Goal: Transaction & Acquisition: Book appointment/travel/reservation

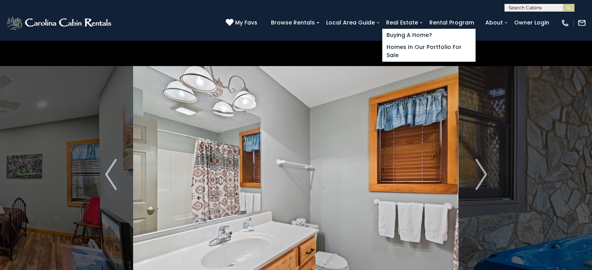
select select "*"
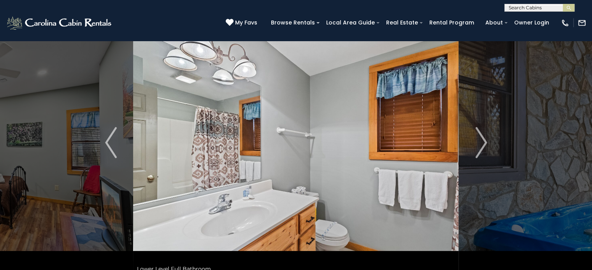
scroll to position [32, 0]
drag, startPoint x: 324, startPoint y: 54, endPoint x: 209, endPoint y: 8, distance: 123.6
click at [209, 8] on div "**********" at bounding box center [296, 6] width 592 height 12
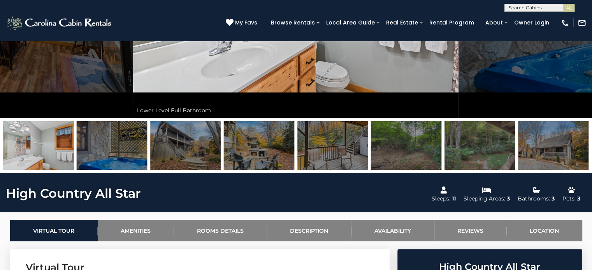
scroll to position [196, 0]
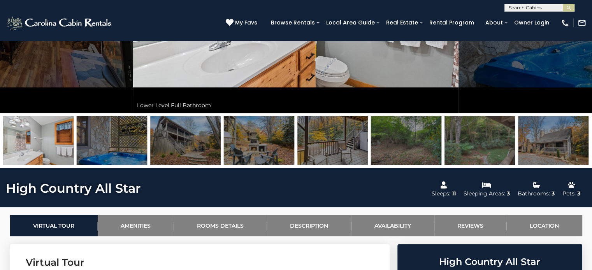
click at [42, 140] on img at bounding box center [38, 140] width 70 height 49
click at [553, 139] on img at bounding box center [553, 140] width 70 height 49
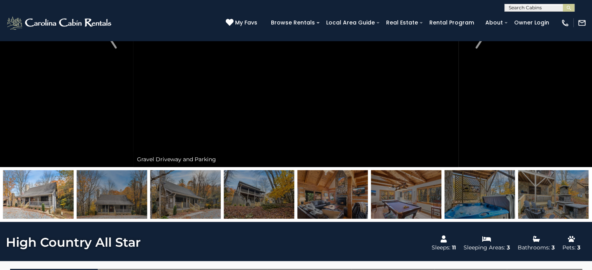
scroll to position [144, 0]
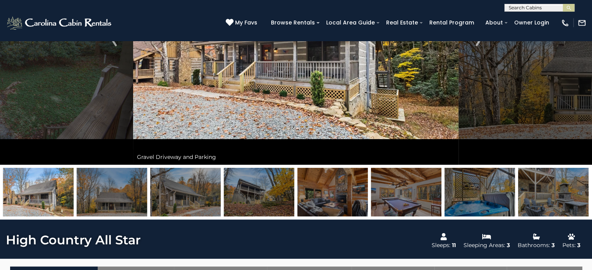
click at [256, 194] on img at bounding box center [259, 192] width 70 height 49
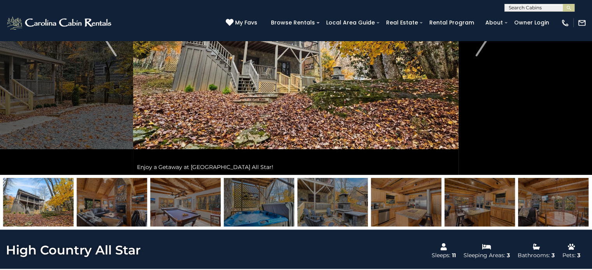
scroll to position [134, 0]
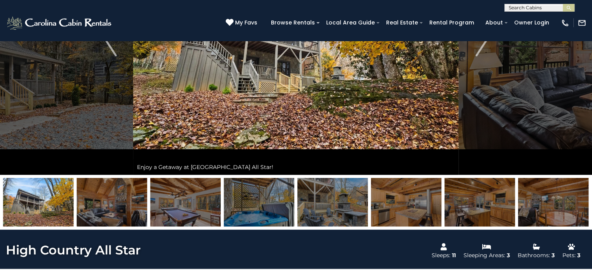
click at [199, 206] on img at bounding box center [185, 202] width 70 height 49
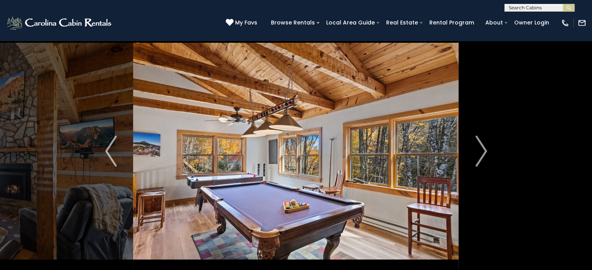
scroll to position [24, 0]
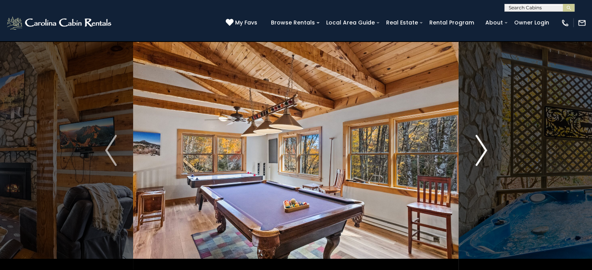
click at [479, 153] on img "Next" at bounding box center [481, 150] width 12 height 31
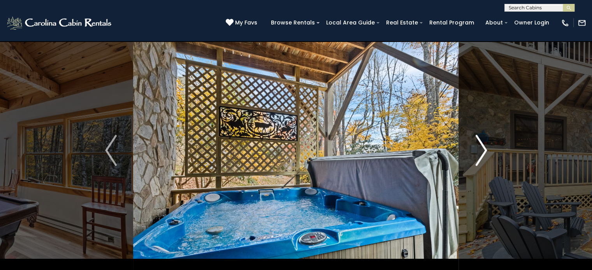
click at [479, 153] on img "Next" at bounding box center [481, 150] width 12 height 31
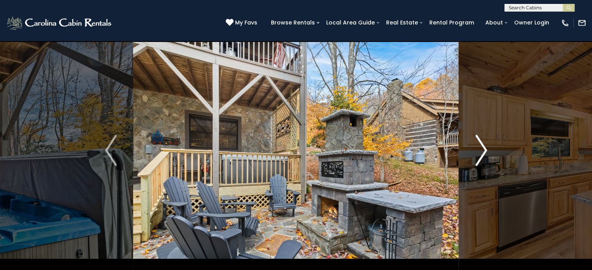
click at [479, 153] on img "Next" at bounding box center [481, 150] width 12 height 31
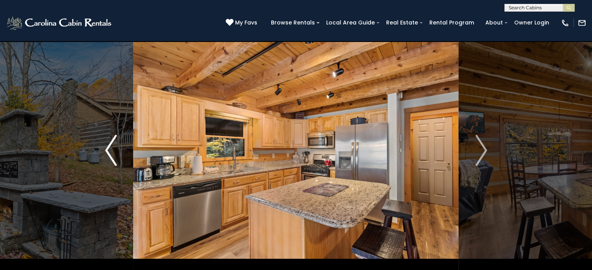
click at [112, 151] on img "Previous" at bounding box center [111, 150] width 12 height 31
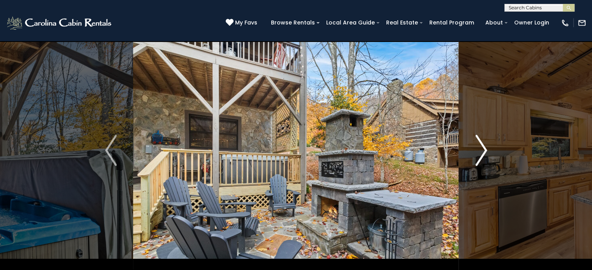
click at [480, 147] on img "Next" at bounding box center [481, 150] width 12 height 31
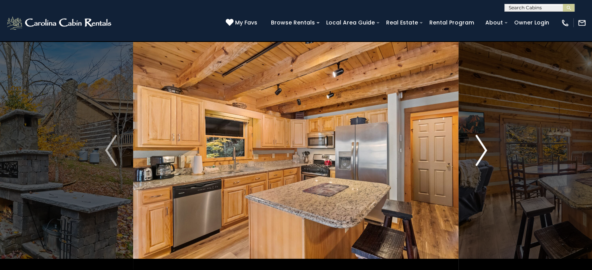
click at [480, 147] on img "Next" at bounding box center [481, 150] width 12 height 31
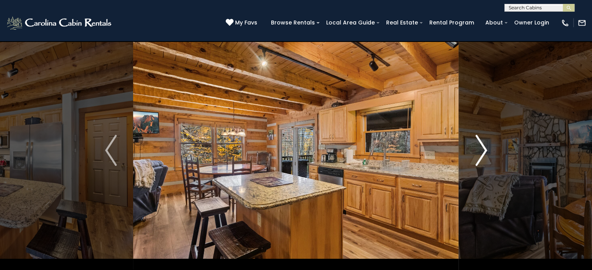
click at [480, 147] on img "Next" at bounding box center [481, 150] width 12 height 31
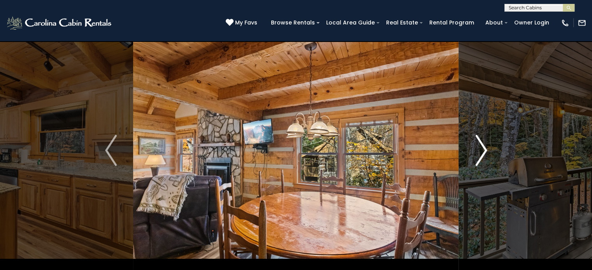
click at [480, 147] on img "Next" at bounding box center [481, 150] width 12 height 31
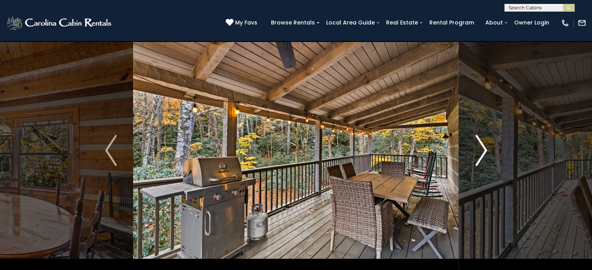
click at [480, 147] on img "Next" at bounding box center [481, 150] width 12 height 31
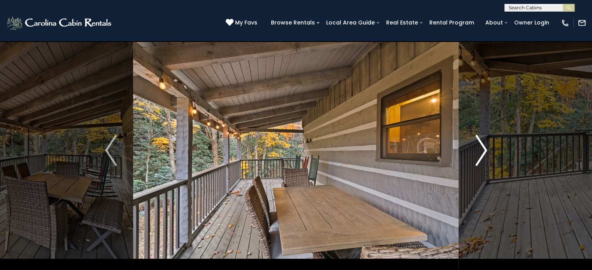
click at [481, 151] on img "Next" at bounding box center [481, 150] width 12 height 31
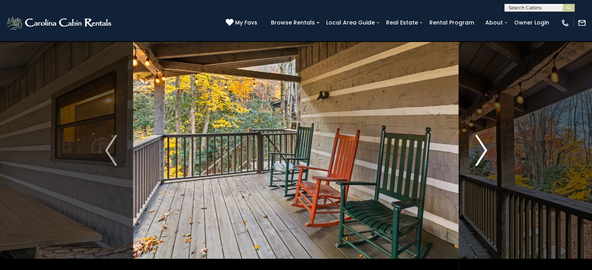
click at [481, 151] on img "Next" at bounding box center [481, 150] width 12 height 31
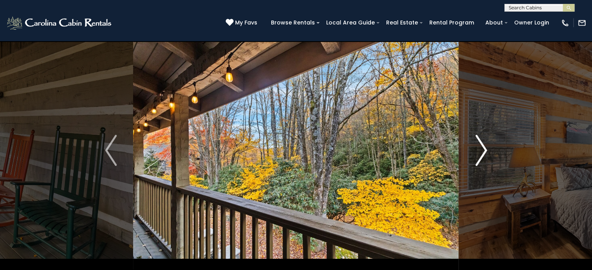
click at [481, 151] on img "Next" at bounding box center [481, 150] width 12 height 31
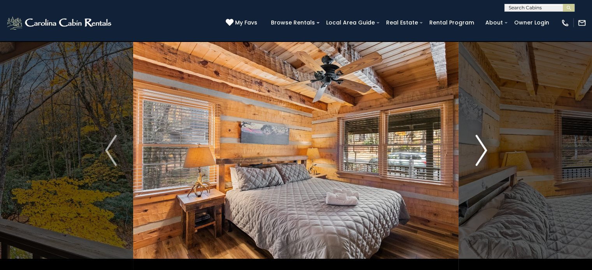
click at [481, 151] on img "Next" at bounding box center [481, 150] width 12 height 31
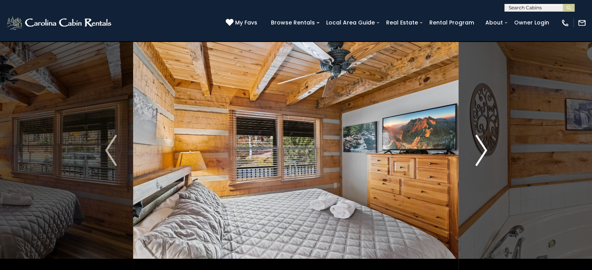
click at [481, 151] on img "Next" at bounding box center [481, 150] width 12 height 31
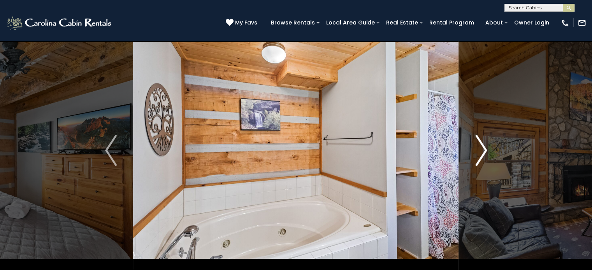
click at [482, 149] on img "Next" at bounding box center [481, 150] width 12 height 31
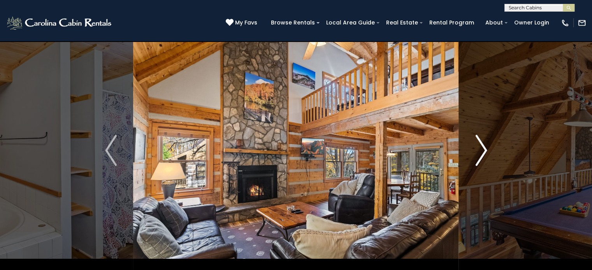
click at [482, 149] on img "Next" at bounding box center [481, 150] width 12 height 31
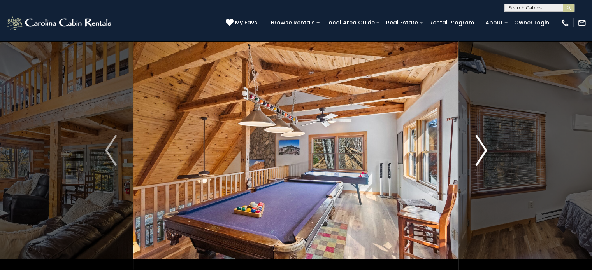
click at [482, 149] on img "Next" at bounding box center [481, 150] width 12 height 31
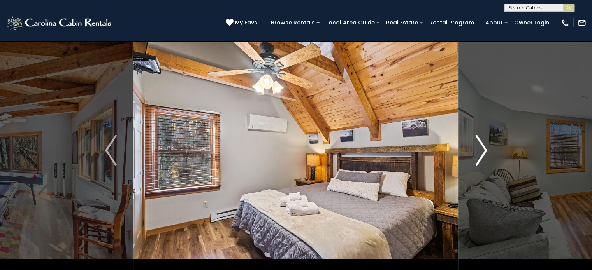
click at [482, 149] on img "Next" at bounding box center [481, 150] width 12 height 31
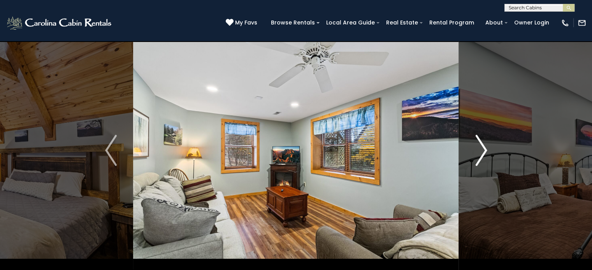
click at [482, 149] on img "Next" at bounding box center [481, 150] width 12 height 31
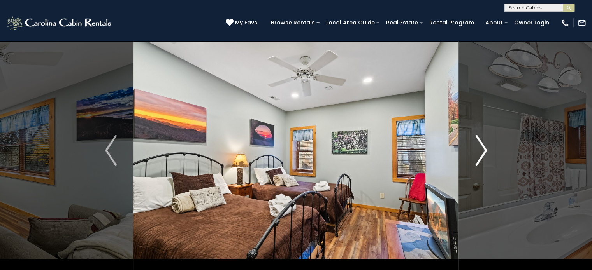
click at [482, 149] on img "Next" at bounding box center [481, 150] width 12 height 31
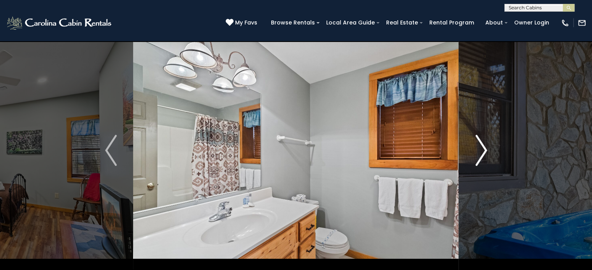
click at [482, 149] on img "Next" at bounding box center [481, 150] width 12 height 31
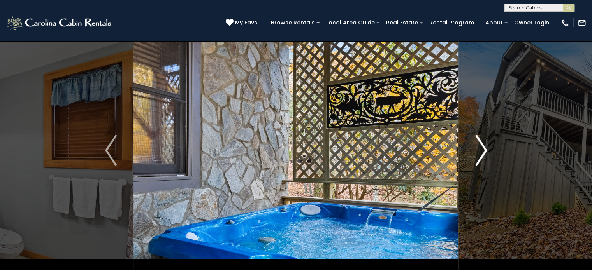
click at [482, 149] on img "Next" at bounding box center [481, 150] width 12 height 31
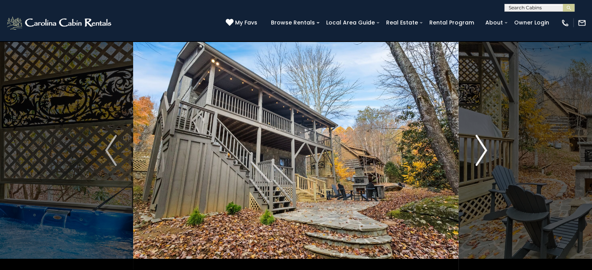
click at [482, 149] on img "Next" at bounding box center [481, 150] width 12 height 31
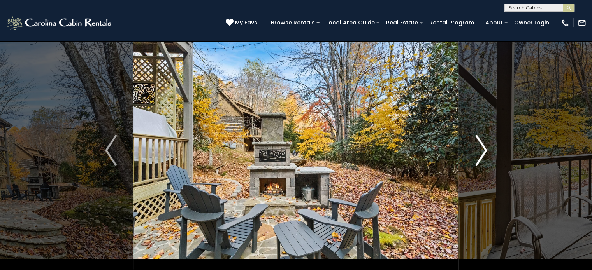
click at [482, 149] on img "Next" at bounding box center [481, 150] width 12 height 31
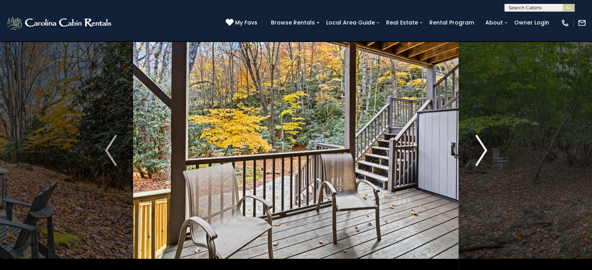
click at [482, 149] on img "Next" at bounding box center [481, 150] width 12 height 31
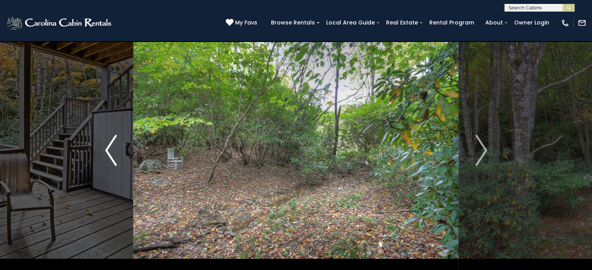
click at [107, 146] on img "Previous" at bounding box center [111, 150] width 12 height 31
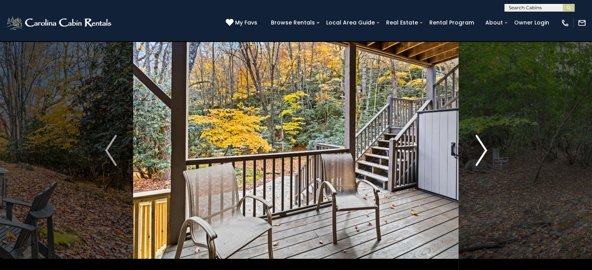
click at [480, 149] on img "Next" at bounding box center [481, 150] width 12 height 31
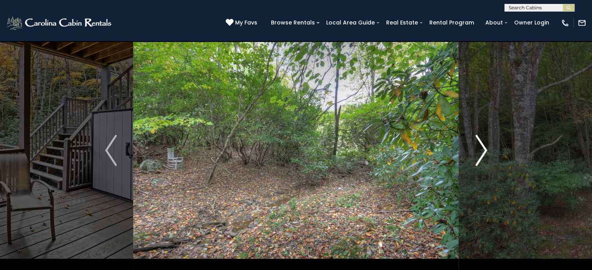
click at [480, 149] on img "Next" at bounding box center [481, 150] width 12 height 31
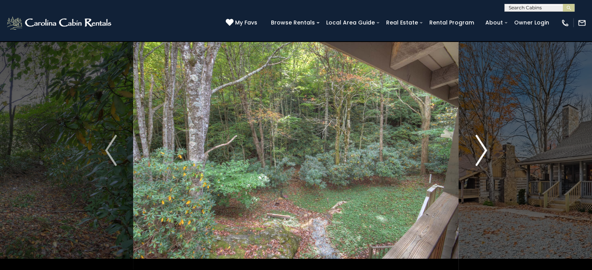
click at [480, 149] on img "Next" at bounding box center [481, 150] width 12 height 31
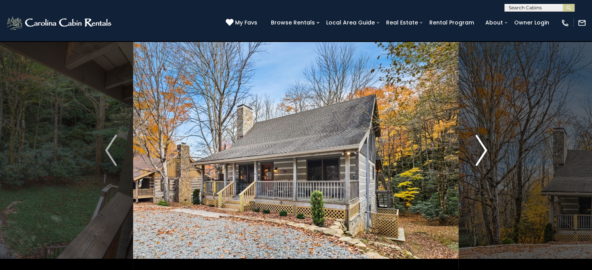
click at [476, 153] on img "Next" at bounding box center [481, 150] width 12 height 31
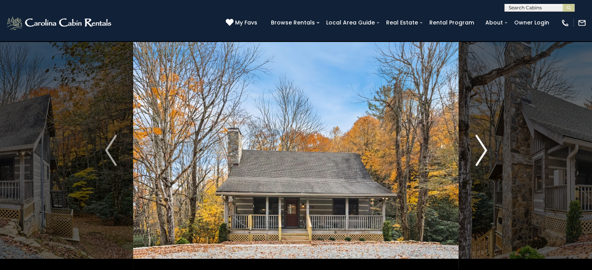
click at [476, 153] on img "Next" at bounding box center [481, 150] width 12 height 31
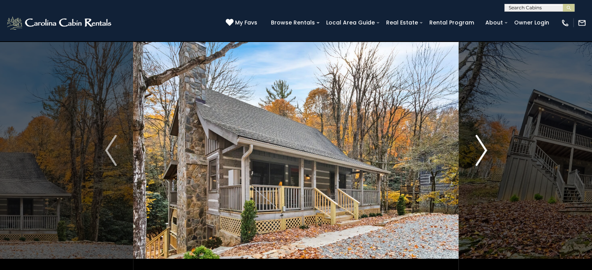
click at [476, 153] on img "Next" at bounding box center [481, 150] width 12 height 31
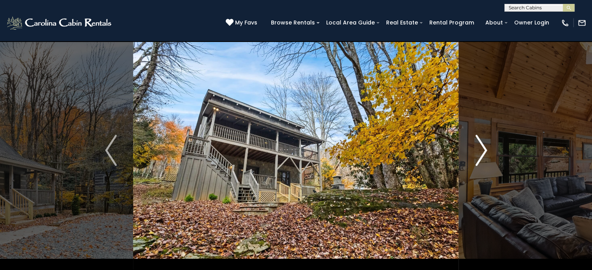
click at [476, 153] on img "Next" at bounding box center [481, 150] width 12 height 31
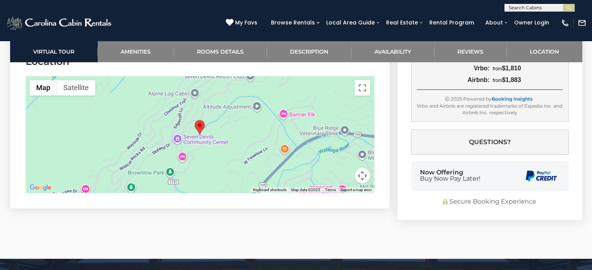
scroll to position [3664, 0]
click at [361, 87] on button "Toggle fullscreen view" at bounding box center [362, 88] width 16 height 16
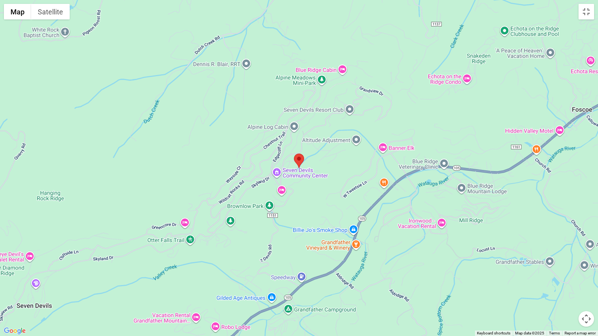
click at [304, 167] on img "High Country All Star" at bounding box center [299, 161] width 10 height 14
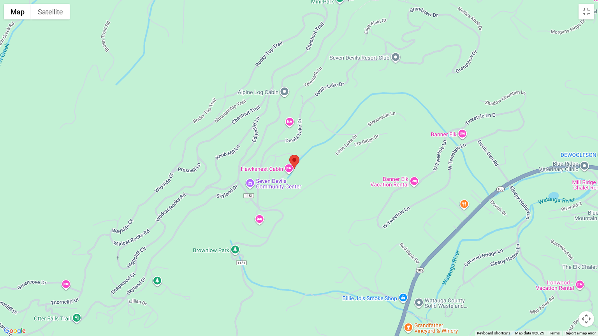
click at [300, 171] on div at bounding box center [299, 168] width 598 height 336
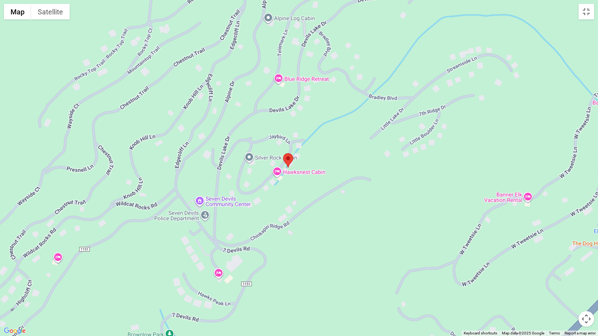
click at [297, 165] on div at bounding box center [299, 168] width 598 height 336
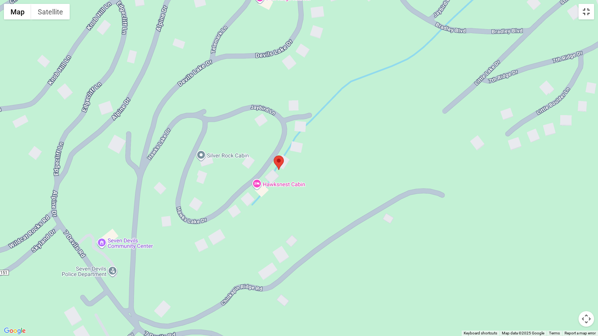
click at [588, 19] on button "Toggle fullscreen view" at bounding box center [586, 12] width 16 height 16
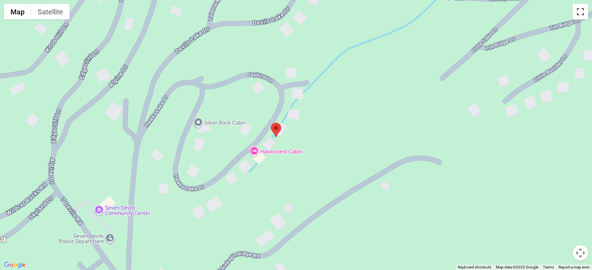
scroll to position [1136, 0]
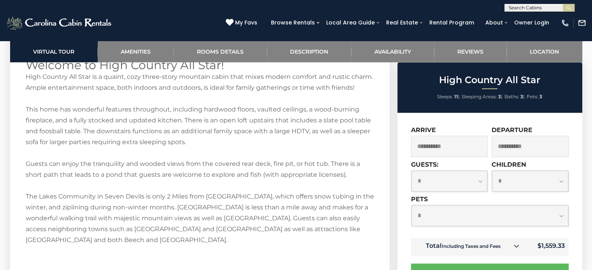
click at [472, 183] on select "**********" at bounding box center [449, 181] width 76 height 21
select select "*"
click at [411, 171] on select "**********" at bounding box center [449, 181] width 76 height 21
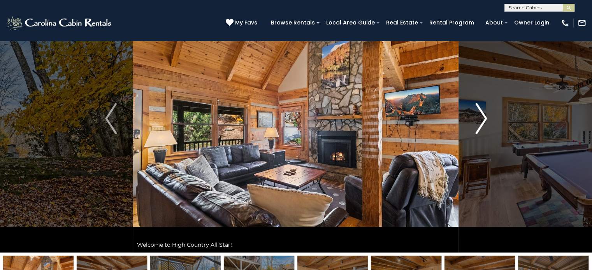
scroll to position [55, 0]
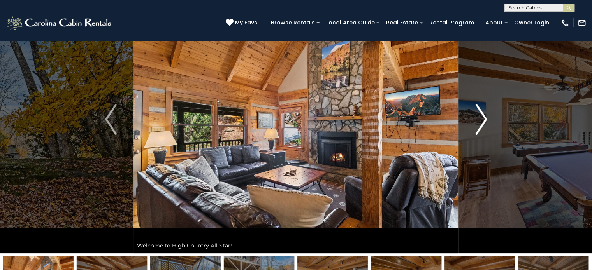
click at [478, 111] on img "Next" at bounding box center [481, 119] width 12 height 31
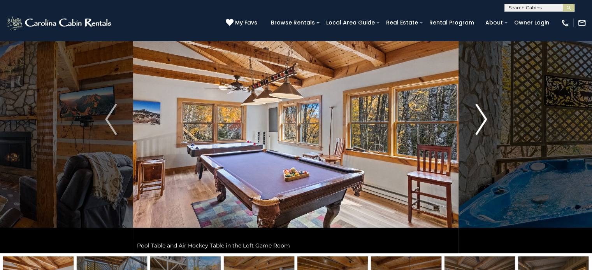
click at [478, 111] on img "Next" at bounding box center [481, 119] width 12 height 31
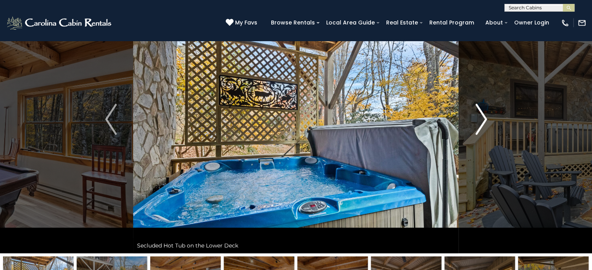
click at [478, 111] on img "Next" at bounding box center [481, 119] width 12 height 31
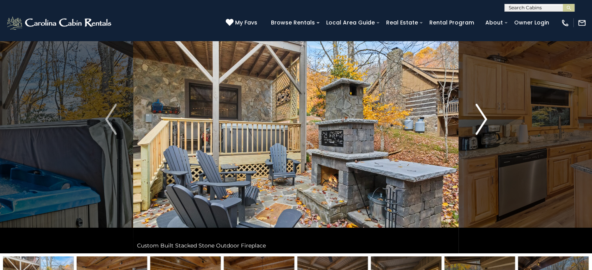
click at [478, 111] on img "Next" at bounding box center [481, 119] width 12 height 31
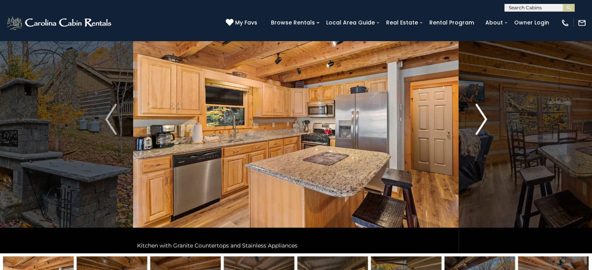
click at [478, 111] on img "Next" at bounding box center [481, 119] width 12 height 31
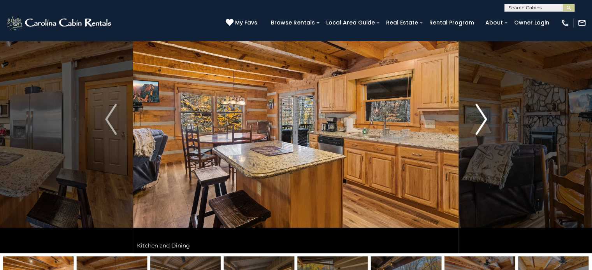
click at [478, 111] on img "Next" at bounding box center [481, 119] width 12 height 31
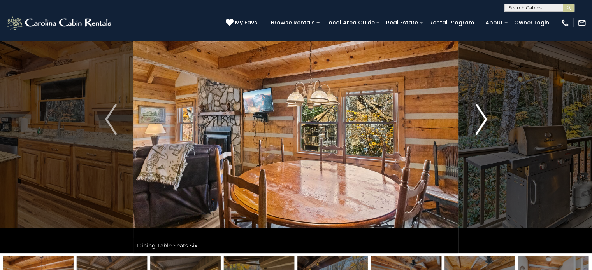
click at [478, 111] on img "Next" at bounding box center [481, 119] width 12 height 31
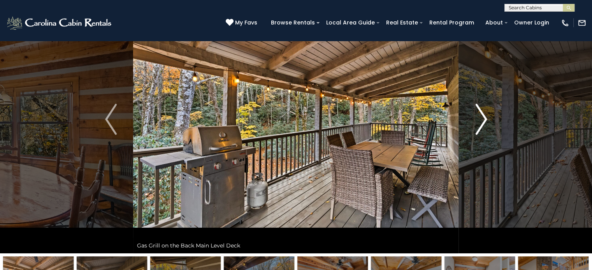
click at [478, 111] on img "Next" at bounding box center [481, 119] width 12 height 31
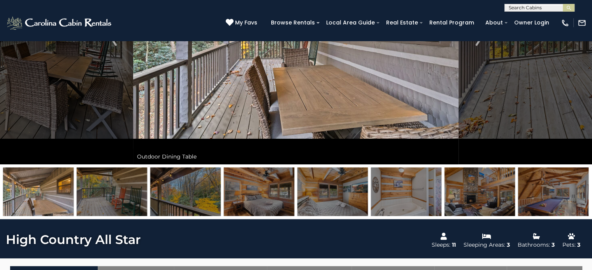
scroll to position [132, 0]
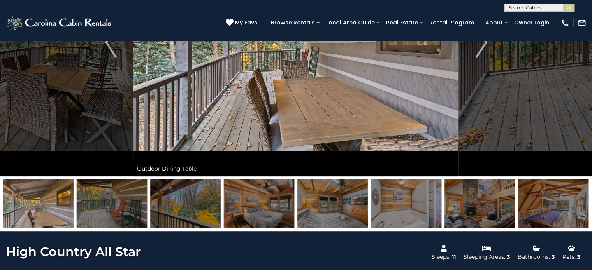
click at [40, 206] on img at bounding box center [38, 204] width 70 height 49
click at [563, 194] on img at bounding box center [553, 204] width 70 height 49
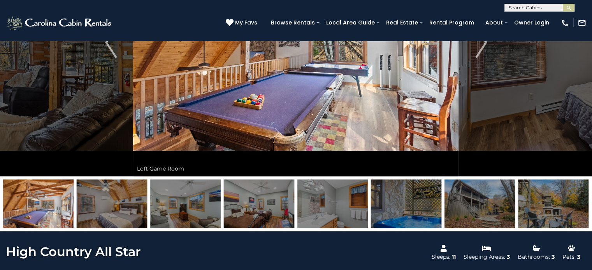
click at [496, 212] on img at bounding box center [479, 204] width 70 height 49
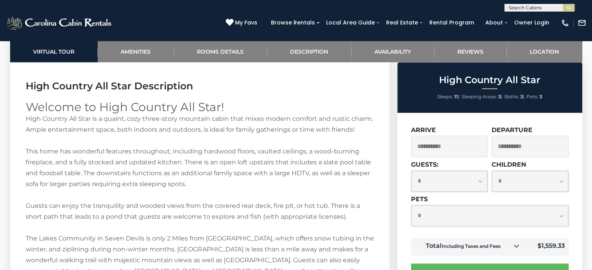
scroll to position [1094, 0]
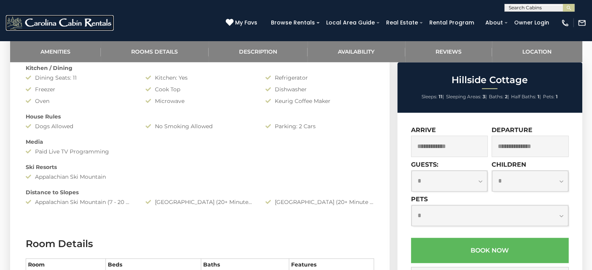
scroll to position [554, 0]
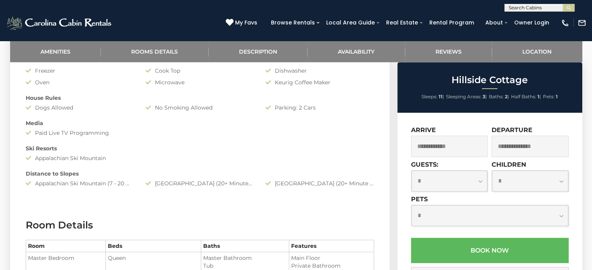
click at [441, 177] on select "**********" at bounding box center [449, 181] width 76 height 21
select select "*"
click at [411, 171] on select "**********" at bounding box center [449, 181] width 76 height 21
click at [428, 214] on select "**********" at bounding box center [489, 215] width 157 height 21
select select "*"
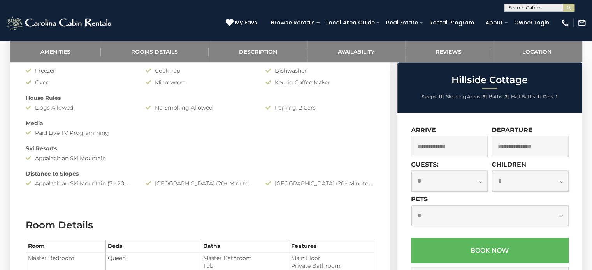
click at [411, 206] on select "**********" at bounding box center [489, 215] width 157 height 21
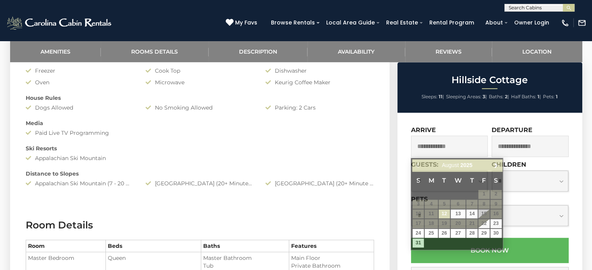
click at [430, 148] on input "text" at bounding box center [449, 146] width 77 height 21
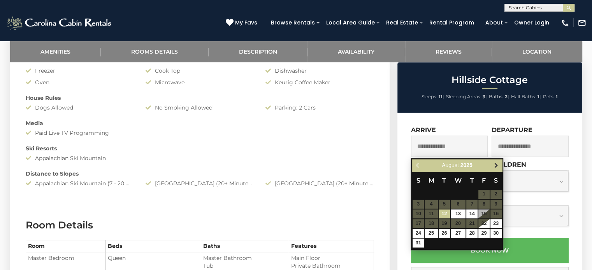
click at [494, 165] on span "Next" at bounding box center [496, 165] width 6 height 6
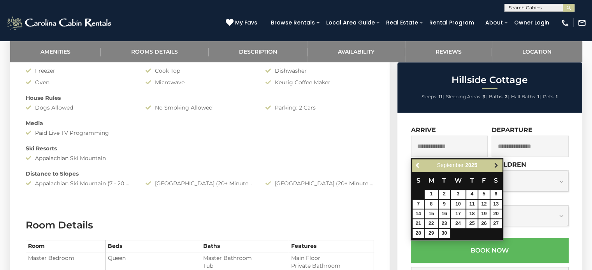
click at [497, 163] on span "Next" at bounding box center [496, 165] width 6 height 6
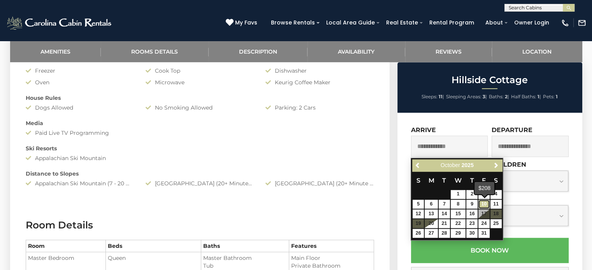
click at [482, 206] on link "10" at bounding box center [483, 204] width 11 height 9
type input "**********"
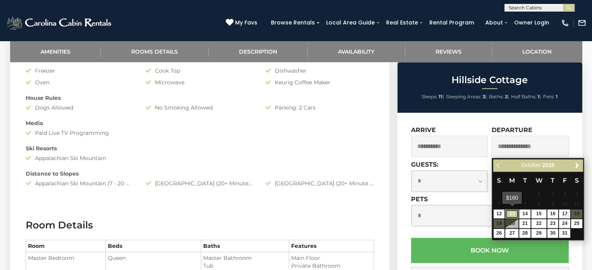
click at [513, 212] on link "13" at bounding box center [511, 214] width 13 height 9
type input "**********"
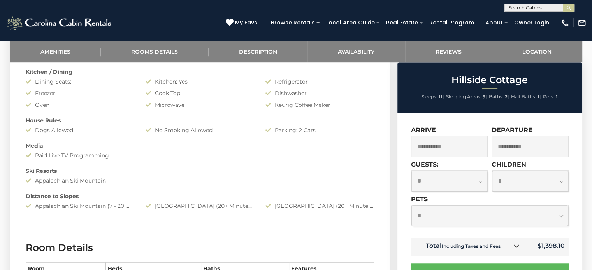
scroll to position [523, 0]
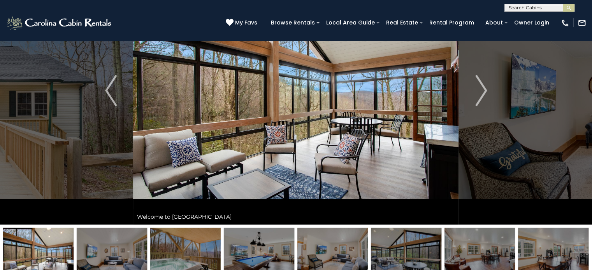
scroll to position [82, 0]
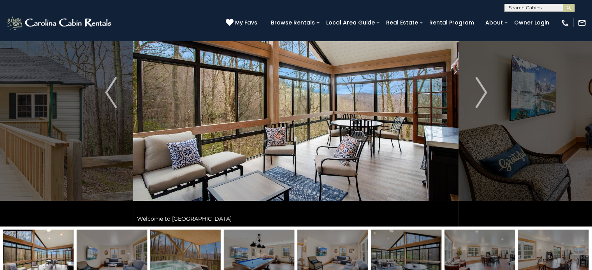
click at [391, 107] on img at bounding box center [295, 92] width 325 height 268
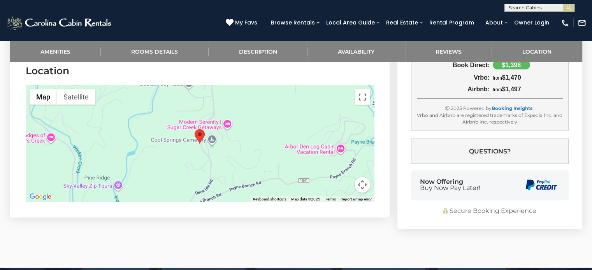
scroll to position [1762, 0]
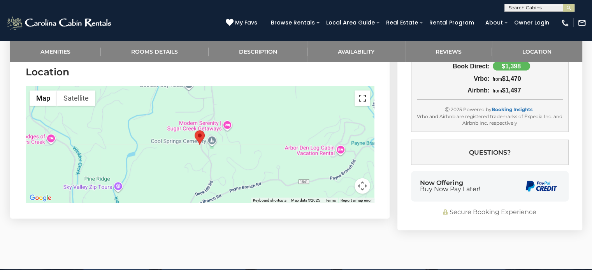
click at [365, 91] on button "Toggle fullscreen view" at bounding box center [362, 99] width 16 height 16
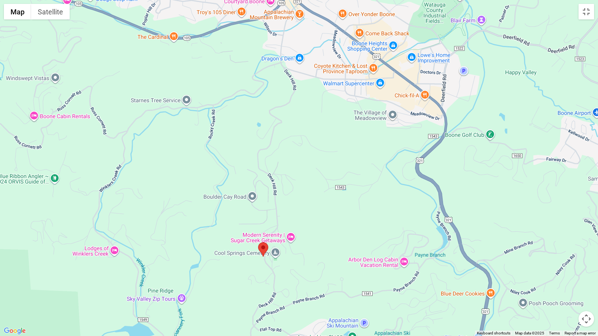
drag, startPoint x: 338, startPoint y: 149, endPoint x: 302, endPoint y: 238, distance: 96.4
click at [302, 238] on div at bounding box center [299, 168] width 598 height 336
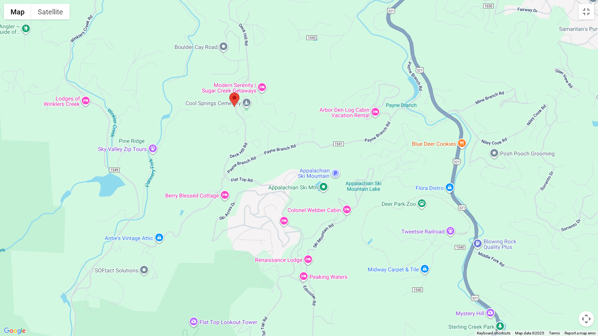
drag, startPoint x: 317, startPoint y: 260, endPoint x: 287, endPoint y: 104, distance: 158.5
click at [287, 104] on div at bounding box center [299, 168] width 598 height 336
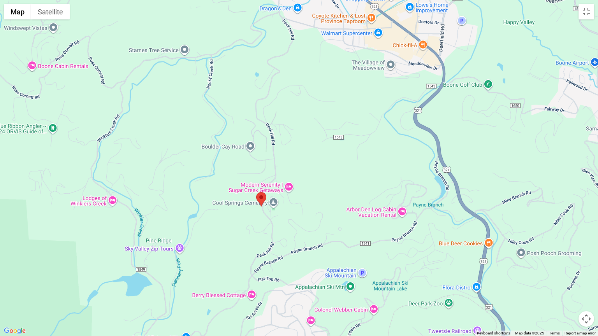
drag, startPoint x: 301, startPoint y: 65, endPoint x: 328, endPoint y: 166, distance: 104.8
click at [328, 166] on div at bounding box center [299, 168] width 598 height 336
click at [591, 14] on button "Toggle fullscreen view" at bounding box center [586, 12] width 16 height 16
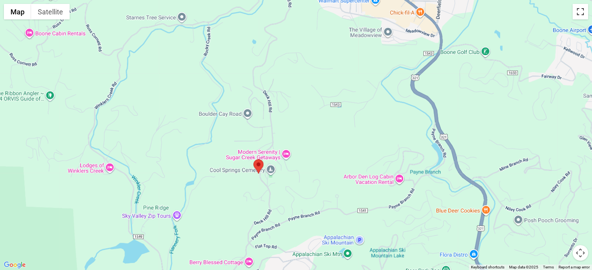
scroll to position [92, 0]
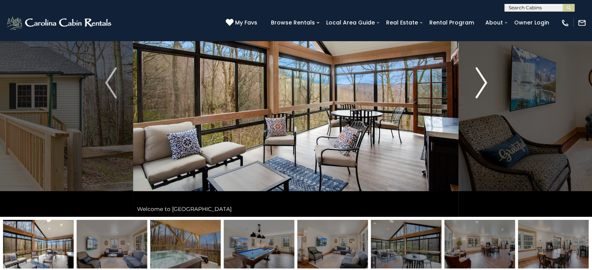
click at [474, 82] on button "Next" at bounding box center [481, 83] width 45 height 268
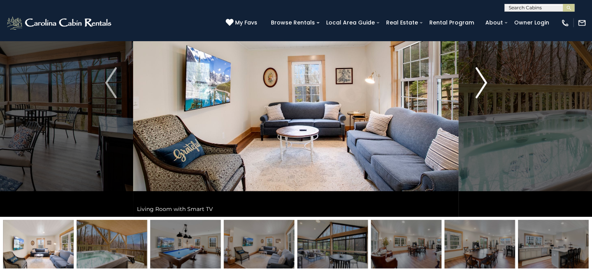
click at [474, 82] on button "Next" at bounding box center [481, 83] width 45 height 268
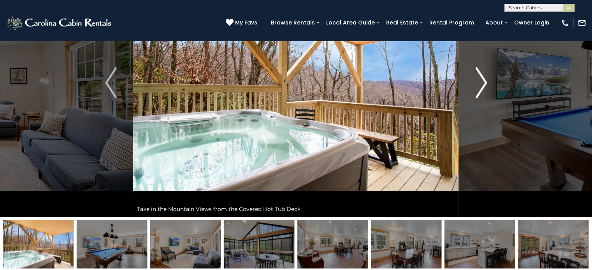
click at [474, 82] on button "Next" at bounding box center [481, 83] width 45 height 268
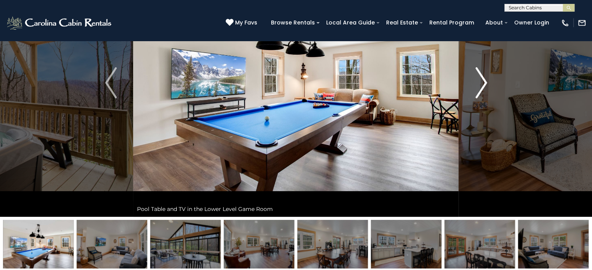
click at [474, 82] on button "Next" at bounding box center [481, 83] width 45 height 268
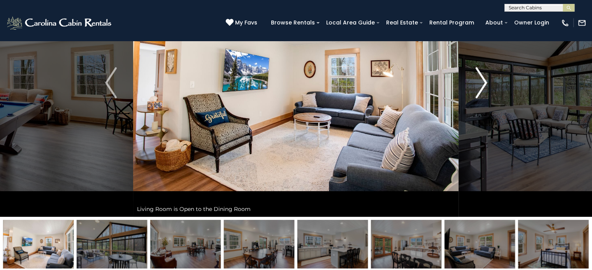
click at [474, 82] on button "Next" at bounding box center [481, 83] width 45 height 268
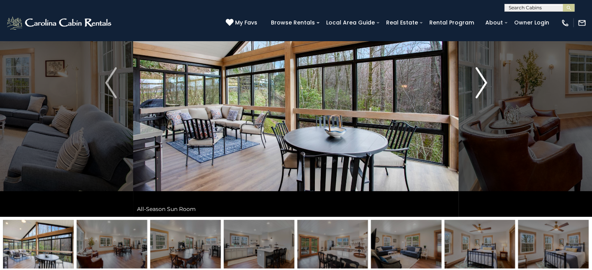
click at [474, 82] on button "Next" at bounding box center [481, 83] width 45 height 268
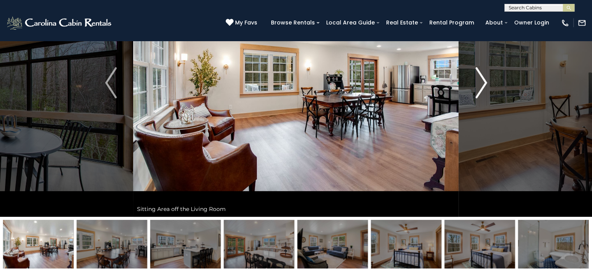
click at [474, 82] on button "Next" at bounding box center [481, 83] width 45 height 268
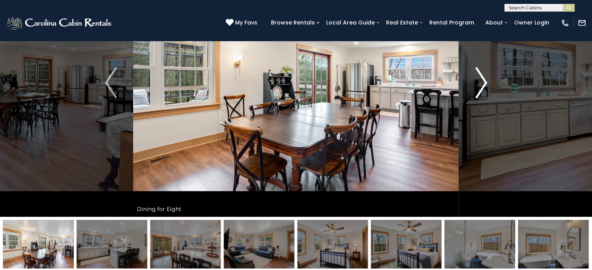
click at [474, 82] on button "Next" at bounding box center [481, 83] width 45 height 268
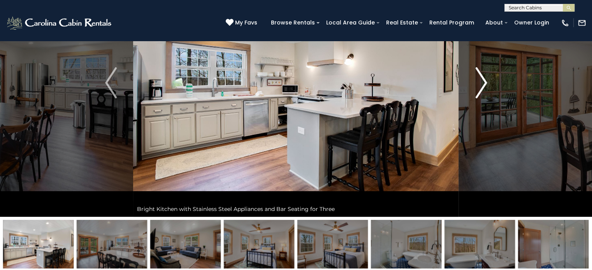
click at [474, 82] on button "Next" at bounding box center [481, 83] width 45 height 268
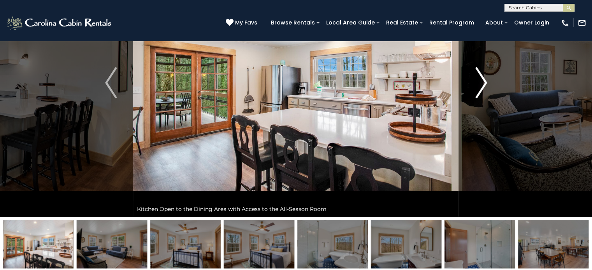
click at [474, 82] on button "Next" at bounding box center [481, 83] width 45 height 268
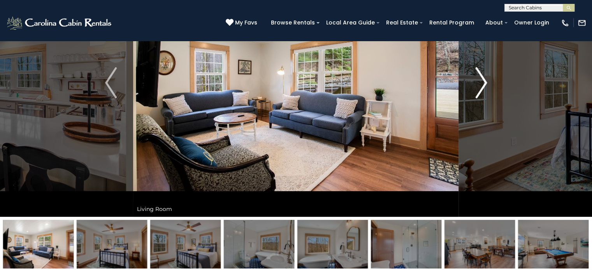
click at [474, 82] on button "Next" at bounding box center [481, 83] width 45 height 268
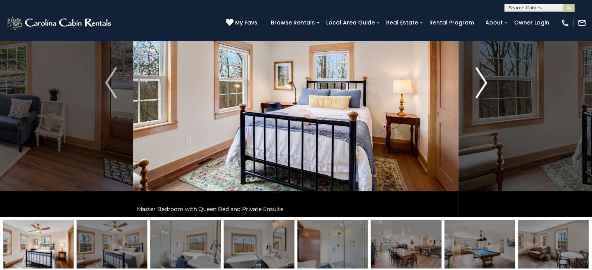
click at [474, 82] on button "Next" at bounding box center [481, 83] width 45 height 268
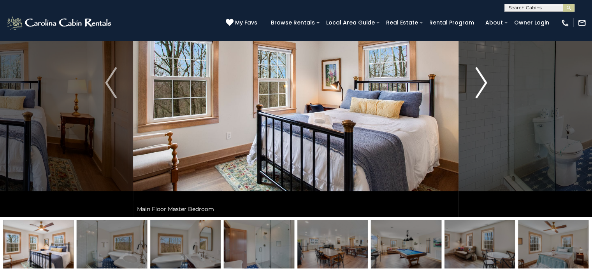
click at [474, 82] on button "Next" at bounding box center [481, 83] width 45 height 268
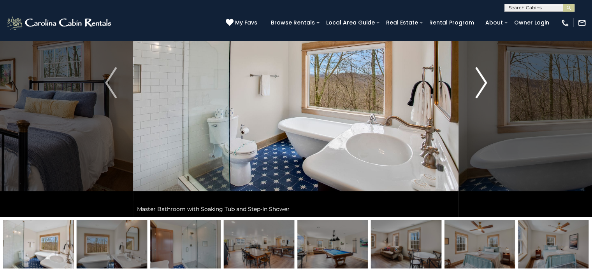
click at [474, 82] on button "Next" at bounding box center [481, 83] width 45 height 268
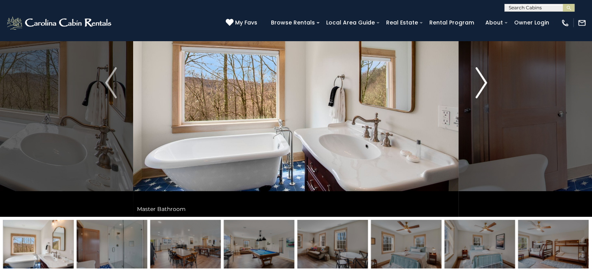
click at [474, 82] on button "Next" at bounding box center [481, 83] width 45 height 268
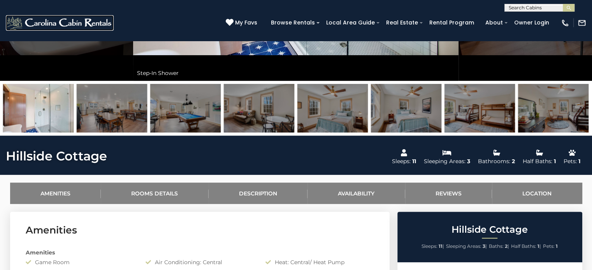
scroll to position [227, 0]
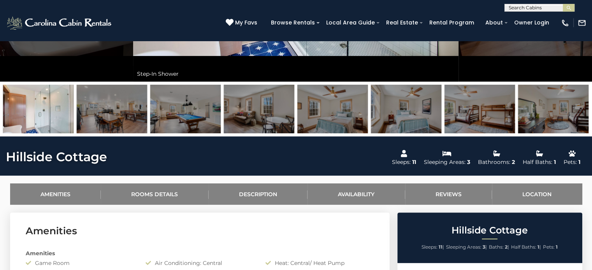
click at [176, 116] on img at bounding box center [185, 109] width 70 height 49
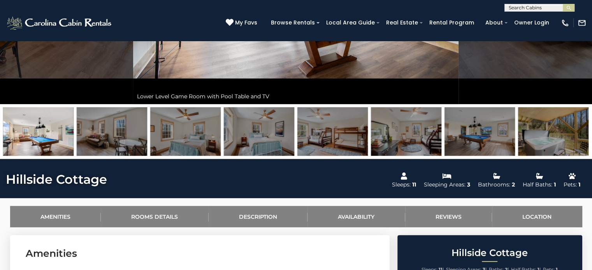
scroll to position [205, 0]
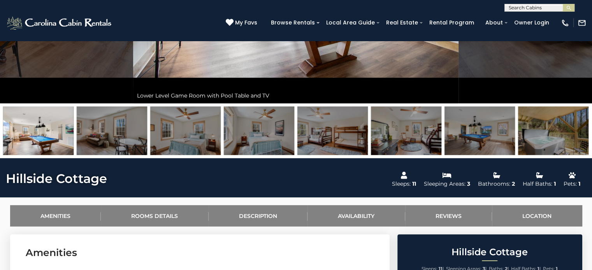
click at [575, 130] on img at bounding box center [553, 131] width 70 height 49
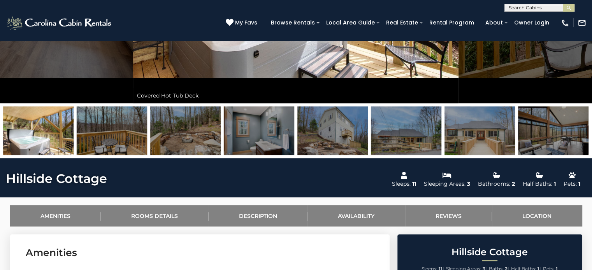
click at [179, 130] on img at bounding box center [185, 131] width 70 height 49
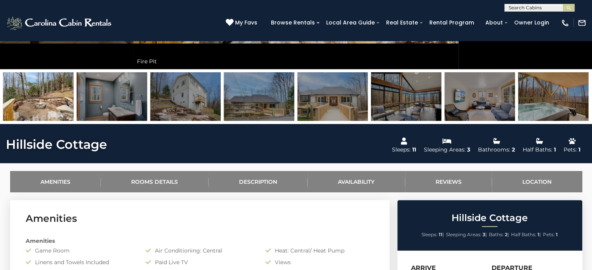
scroll to position [237, 0]
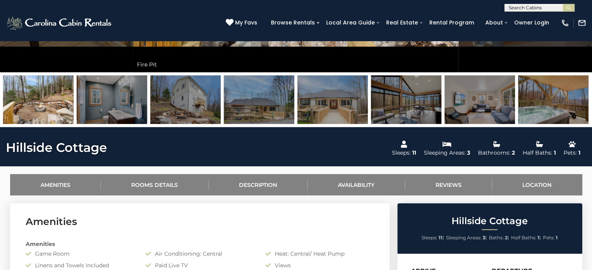
click at [186, 105] on img at bounding box center [185, 99] width 70 height 49
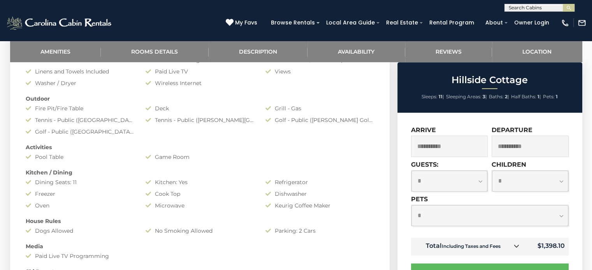
scroll to position [431, 0]
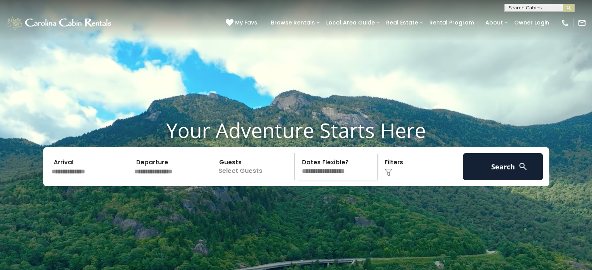
click at [523, 10] on input "text" at bounding box center [539, 9] width 68 height 8
type input "***"
click at [523, 15] on li "Sil ver Rock Cabin" at bounding box center [539, 18] width 69 height 7
click at [563, 4] on button "submit" at bounding box center [569, 8] width 12 height 8
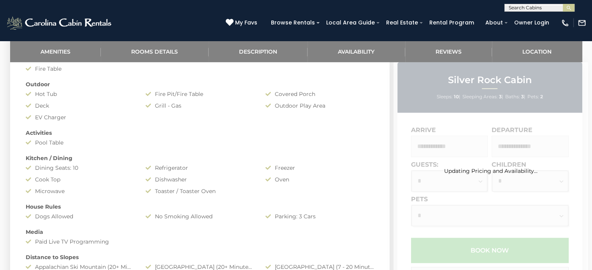
scroll to position [459, 0]
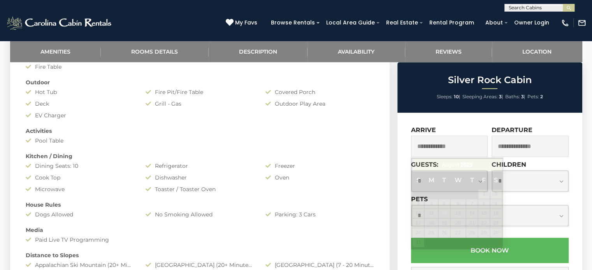
click at [446, 147] on input "text" at bounding box center [449, 146] width 77 height 21
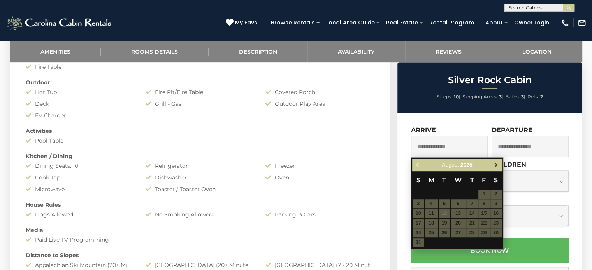
click at [495, 170] on link "Next" at bounding box center [496, 165] width 10 height 10
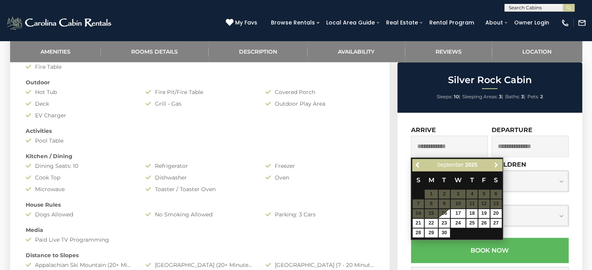
click at [495, 170] on link "Next" at bounding box center [496, 165] width 10 height 10
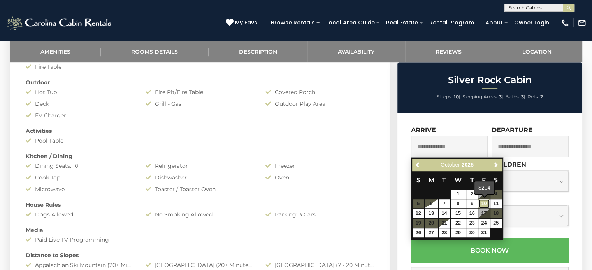
click at [483, 205] on link "10" at bounding box center [483, 204] width 11 height 9
type input "**********"
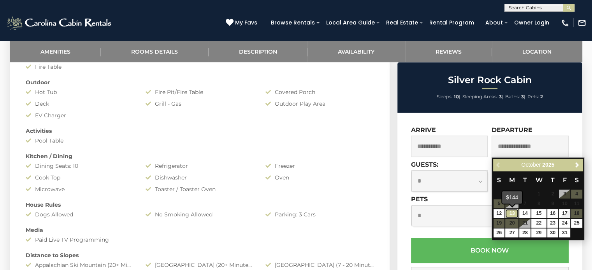
click at [513, 212] on link "13" at bounding box center [511, 213] width 13 height 9
type input "**********"
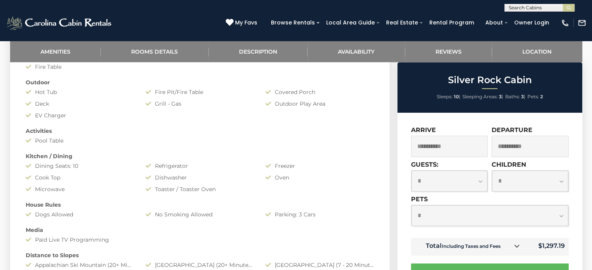
click at [471, 217] on select "**********" at bounding box center [489, 215] width 157 height 21
select select "*"
click at [411, 206] on select "**********" at bounding box center [489, 215] width 157 height 21
click at [447, 187] on select "**********" at bounding box center [449, 181] width 76 height 21
select select "*"
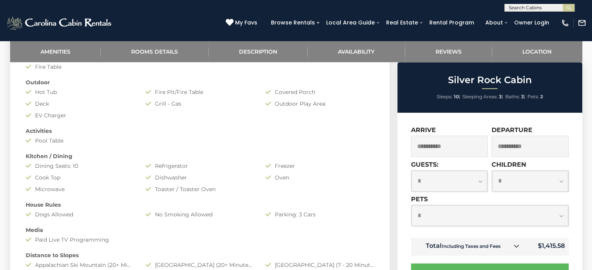
click at [411, 171] on select "**********" at bounding box center [449, 181] width 76 height 21
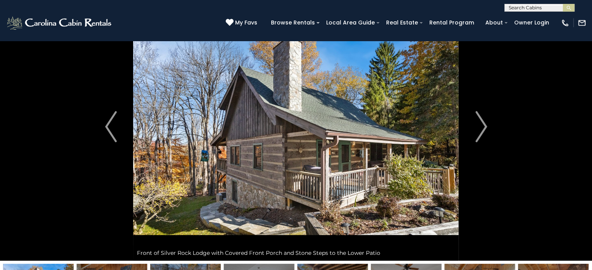
scroll to position [47, 0]
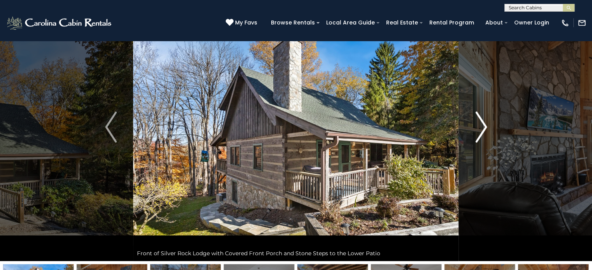
click at [478, 129] on img "Next" at bounding box center [481, 127] width 12 height 31
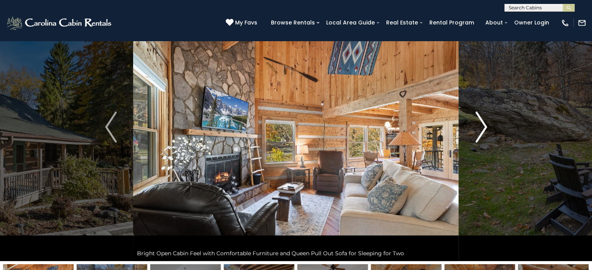
click at [478, 129] on img "Next" at bounding box center [481, 127] width 12 height 31
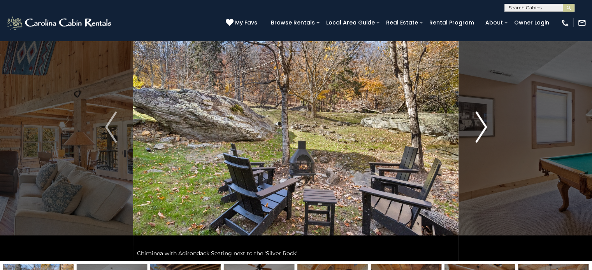
click at [478, 129] on img "Next" at bounding box center [481, 127] width 12 height 31
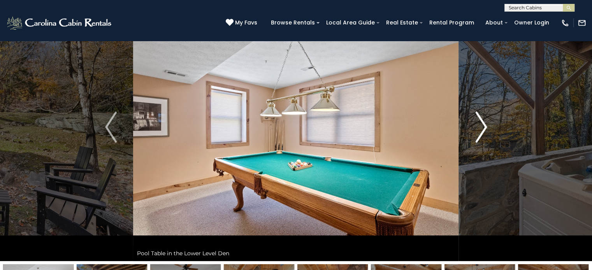
click at [478, 129] on img "Next" at bounding box center [481, 127] width 12 height 31
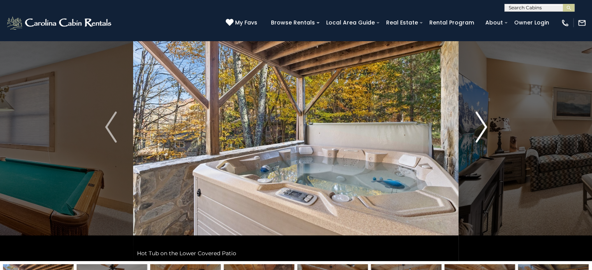
click at [478, 129] on img "Next" at bounding box center [481, 127] width 12 height 31
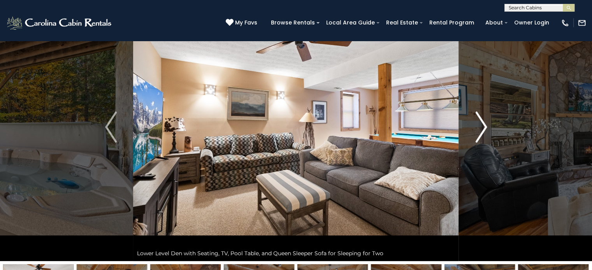
click at [478, 129] on img "Next" at bounding box center [481, 127] width 12 height 31
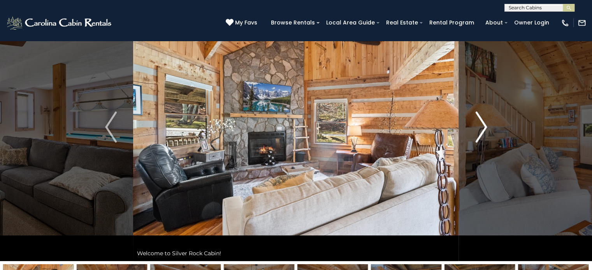
click at [478, 129] on img "Next" at bounding box center [481, 127] width 12 height 31
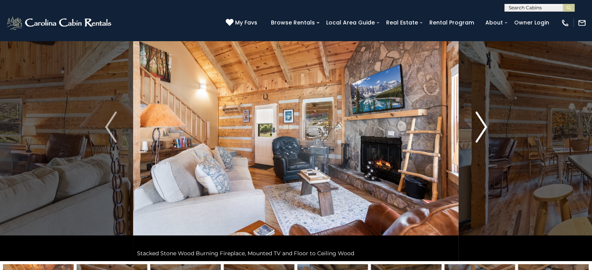
click at [478, 129] on img "Next" at bounding box center [481, 127] width 12 height 31
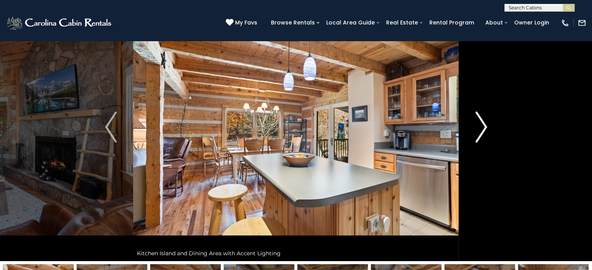
click at [478, 129] on img "Next" at bounding box center [481, 127] width 12 height 31
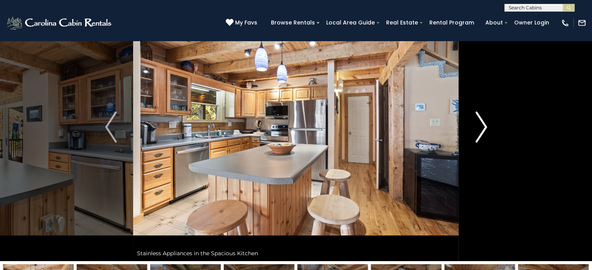
click at [478, 129] on img "Next" at bounding box center [481, 127] width 12 height 31
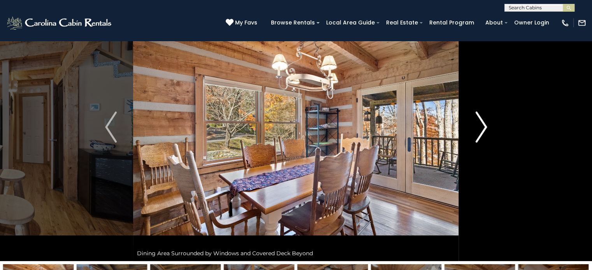
click at [478, 129] on img "Next" at bounding box center [481, 127] width 12 height 31
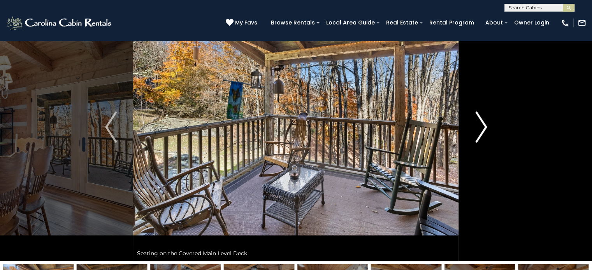
click at [478, 129] on img "Next" at bounding box center [481, 127] width 12 height 31
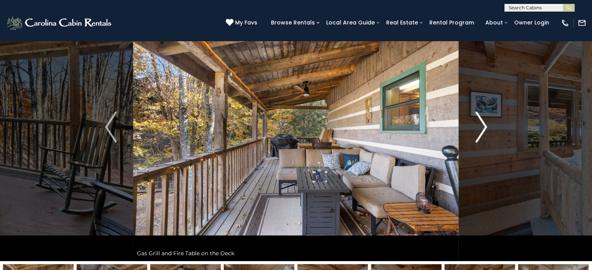
click at [478, 129] on img "Next" at bounding box center [481, 127] width 12 height 31
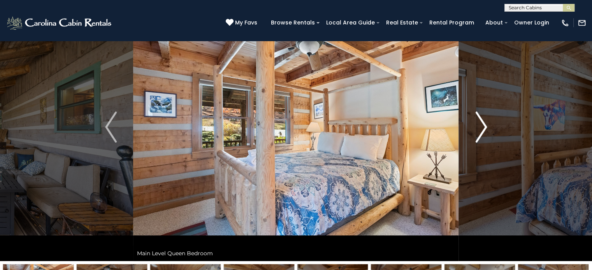
click at [478, 129] on img "Next" at bounding box center [481, 127] width 12 height 31
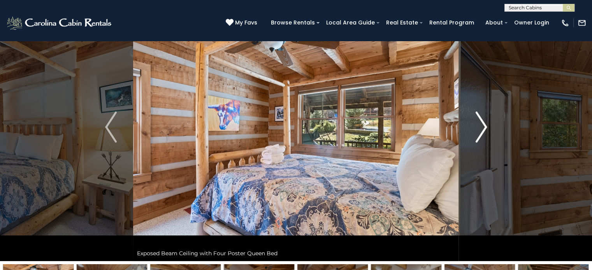
click at [478, 129] on img "Next" at bounding box center [481, 127] width 12 height 31
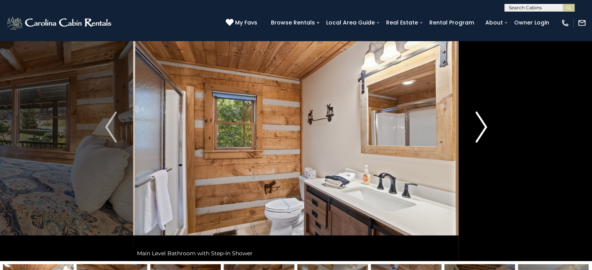
click at [483, 128] on img "Next" at bounding box center [481, 127] width 12 height 31
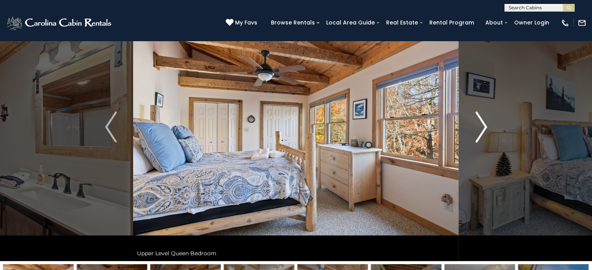
click at [483, 128] on img "Next" at bounding box center [481, 127] width 12 height 31
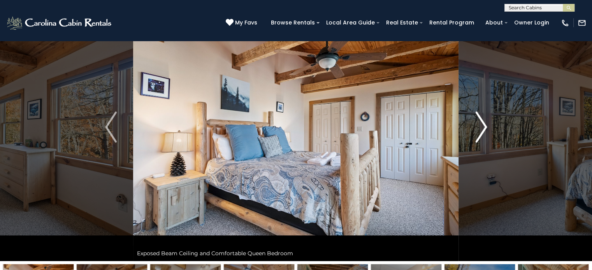
click at [483, 128] on img "Next" at bounding box center [481, 127] width 12 height 31
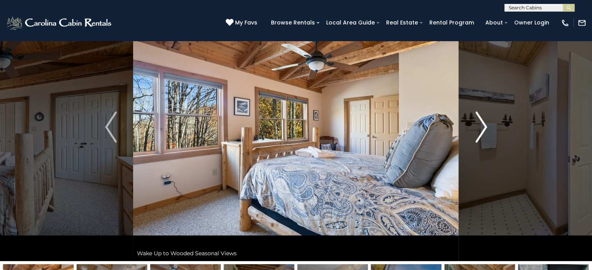
click at [483, 128] on img "Next" at bounding box center [481, 127] width 12 height 31
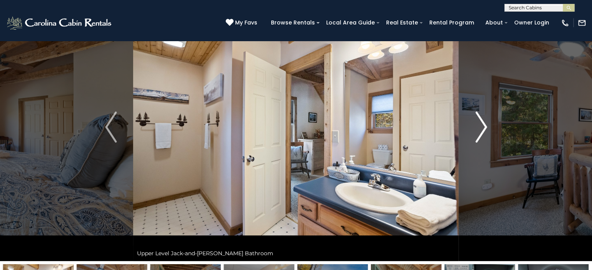
click at [483, 128] on img "Next" at bounding box center [481, 127] width 12 height 31
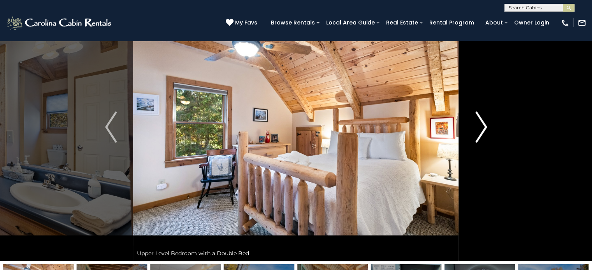
click at [483, 128] on img "Next" at bounding box center [481, 127] width 12 height 31
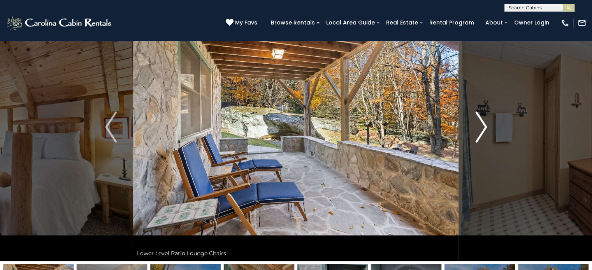
click at [483, 128] on img "Next" at bounding box center [481, 127] width 12 height 31
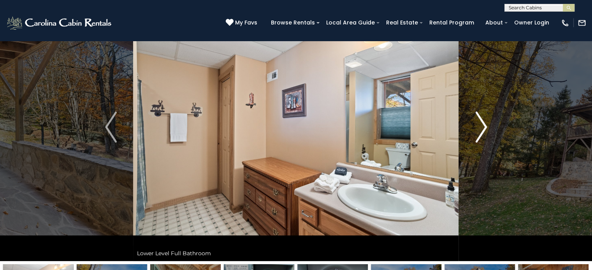
click at [483, 128] on img "Next" at bounding box center [481, 127] width 12 height 31
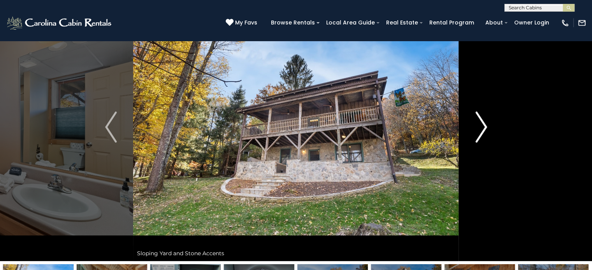
click at [485, 125] on img "Next" at bounding box center [481, 127] width 12 height 31
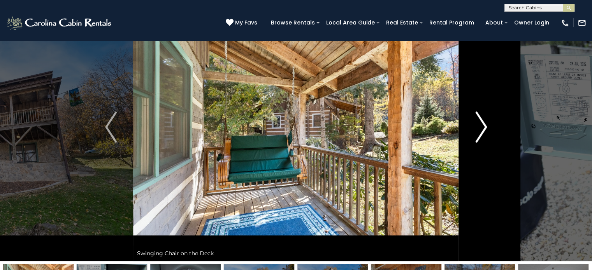
click at [485, 125] on img "Next" at bounding box center [481, 127] width 12 height 31
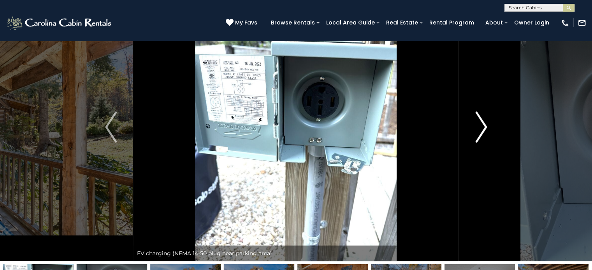
click at [485, 125] on img "Next" at bounding box center [481, 127] width 12 height 31
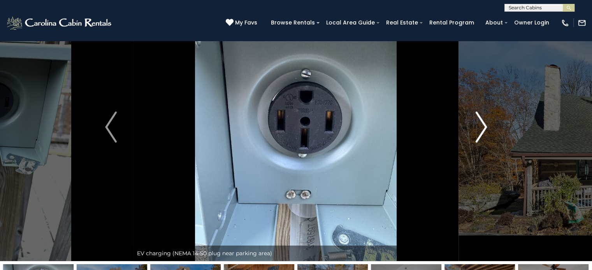
click at [485, 125] on img "Next" at bounding box center [481, 127] width 12 height 31
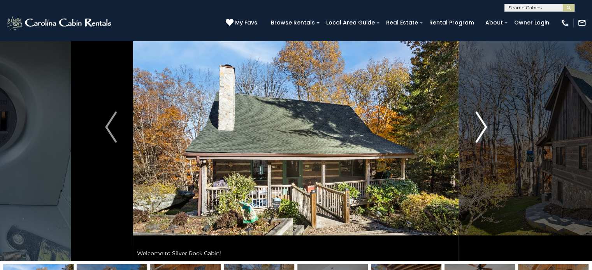
click at [485, 125] on img "Next" at bounding box center [481, 127] width 12 height 31
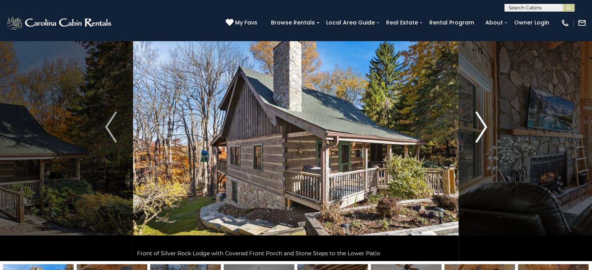
click at [481, 119] on img "Next" at bounding box center [481, 127] width 12 height 31
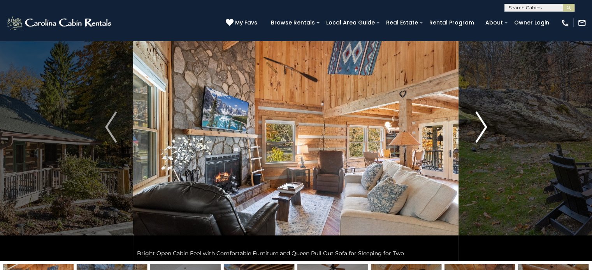
click at [481, 119] on img "Next" at bounding box center [481, 127] width 12 height 31
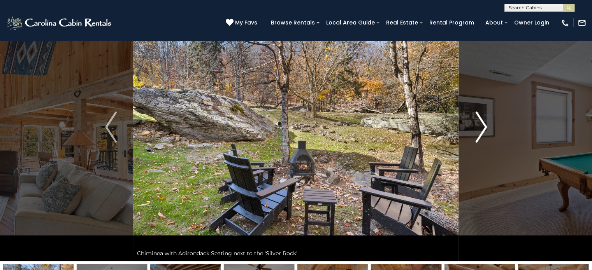
click at [481, 119] on img "Next" at bounding box center [481, 127] width 12 height 31
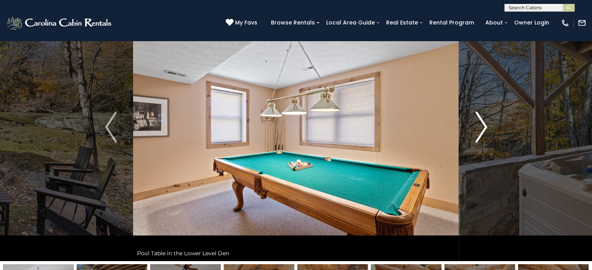
click at [481, 119] on img "Next" at bounding box center [481, 127] width 12 height 31
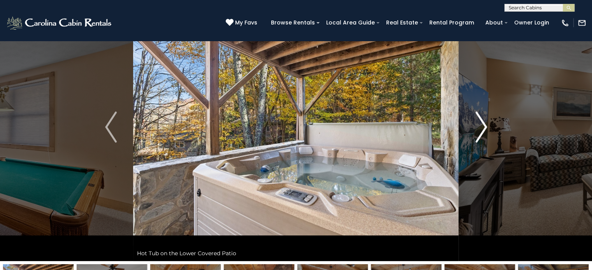
click at [481, 119] on img "Next" at bounding box center [481, 127] width 12 height 31
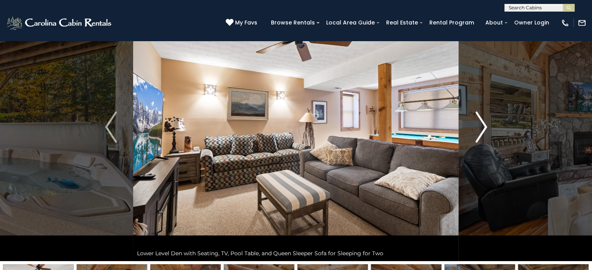
click at [481, 119] on img "Next" at bounding box center [481, 127] width 12 height 31
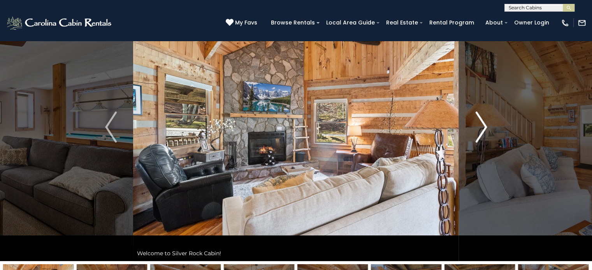
click at [481, 119] on img "Next" at bounding box center [481, 127] width 12 height 31
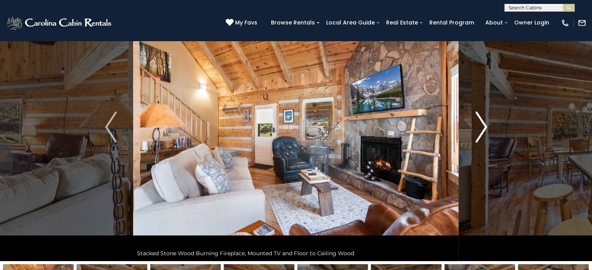
click at [481, 119] on img "Next" at bounding box center [481, 127] width 12 height 31
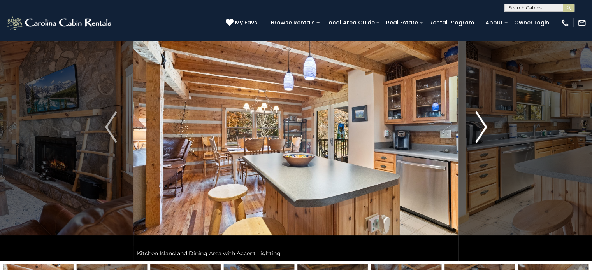
click at [481, 119] on img "Next" at bounding box center [481, 127] width 12 height 31
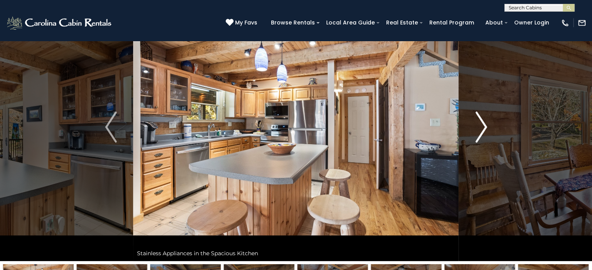
click at [481, 119] on img "Next" at bounding box center [481, 127] width 12 height 31
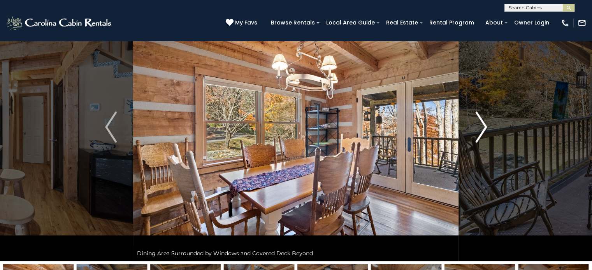
click at [481, 119] on img "Next" at bounding box center [481, 127] width 12 height 31
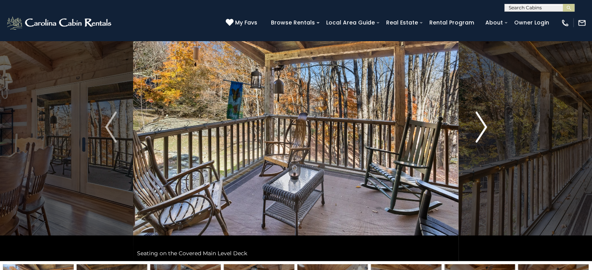
click at [481, 119] on img "Next" at bounding box center [481, 127] width 12 height 31
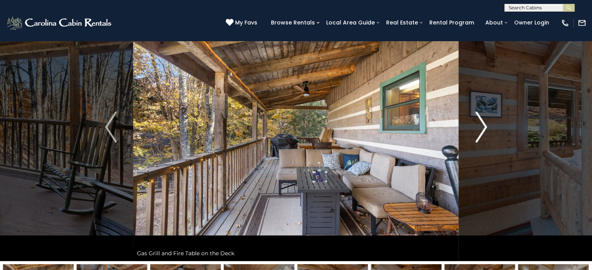
click at [481, 119] on img "Next" at bounding box center [481, 127] width 12 height 31
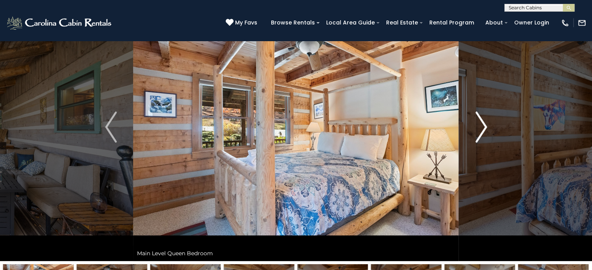
click at [484, 132] on img "Next" at bounding box center [481, 127] width 12 height 31
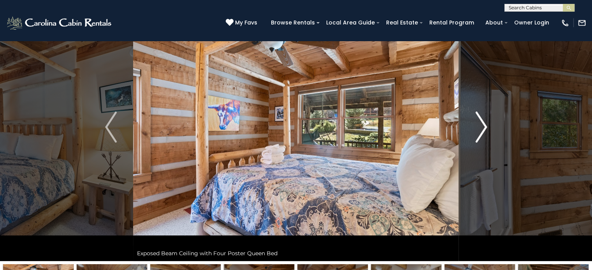
click at [479, 124] on img "Next" at bounding box center [481, 127] width 12 height 31
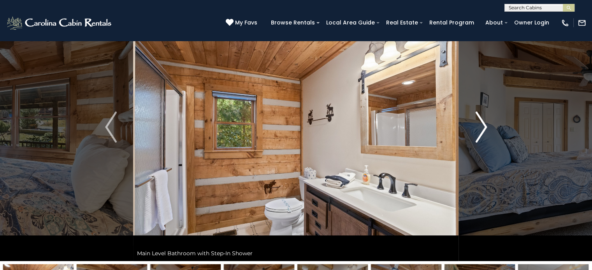
click at [479, 124] on img "Next" at bounding box center [481, 127] width 12 height 31
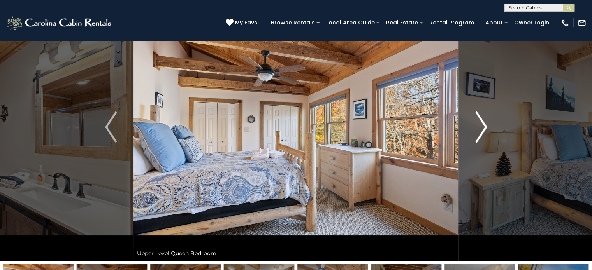
click at [479, 124] on img "Next" at bounding box center [481, 127] width 12 height 31
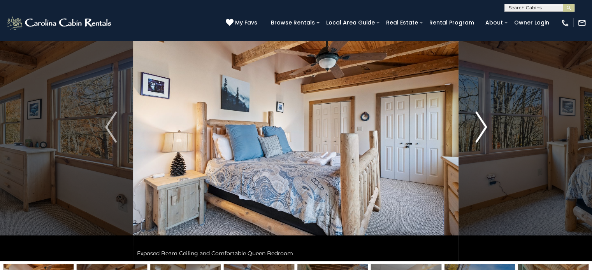
click at [479, 124] on img "Next" at bounding box center [481, 127] width 12 height 31
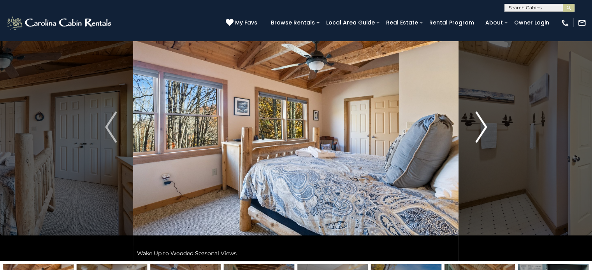
click at [479, 124] on img "Next" at bounding box center [481, 127] width 12 height 31
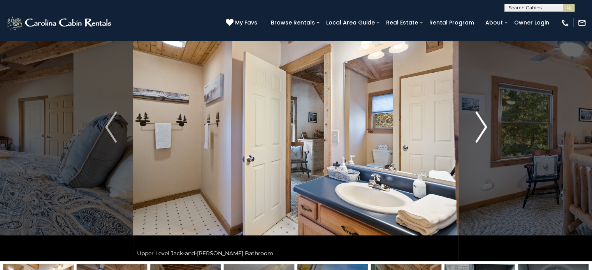
click at [479, 130] on img "Next" at bounding box center [481, 127] width 12 height 31
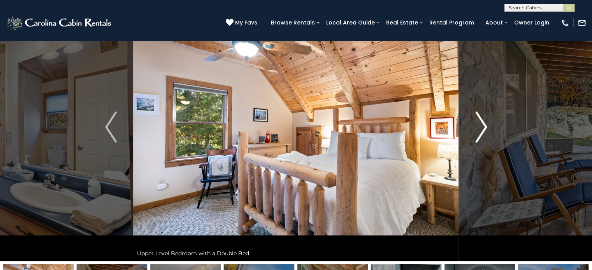
click at [479, 130] on img "Next" at bounding box center [481, 127] width 12 height 31
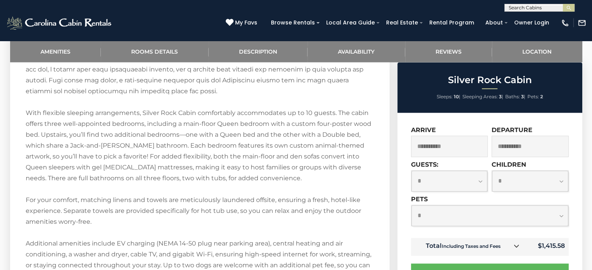
scroll to position [1139, 0]
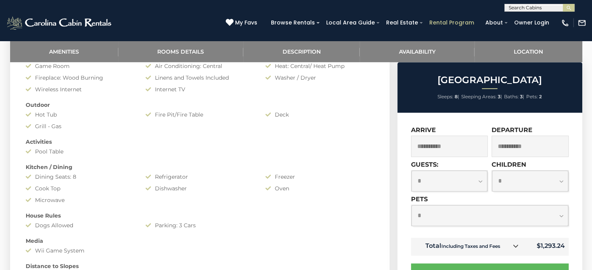
scroll to position [425, 0]
click at [437, 219] on select "**********" at bounding box center [489, 215] width 157 height 21
select select "*"
click at [411, 206] on select "**********" at bounding box center [489, 215] width 157 height 21
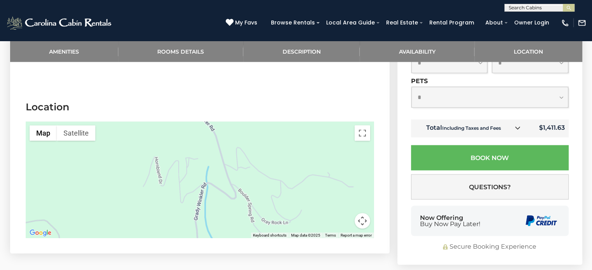
scroll to position [1494, 0]
click at [361, 125] on button "Toggle fullscreen view" at bounding box center [362, 133] width 16 height 16
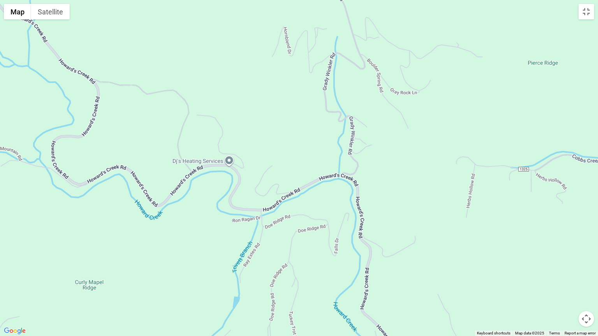
drag, startPoint x: 326, startPoint y: 189, endPoint x: 354, endPoint y: 71, distance: 121.9
click at [354, 71] on div at bounding box center [299, 168] width 598 height 336
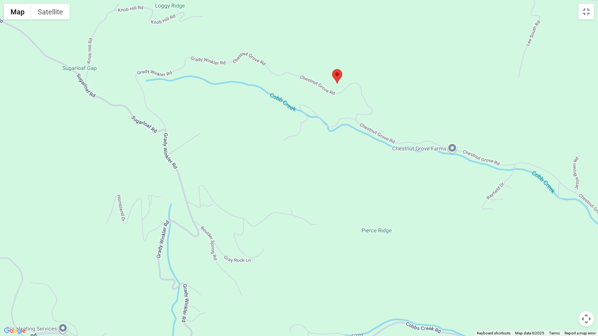
drag, startPoint x: 385, startPoint y: 60, endPoint x: 215, endPoint y: 233, distance: 242.7
click at [215, 233] on div at bounding box center [299, 168] width 598 height 336
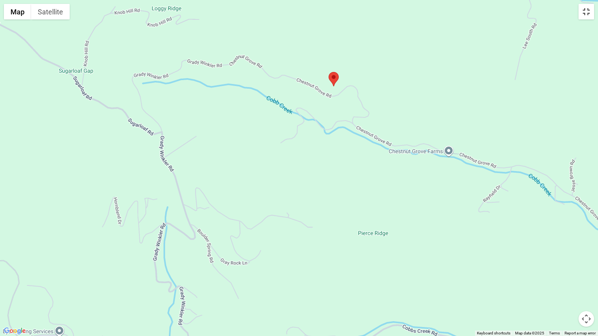
click at [585, 12] on button "Toggle fullscreen view" at bounding box center [586, 12] width 16 height 16
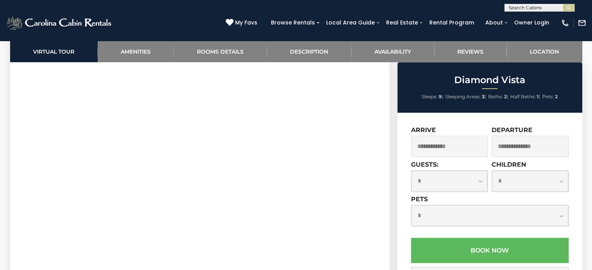
scroll to position [416, 0]
click at [431, 219] on select "**********" at bounding box center [489, 215] width 157 height 21
select select "*"
click at [411, 206] on select "**********" at bounding box center [489, 215] width 157 height 21
click at [433, 184] on select "**********" at bounding box center [449, 181] width 76 height 21
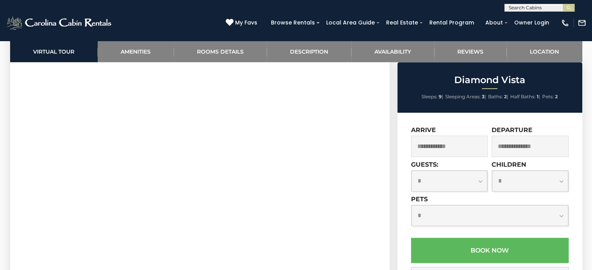
select select "*"
click at [411, 171] on select "**********" at bounding box center [449, 181] width 76 height 21
click at [452, 149] on input "text" at bounding box center [449, 146] width 77 height 21
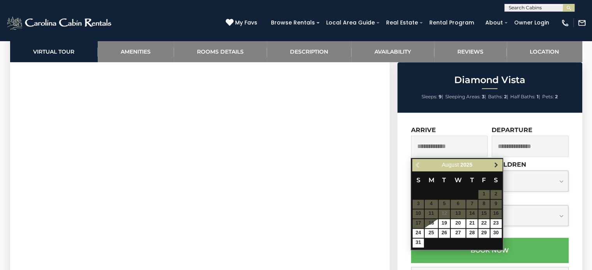
click at [495, 164] on span "Next" at bounding box center [496, 165] width 6 height 6
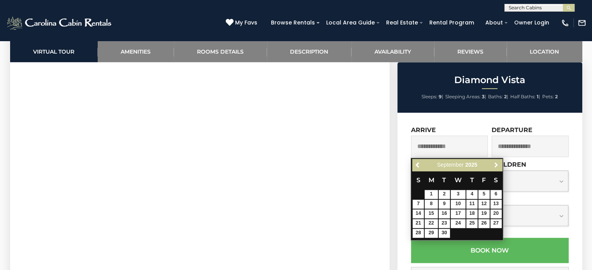
click at [495, 164] on span "Next" at bounding box center [496, 165] width 6 height 6
click at [484, 200] on link "10" at bounding box center [483, 204] width 11 height 9
type input "**********"
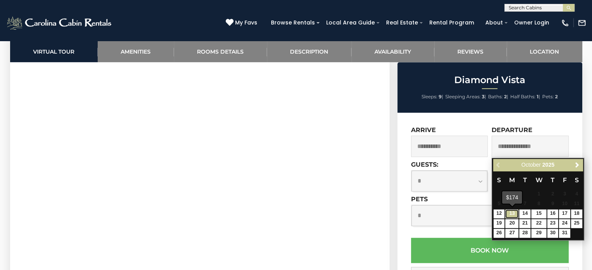
click at [511, 214] on link "13" at bounding box center [511, 214] width 13 height 9
type input "**********"
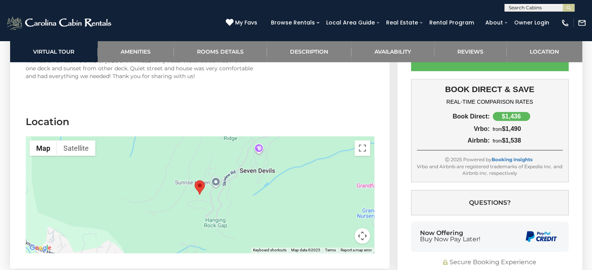
scroll to position [3446, 0]
click at [365, 140] on button "Toggle fullscreen view" at bounding box center [362, 148] width 16 height 16
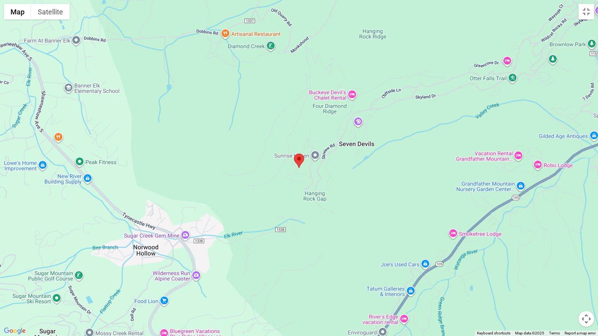
click at [298, 171] on div at bounding box center [299, 168] width 598 height 336
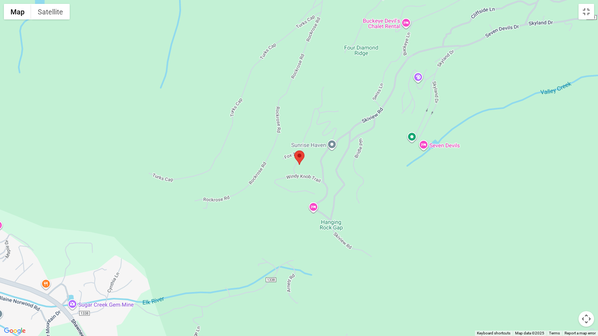
click at [303, 170] on div at bounding box center [299, 168] width 598 height 336
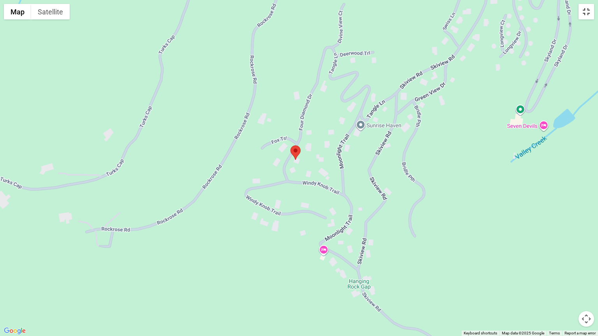
click at [589, 14] on button "Toggle fullscreen view" at bounding box center [586, 12] width 16 height 16
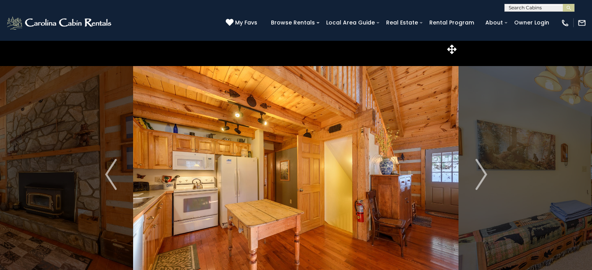
select select "*"
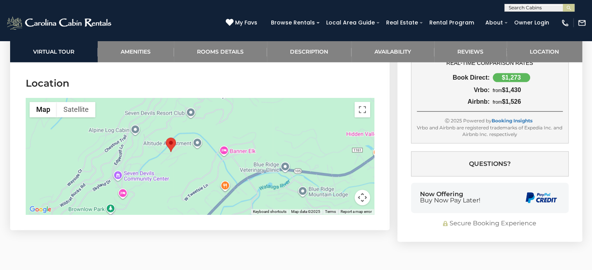
scroll to position [3936, 0]
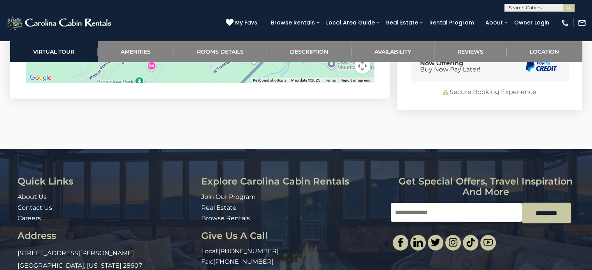
scroll to position [1987, 0]
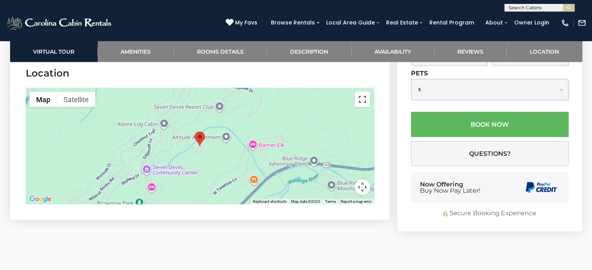
click at [366, 102] on button "Toggle fullscreen view" at bounding box center [362, 100] width 16 height 16
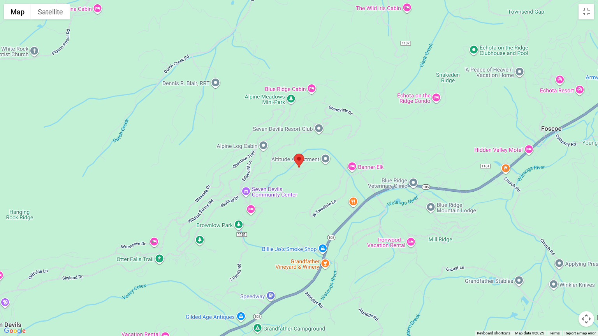
click at [296, 170] on div at bounding box center [299, 168] width 598 height 336
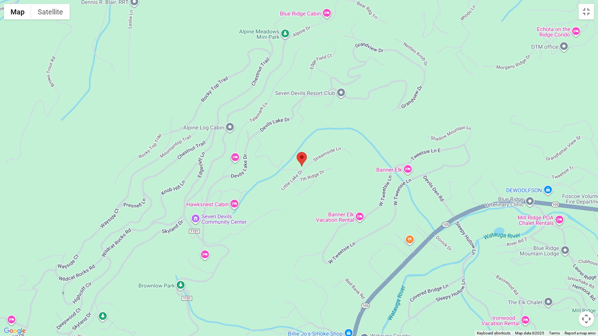
click at [296, 170] on div at bounding box center [299, 168] width 598 height 336
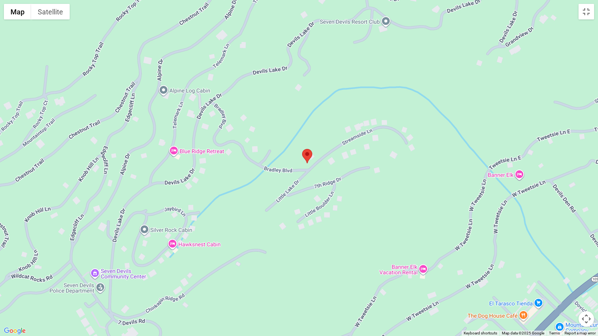
click at [296, 170] on div at bounding box center [299, 168] width 598 height 336
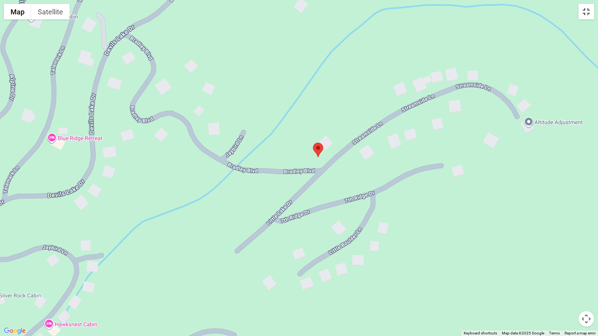
click at [583, 15] on button "Toggle fullscreen view" at bounding box center [586, 12] width 16 height 16
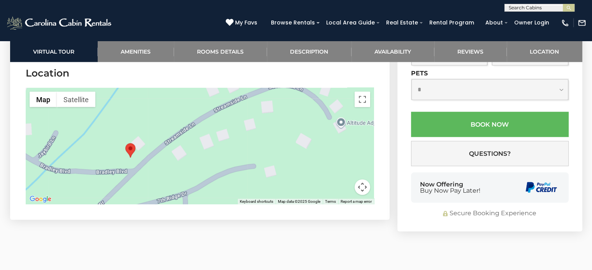
drag, startPoint x: 293, startPoint y: 167, endPoint x: 204, endPoint y: 189, distance: 91.8
click at [204, 189] on div at bounding box center [200, 146] width 348 height 117
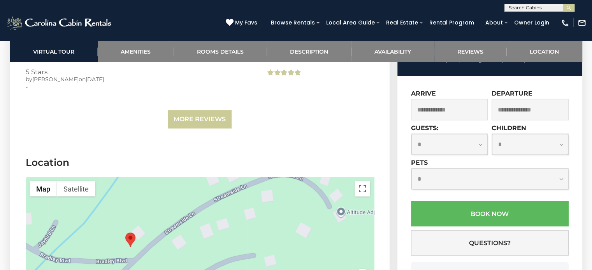
scroll to position [1897, 0]
click at [434, 145] on select "**********" at bounding box center [449, 145] width 76 height 21
select select "*"
click at [411, 135] on select "**********" at bounding box center [449, 145] width 76 height 21
click at [437, 179] on select "**********" at bounding box center [489, 179] width 157 height 21
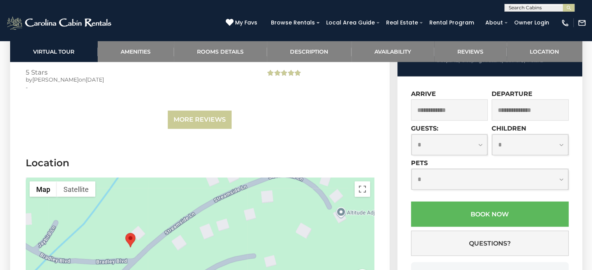
select select "*"
click at [411, 169] on select "**********" at bounding box center [489, 179] width 157 height 21
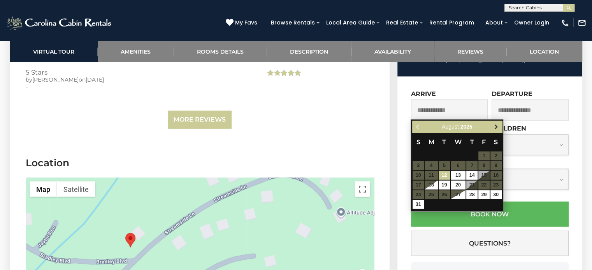
click at [493, 126] on span "Next" at bounding box center [496, 127] width 6 height 6
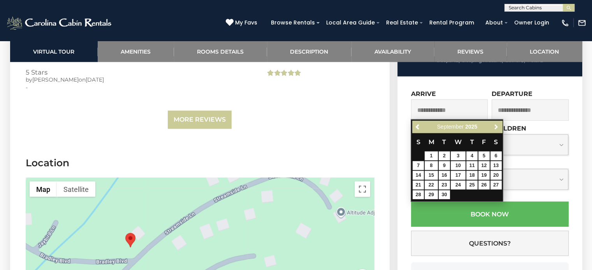
click at [493, 126] on span "Next" at bounding box center [496, 127] width 6 height 6
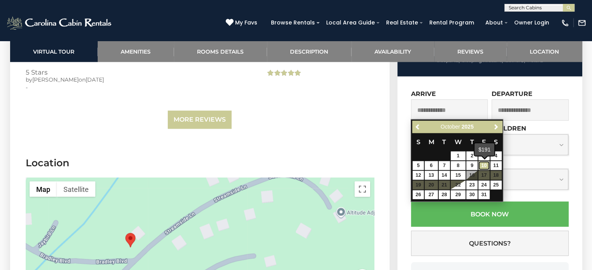
click at [481, 165] on link "10" at bounding box center [483, 165] width 11 height 9
type input "**********"
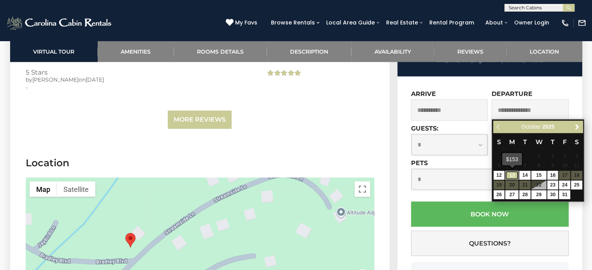
click at [512, 174] on link "13" at bounding box center [511, 175] width 13 height 9
type input "**********"
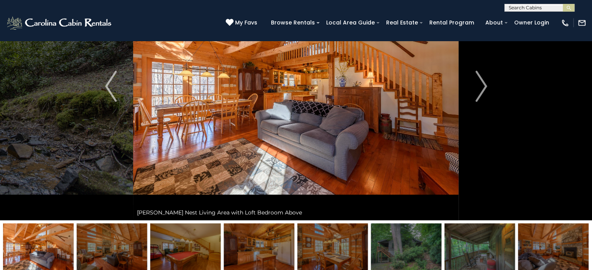
scroll to position [93, 0]
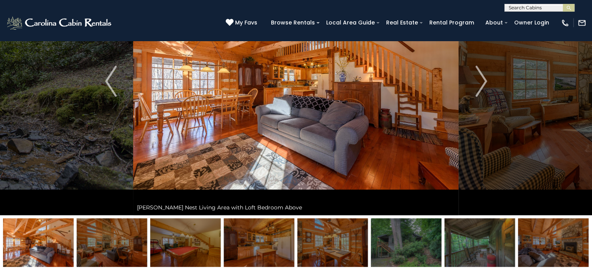
click at [177, 239] on img at bounding box center [185, 243] width 70 height 49
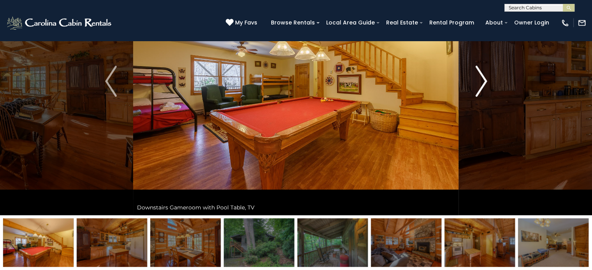
click at [479, 79] on img "Next" at bounding box center [481, 81] width 12 height 31
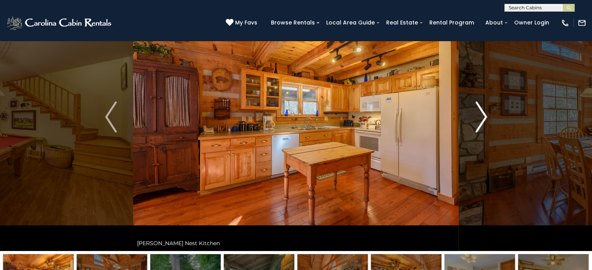
scroll to position [57, 0]
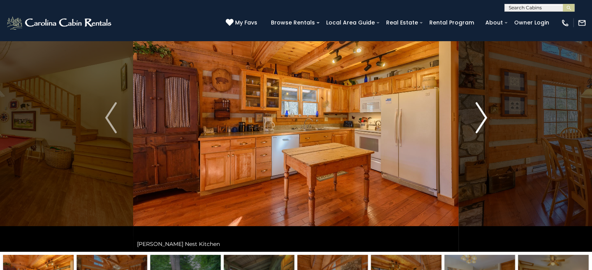
click at [482, 112] on img "Next" at bounding box center [481, 117] width 12 height 31
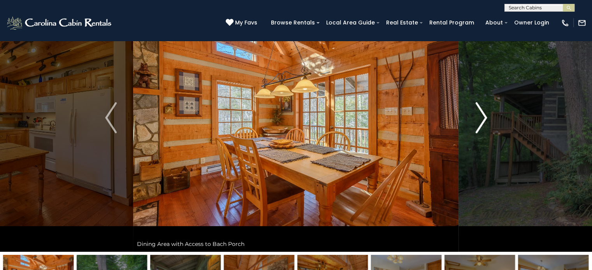
click at [482, 112] on img "Next" at bounding box center [481, 117] width 12 height 31
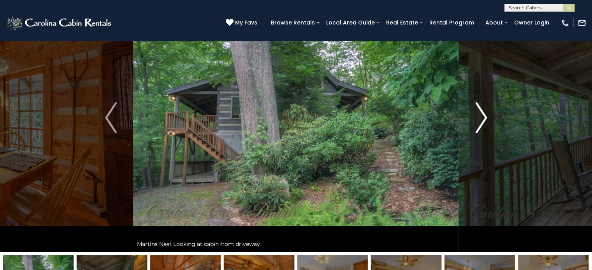
click at [482, 112] on img "Next" at bounding box center [481, 117] width 12 height 31
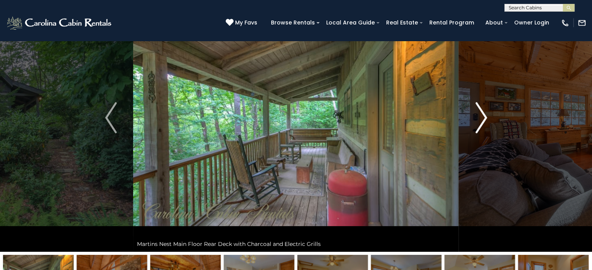
click at [482, 112] on img "Next" at bounding box center [481, 117] width 12 height 31
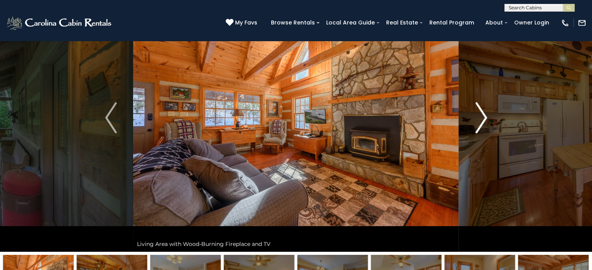
click at [482, 112] on img "Next" at bounding box center [481, 117] width 12 height 31
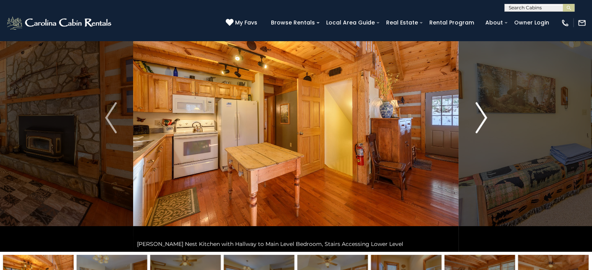
click at [482, 112] on img "Next" at bounding box center [481, 117] width 12 height 31
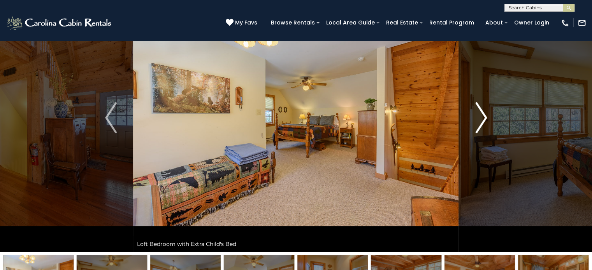
click at [482, 112] on img "Next" at bounding box center [481, 117] width 12 height 31
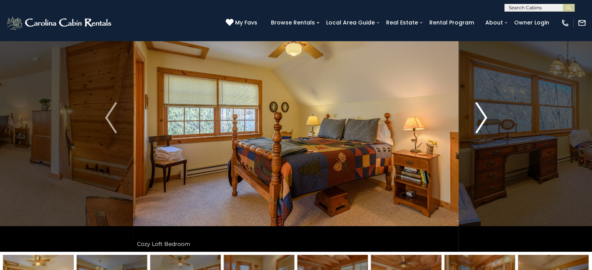
click at [482, 112] on img "Next" at bounding box center [481, 117] width 12 height 31
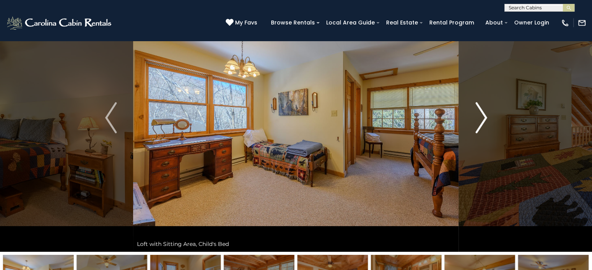
click at [482, 112] on img "Next" at bounding box center [481, 117] width 12 height 31
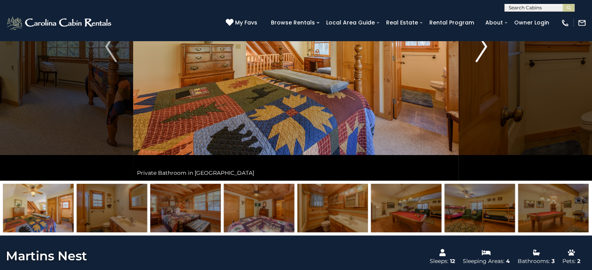
scroll to position [111, 0]
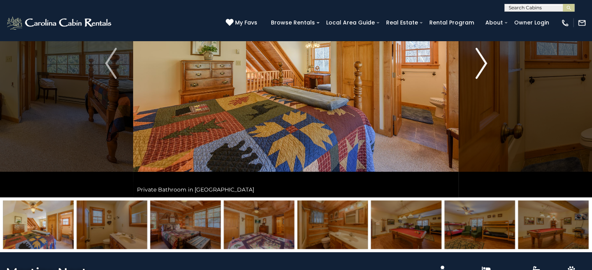
click at [461, 241] on img at bounding box center [479, 225] width 70 height 49
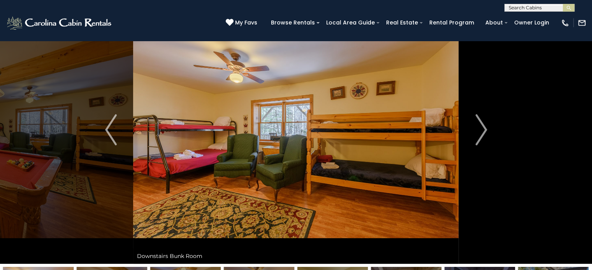
scroll to position [44, 0]
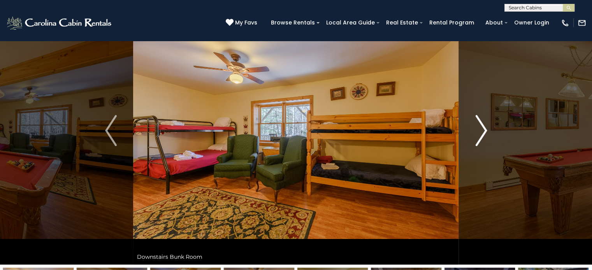
click at [482, 125] on img "Next" at bounding box center [481, 130] width 12 height 31
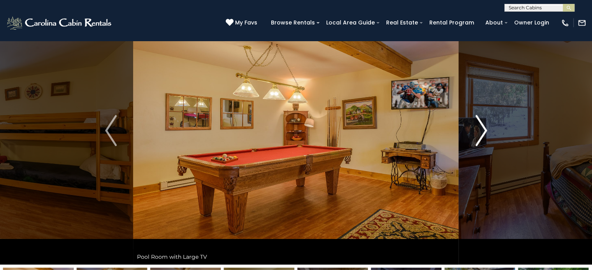
click at [482, 125] on img "Next" at bounding box center [481, 130] width 12 height 31
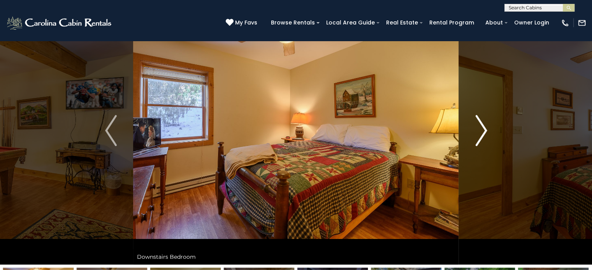
click at [482, 125] on img "Next" at bounding box center [481, 130] width 12 height 31
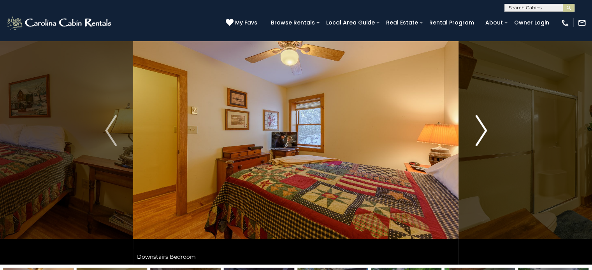
click at [482, 125] on img "Next" at bounding box center [481, 130] width 12 height 31
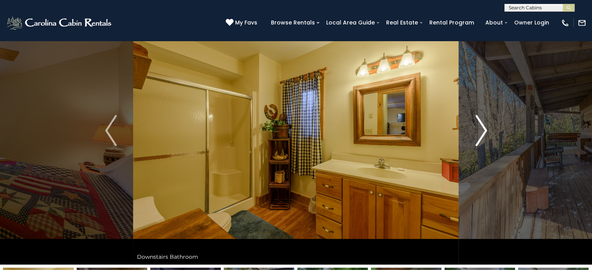
click at [482, 125] on img "Next" at bounding box center [481, 130] width 12 height 31
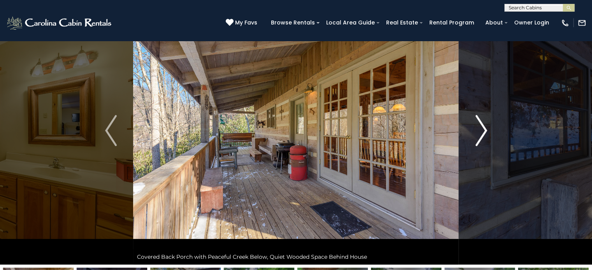
click at [482, 125] on img "Next" at bounding box center [481, 130] width 12 height 31
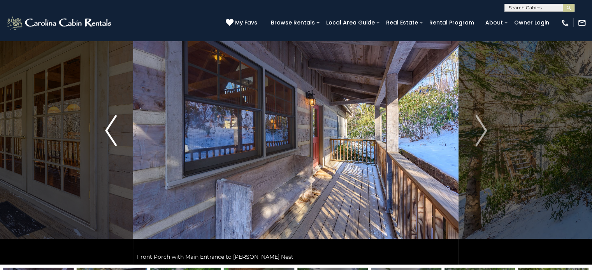
click at [112, 125] on img "Previous" at bounding box center [111, 130] width 12 height 31
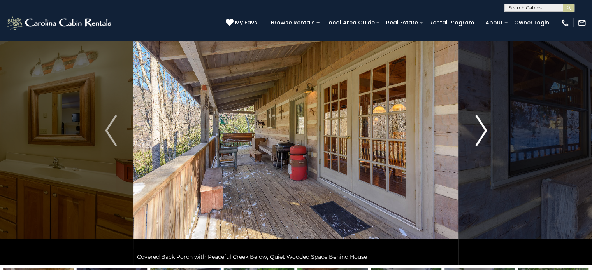
click at [481, 135] on img "Next" at bounding box center [481, 130] width 12 height 31
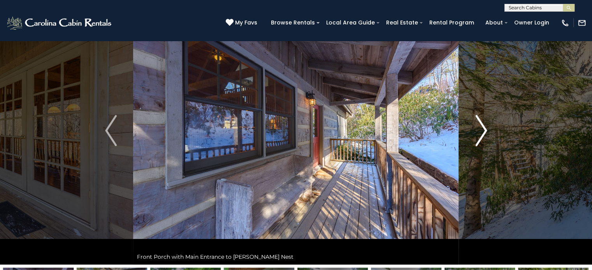
click at [481, 135] on img "Next" at bounding box center [481, 130] width 12 height 31
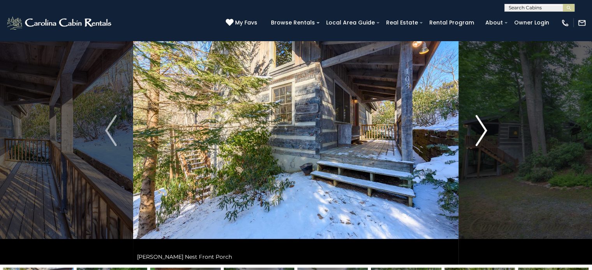
click at [481, 135] on img "Next" at bounding box center [481, 130] width 12 height 31
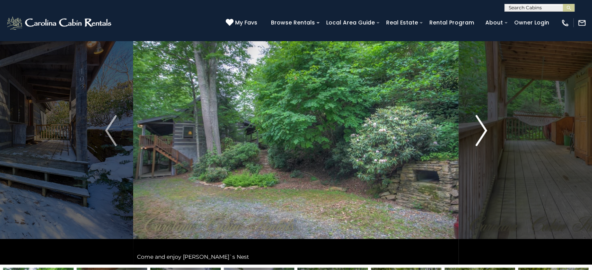
click at [481, 135] on img "Next" at bounding box center [481, 130] width 12 height 31
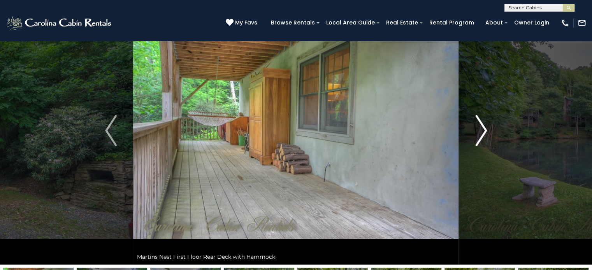
click at [481, 135] on img "Next" at bounding box center [481, 130] width 12 height 31
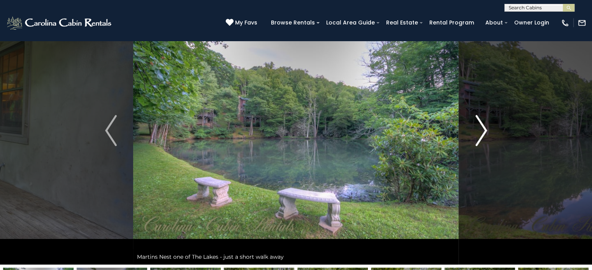
click at [481, 135] on img "Next" at bounding box center [481, 130] width 12 height 31
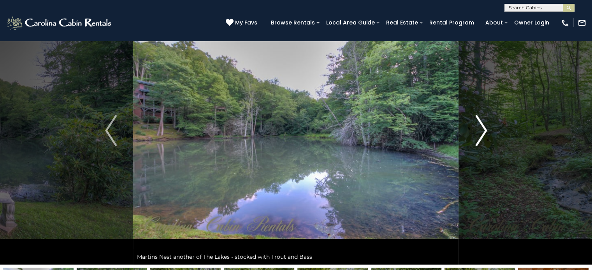
click at [481, 135] on img "Next" at bounding box center [481, 130] width 12 height 31
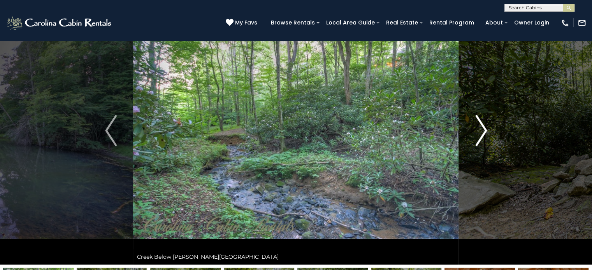
click at [481, 135] on img "Next" at bounding box center [481, 130] width 12 height 31
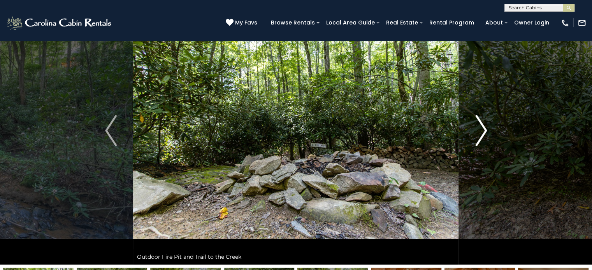
click at [481, 136] on img "Next" at bounding box center [481, 130] width 12 height 31
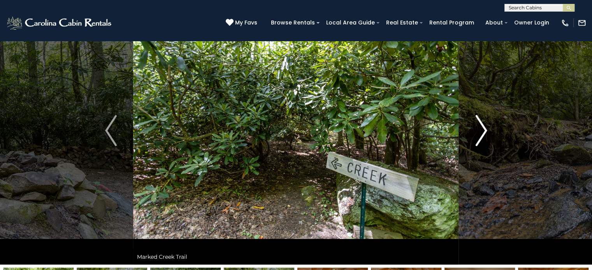
click at [481, 136] on img "Next" at bounding box center [481, 130] width 12 height 31
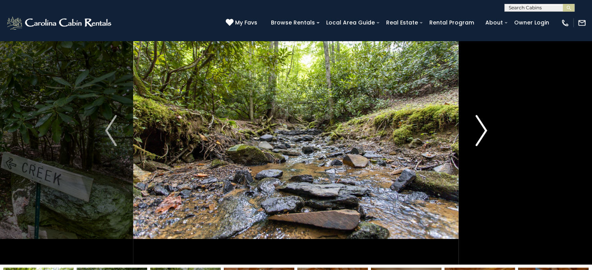
click at [481, 136] on img "Next" at bounding box center [481, 130] width 12 height 31
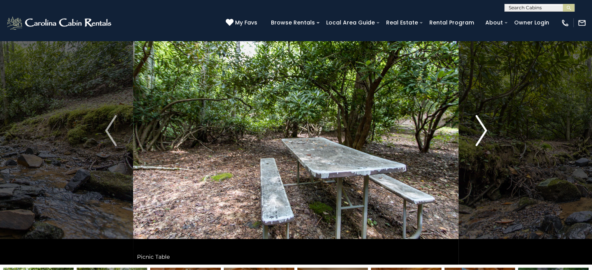
click at [481, 136] on img "Next" at bounding box center [481, 130] width 12 height 31
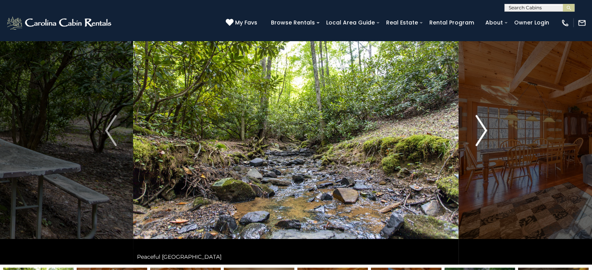
click at [481, 136] on img "Next" at bounding box center [481, 130] width 12 height 31
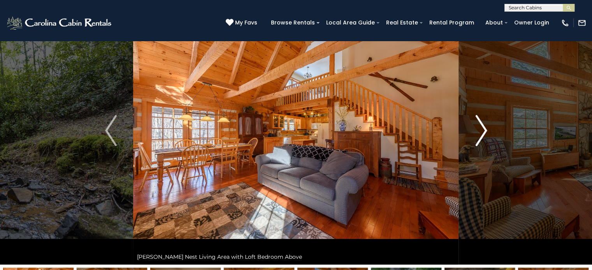
click at [481, 136] on img "Next" at bounding box center [481, 130] width 12 height 31
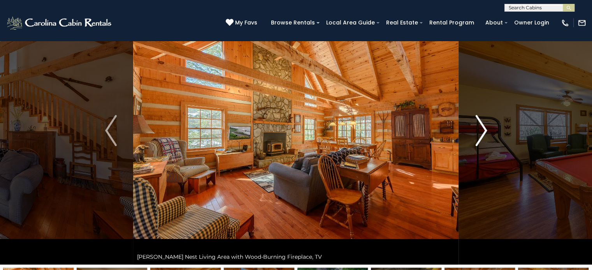
click at [481, 136] on img "Next" at bounding box center [481, 130] width 12 height 31
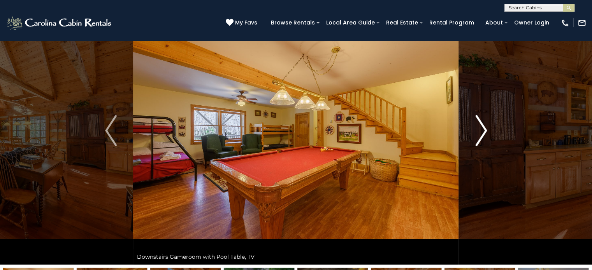
click at [481, 136] on img "Next" at bounding box center [481, 130] width 12 height 31
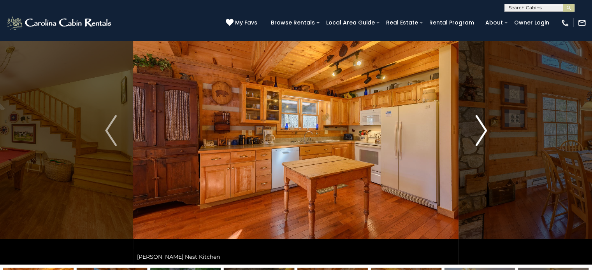
click at [481, 137] on img "Next" at bounding box center [481, 130] width 12 height 31
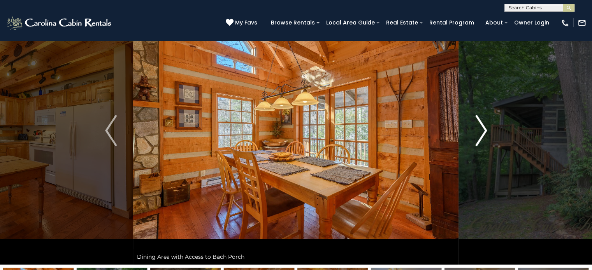
click at [481, 137] on img "Next" at bounding box center [481, 130] width 12 height 31
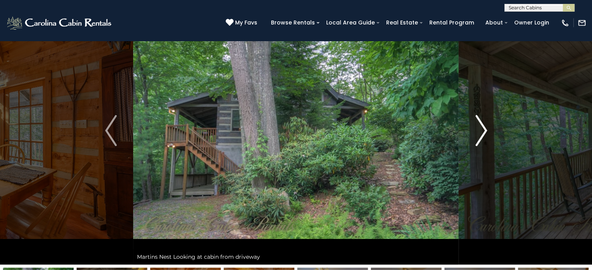
click at [481, 137] on img "Next" at bounding box center [481, 130] width 12 height 31
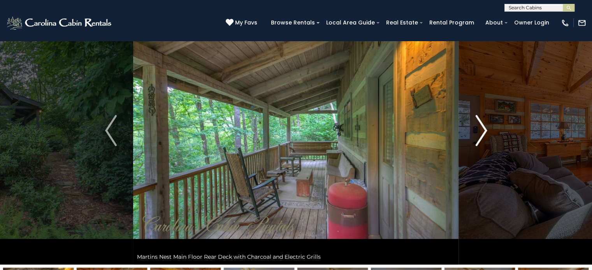
click at [481, 137] on img "Next" at bounding box center [481, 130] width 12 height 31
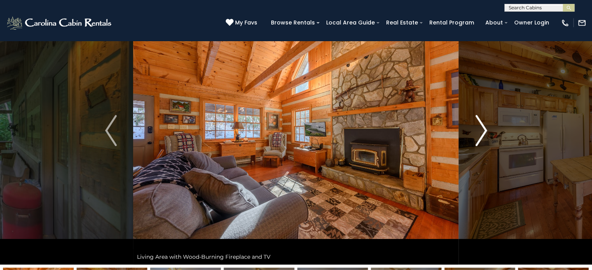
click at [481, 137] on img "Next" at bounding box center [481, 130] width 12 height 31
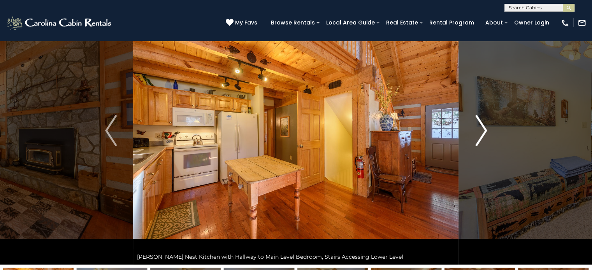
click at [481, 137] on img "Next" at bounding box center [481, 130] width 12 height 31
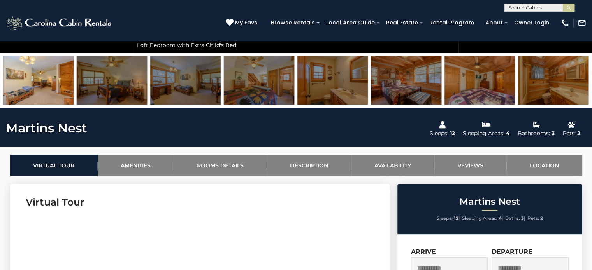
scroll to position [257, 0]
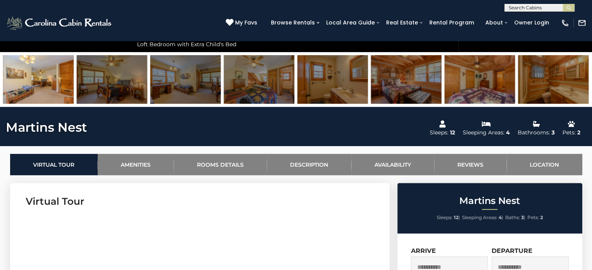
click at [407, 81] on img at bounding box center [406, 79] width 70 height 49
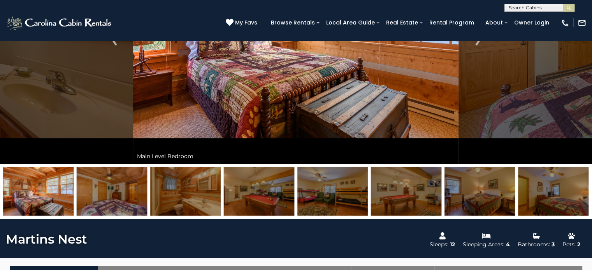
click at [407, 81] on img at bounding box center [295, 30] width 325 height 268
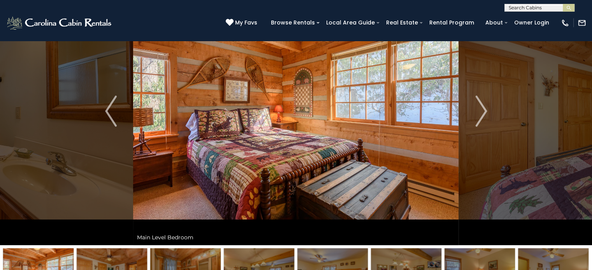
scroll to position [53, 0]
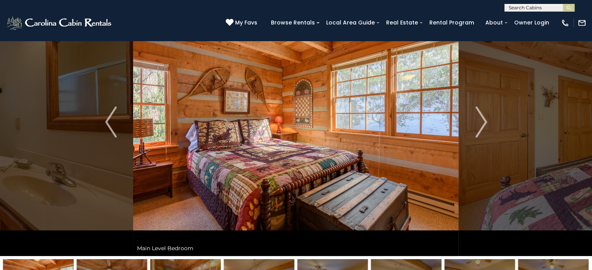
click at [407, 81] on img at bounding box center [295, 122] width 325 height 268
click at [481, 119] on img "Next" at bounding box center [481, 122] width 12 height 31
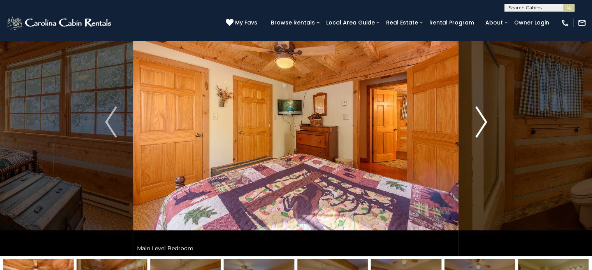
click at [481, 119] on img "Next" at bounding box center [481, 122] width 12 height 31
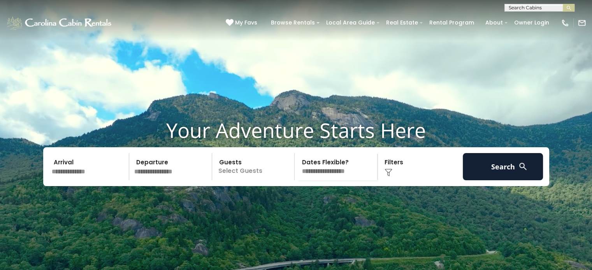
click at [523, 5] on input "text" at bounding box center [539, 9] width 68 height 8
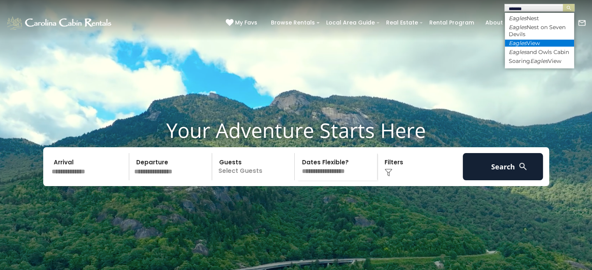
type input "******"
click at [526, 40] on em "Eagles" at bounding box center [518, 43] width 18 height 7
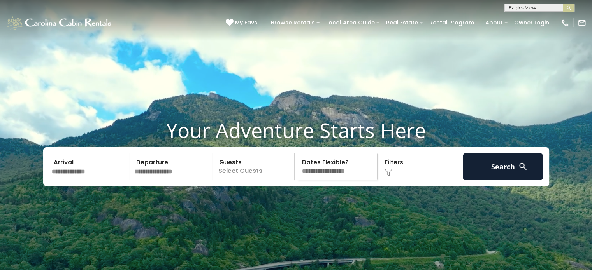
click at [563, 4] on button "submit" at bounding box center [569, 8] width 12 height 8
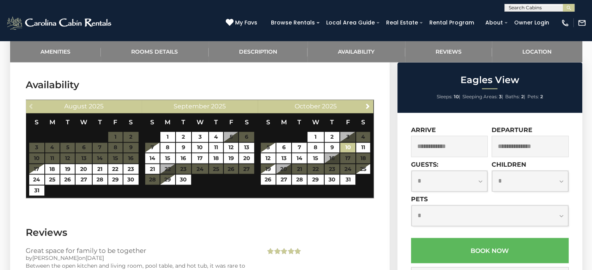
scroll to position [1250, 0]
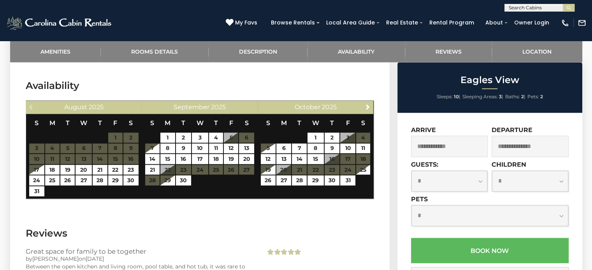
click at [435, 184] on select "**********" at bounding box center [449, 181] width 76 height 21
select select "*"
click at [411, 171] on select "**********" at bounding box center [449, 181] width 76 height 21
click at [431, 215] on select "**********" at bounding box center [489, 215] width 157 height 21
select select "*"
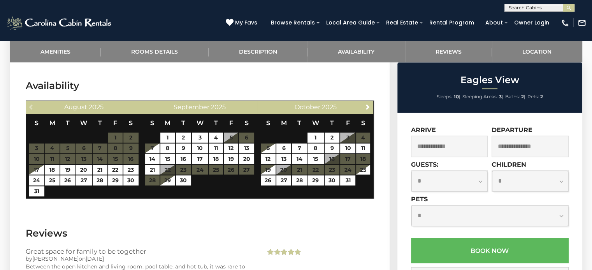
click at [411, 206] on select "**********" at bounding box center [489, 215] width 157 height 21
click at [441, 145] on input "text" at bounding box center [449, 146] width 77 height 21
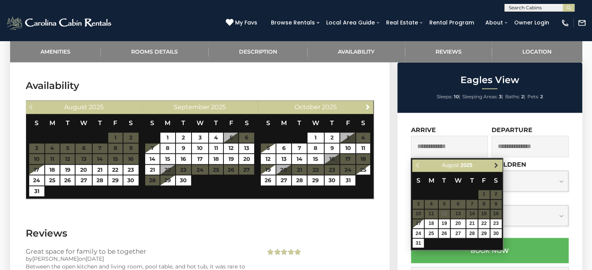
click at [493, 169] on link "Next" at bounding box center [496, 166] width 10 height 10
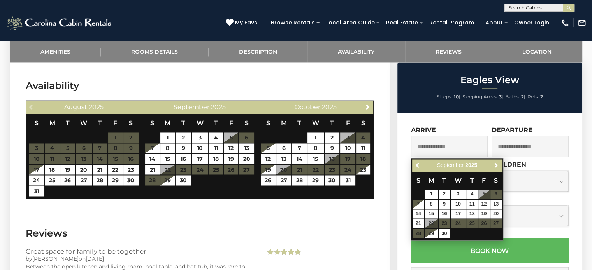
click at [493, 169] on link "Next" at bounding box center [496, 166] width 10 height 10
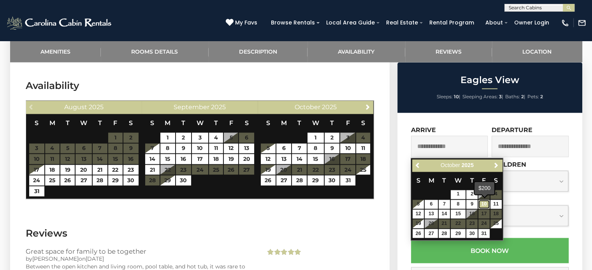
click at [482, 205] on link "10" at bounding box center [483, 204] width 11 height 9
type input "**********"
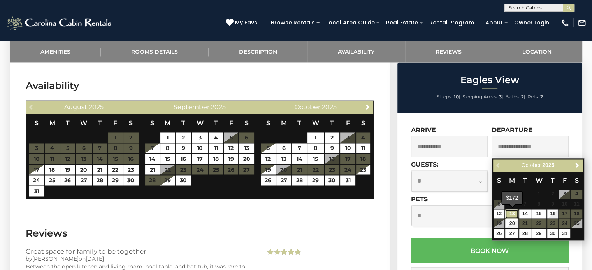
click at [511, 214] on link "13" at bounding box center [511, 214] width 13 height 9
type input "**********"
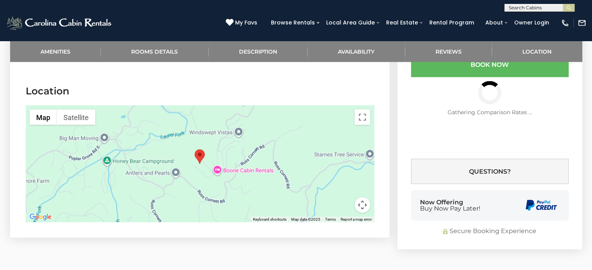
scroll to position [1654, 0]
click at [362, 110] on button "Toggle fullscreen view" at bounding box center [362, 118] width 16 height 16
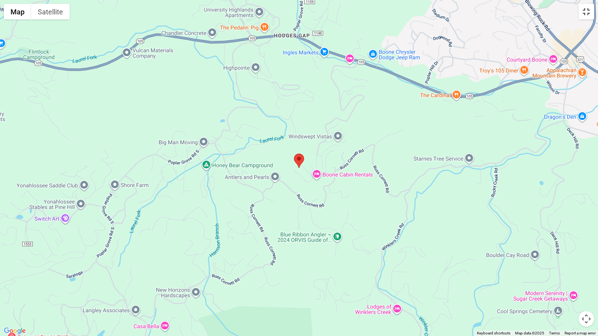
click at [585, 14] on button "Toggle fullscreen view" at bounding box center [586, 12] width 16 height 16
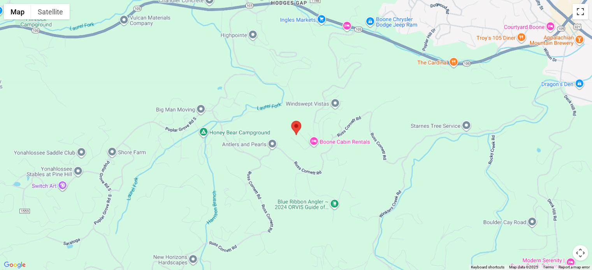
scroll to position [47, 0]
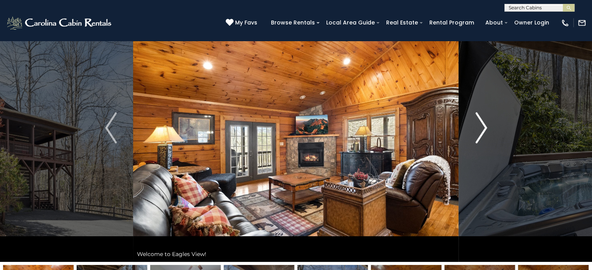
click at [479, 125] on img "Next" at bounding box center [481, 127] width 12 height 31
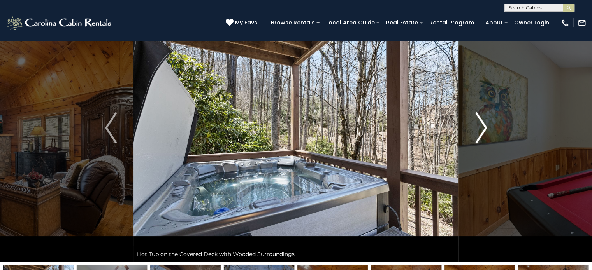
click at [479, 125] on img "Next" at bounding box center [481, 127] width 12 height 31
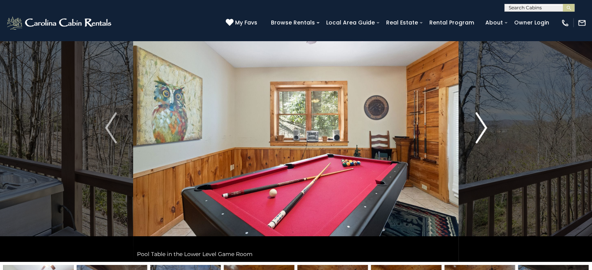
click at [479, 125] on img "Next" at bounding box center [481, 127] width 12 height 31
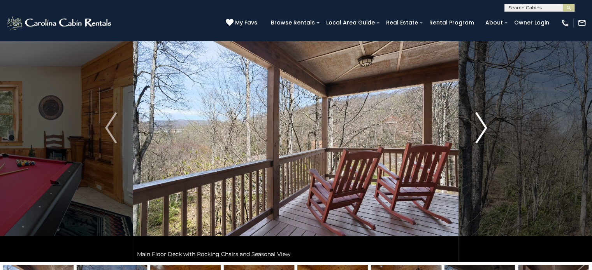
click at [479, 125] on img "Next" at bounding box center [481, 127] width 12 height 31
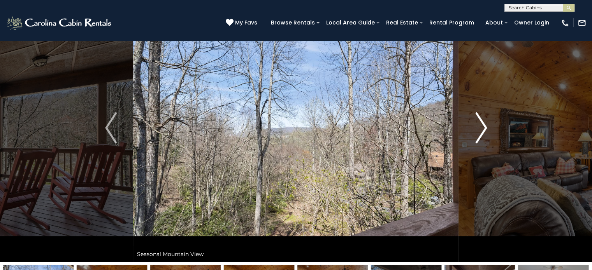
click at [479, 125] on img "Next" at bounding box center [481, 127] width 12 height 31
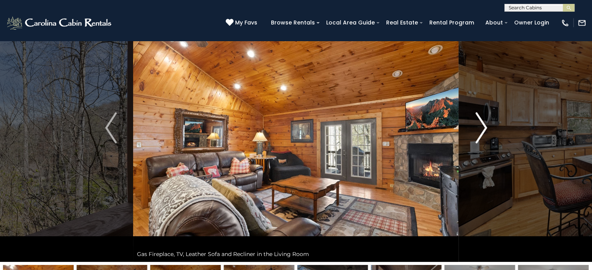
click at [479, 125] on img "Next" at bounding box center [481, 127] width 12 height 31
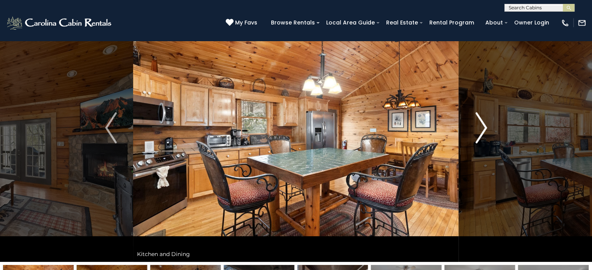
click at [479, 126] on img "Next" at bounding box center [481, 127] width 12 height 31
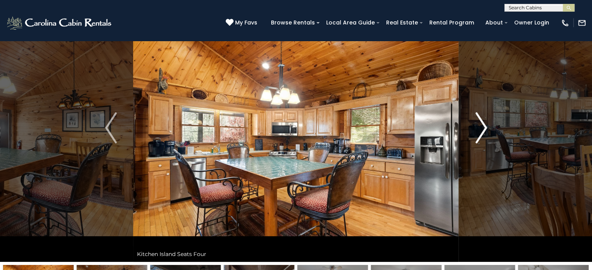
click at [479, 126] on img "Next" at bounding box center [481, 127] width 12 height 31
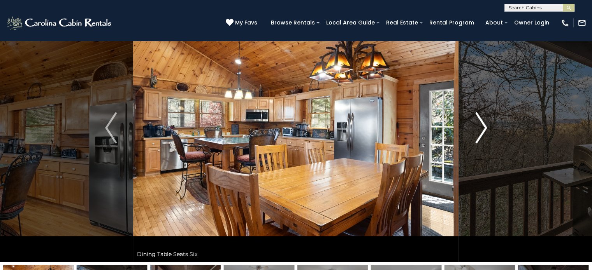
click at [479, 126] on img "Next" at bounding box center [481, 127] width 12 height 31
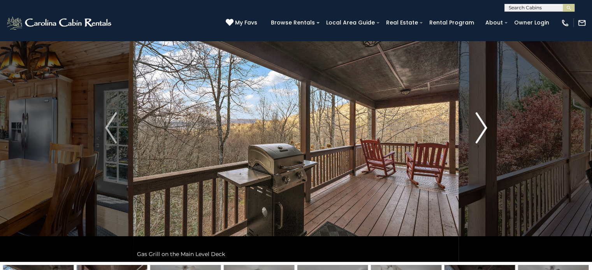
click at [479, 126] on img "Next" at bounding box center [481, 127] width 12 height 31
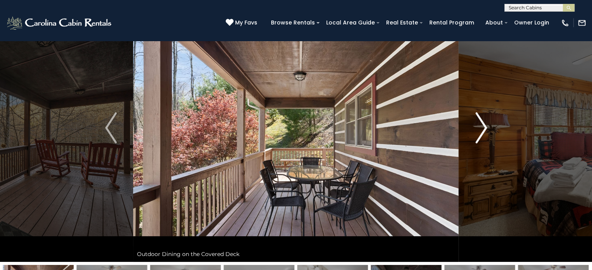
click at [479, 126] on img "Next" at bounding box center [481, 127] width 12 height 31
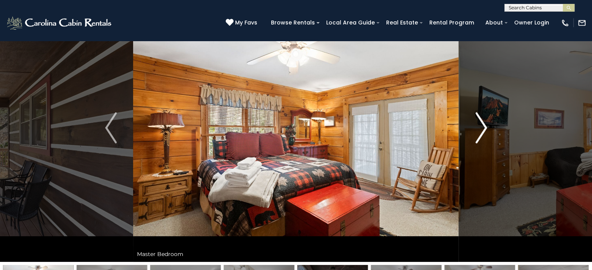
click at [479, 126] on img "Next" at bounding box center [481, 127] width 12 height 31
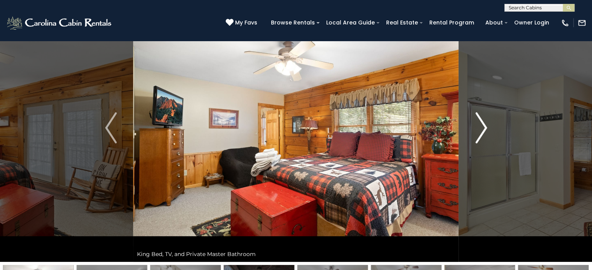
click at [479, 126] on img "Next" at bounding box center [481, 127] width 12 height 31
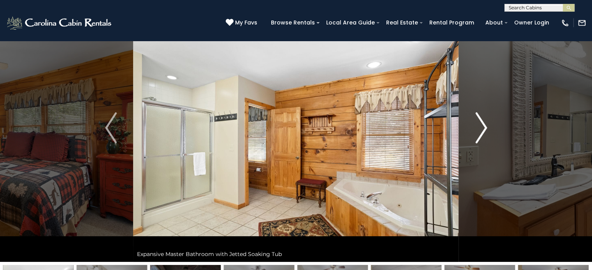
click at [479, 126] on img "Next" at bounding box center [481, 127] width 12 height 31
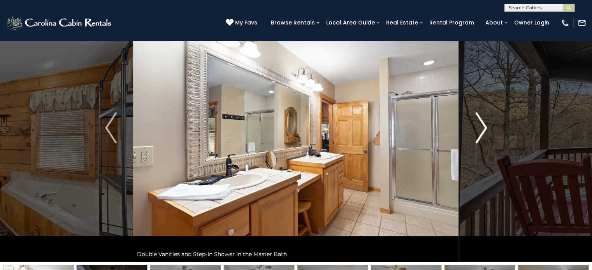
click at [479, 126] on img "Next" at bounding box center [481, 127] width 12 height 31
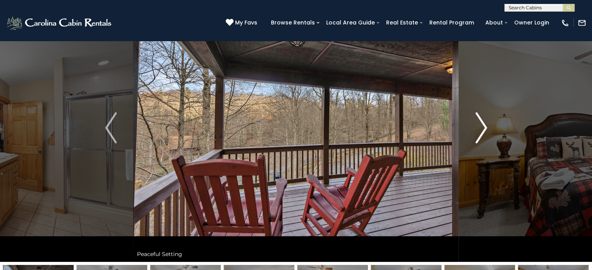
click at [477, 135] on img "Next" at bounding box center [481, 127] width 12 height 31
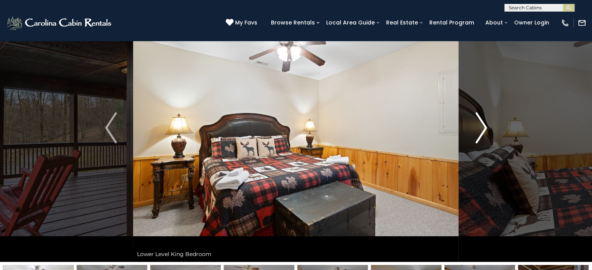
click at [477, 135] on img "Next" at bounding box center [481, 127] width 12 height 31
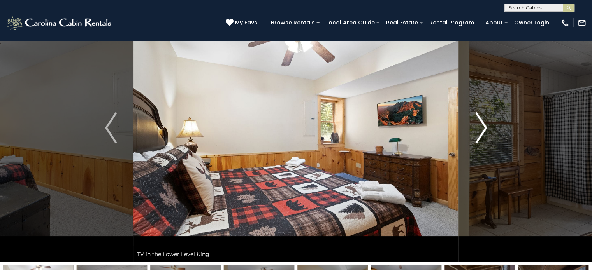
click at [477, 135] on img "Next" at bounding box center [481, 127] width 12 height 31
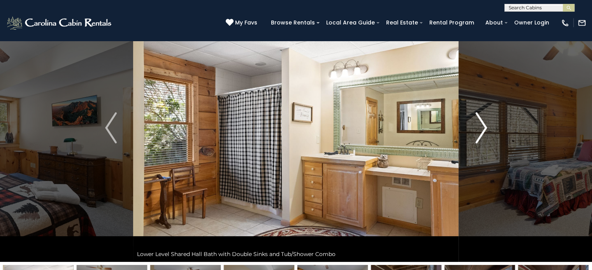
click at [477, 135] on img "Next" at bounding box center [481, 127] width 12 height 31
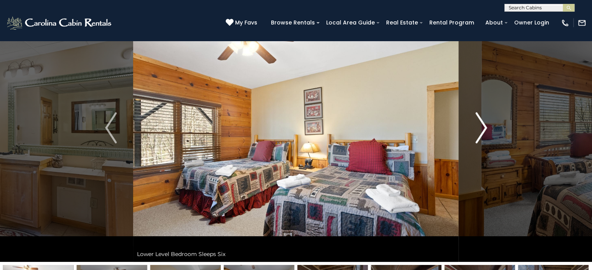
click at [477, 135] on img "Next" at bounding box center [481, 127] width 12 height 31
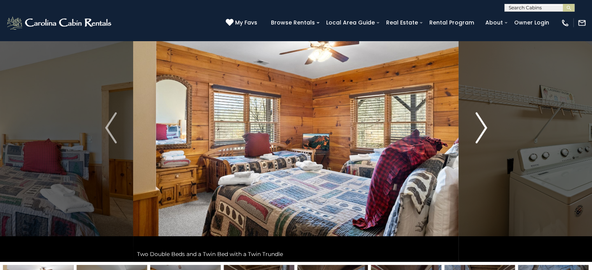
click at [477, 135] on img "Next" at bounding box center [481, 127] width 12 height 31
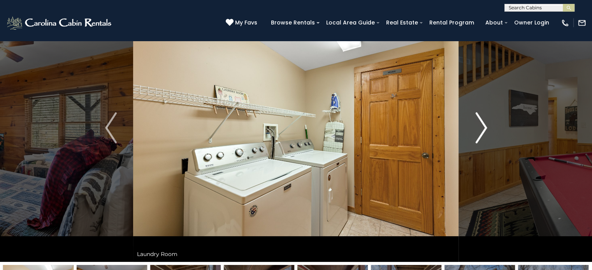
click at [477, 135] on img "Next" at bounding box center [481, 127] width 12 height 31
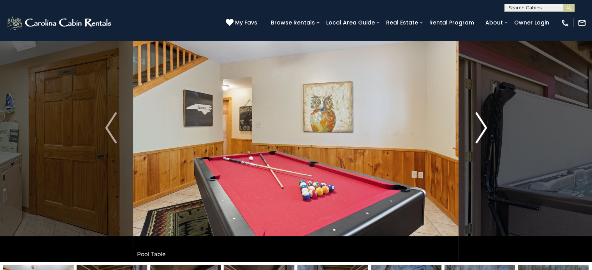
click at [477, 135] on img "Next" at bounding box center [481, 127] width 12 height 31
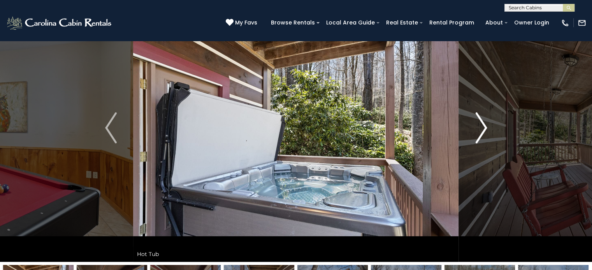
click at [477, 135] on img "Next" at bounding box center [481, 127] width 12 height 31
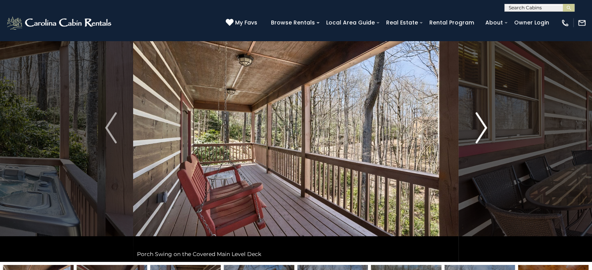
click at [477, 135] on img "Next" at bounding box center [481, 127] width 12 height 31
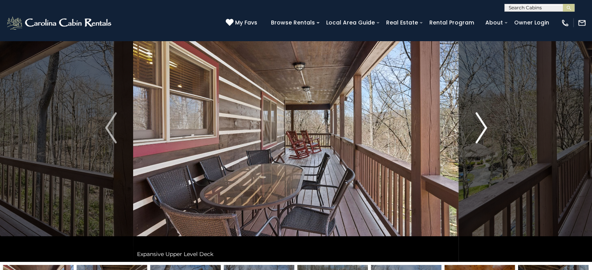
click at [477, 135] on img "Next" at bounding box center [481, 127] width 12 height 31
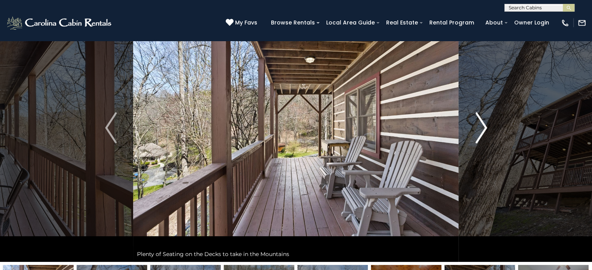
click at [477, 135] on img "Next" at bounding box center [481, 127] width 12 height 31
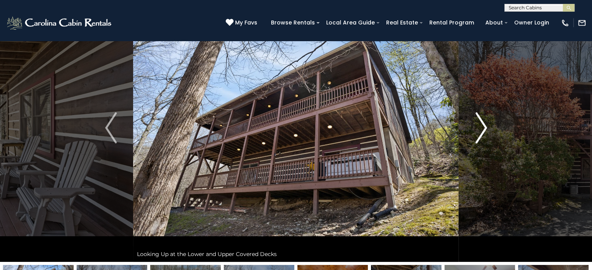
click at [477, 135] on img "Next" at bounding box center [481, 127] width 12 height 31
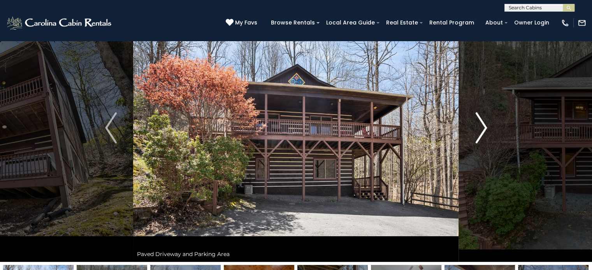
click at [477, 135] on img "Next" at bounding box center [481, 127] width 12 height 31
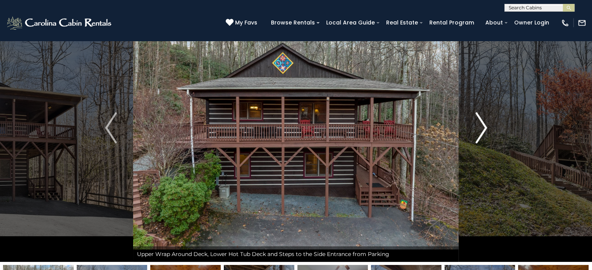
click at [477, 135] on img "Next" at bounding box center [481, 127] width 12 height 31
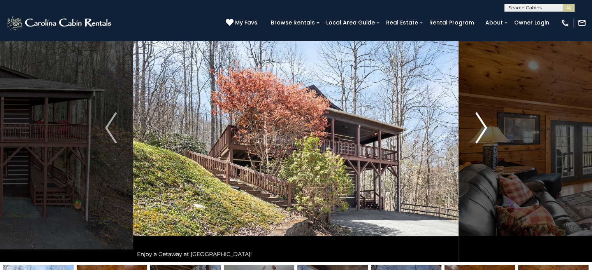
click at [477, 135] on img "Next" at bounding box center [481, 127] width 12 height 31
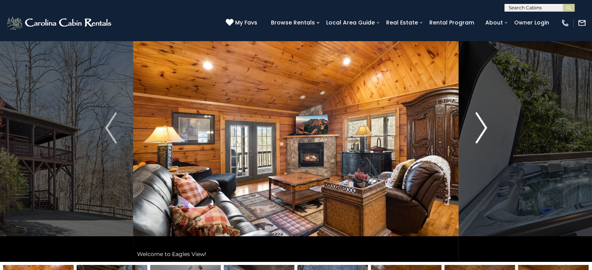
click at [477, 135] on img "Next" at bounding box center [481, 127] width 12 height 31
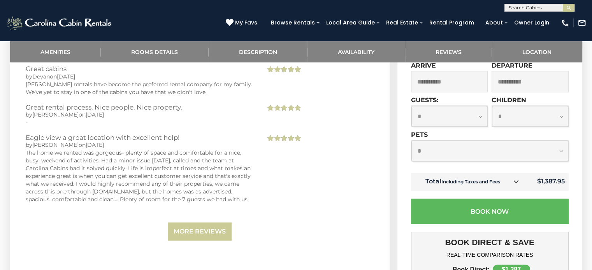
scroll to position [1472, 0]
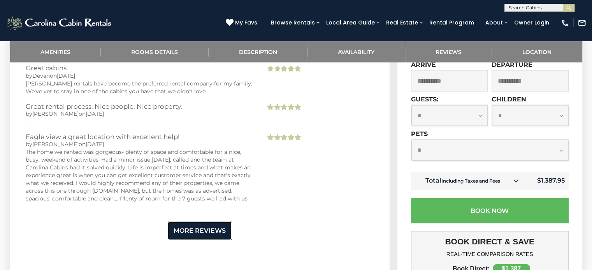
click at [179, 222] on link "More Reviews" at bounding box center [200, 231] width 64 height 18
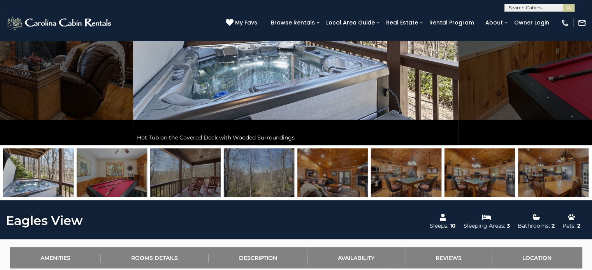
scroll to position [163, 0]
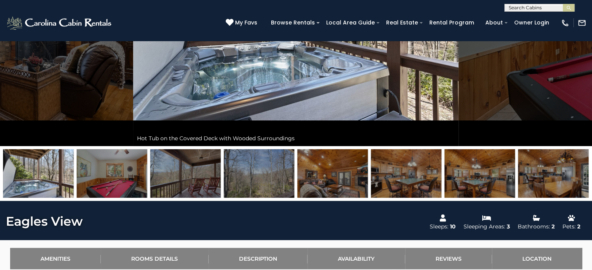
click at [122, 185] on img at bounding box center [112, 173] width 70 height 49
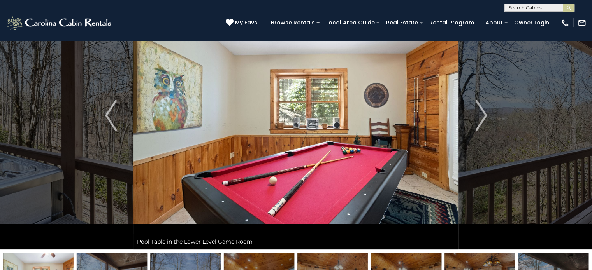
scroll to position [60, 0]
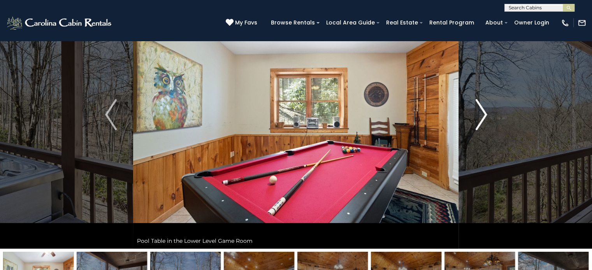
click at [484, 114] on img "Next" at bounding box center [481, 114] width 12 height 31
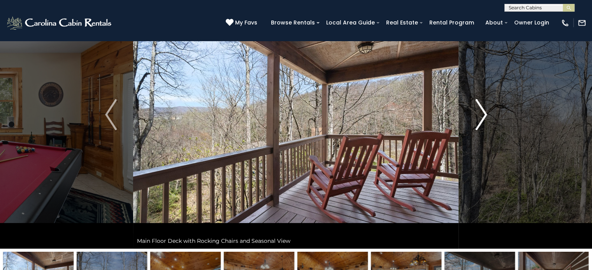
click at [484, 114] on img "Next" at bounding box center [481, 114] width 12 height 31
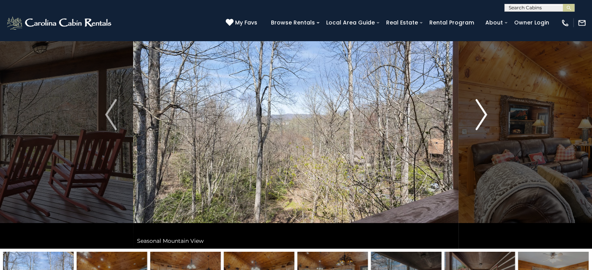
click at [484, 114] on img "Next" at bounding box center [481, 114] width 12 height 31
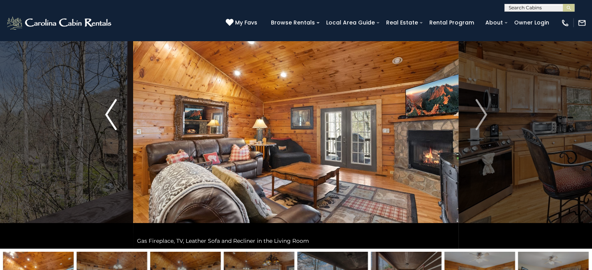
click at [115, 109] on img "Previous" at bounding box center [111, 114] width 12 height 31
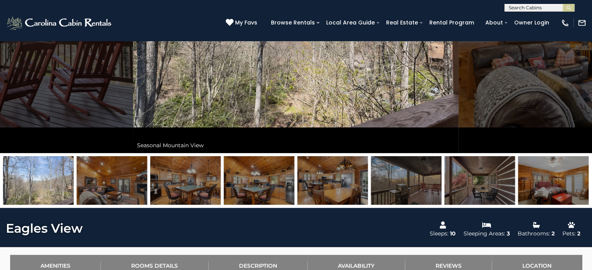
scroll to position [156, 0]
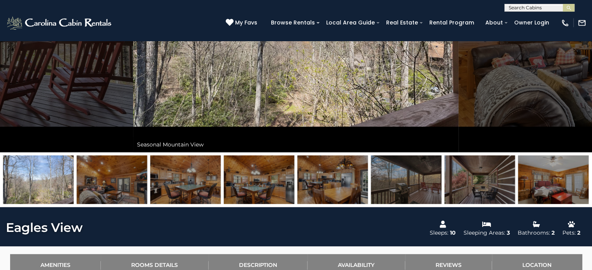
click at [38, 183] on img at bounding box center [38, 180] width 70 height 49
click at [57, 183] on img at bounding box center [38, 180] width 70 height 49
click at [546, 186] on img at bounding box center [553, 180] width 70 height 49
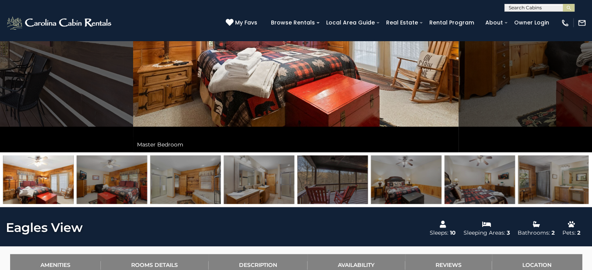
click at [546, 186] on img at bounding box center [553, 180] width 70 height 49
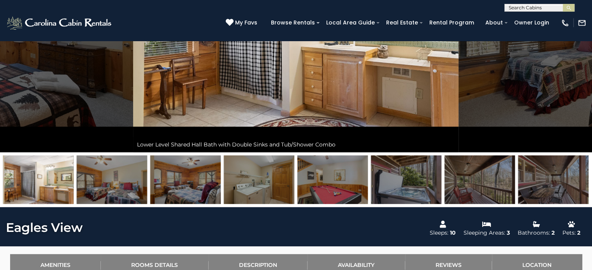
click at [546, 186] on img at bounding box center [553, 180] width 70 height 49
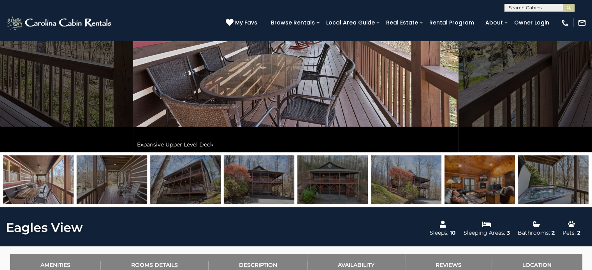
click at [190, 190] on img at bounding box center [185, 180] width 70 height 49
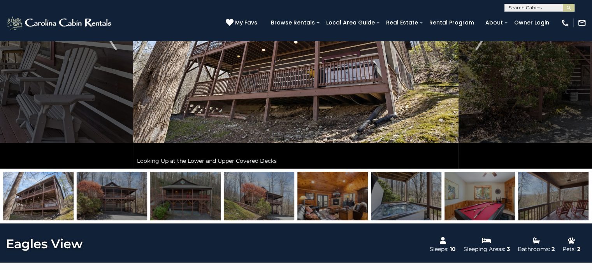
scroll to position [140, 0]
click at [351, 193] on img at bounding box center [332, 196] width 70 height 49
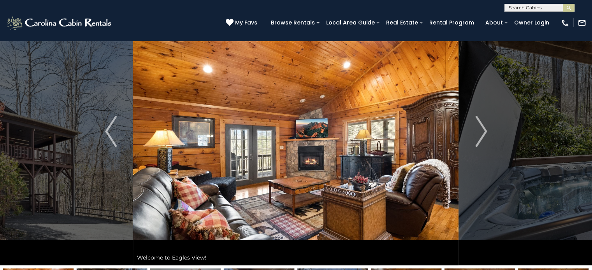
scroll to position [44, 0]
click at [484, 130] on img "Next" at bounding box center [481, 131] width 12 height 31
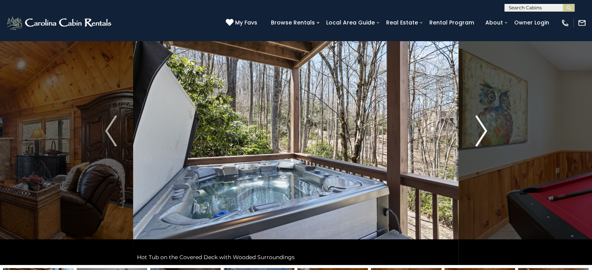
click at [484, 130] on img "Next" at bounding box center [481, 131] width 12 height 31
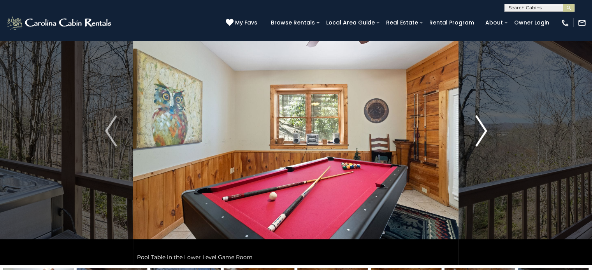
click at [484, 130] on img "Next" at bounding box center [481, 131] width 12 height 31
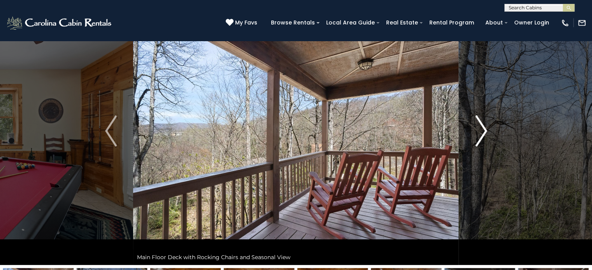
click at [484, 130] on img "Next" at bounding box center [481, 131] width 12 height 31
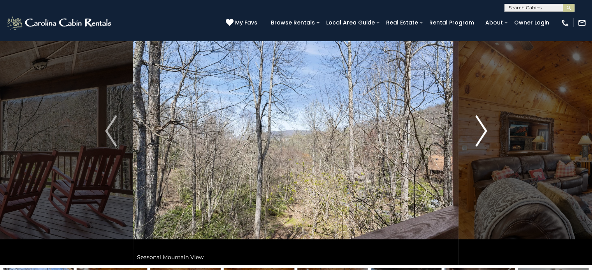
click at [484, 130] on img "Next" at bounding box center [481, 131] width 12 height 31
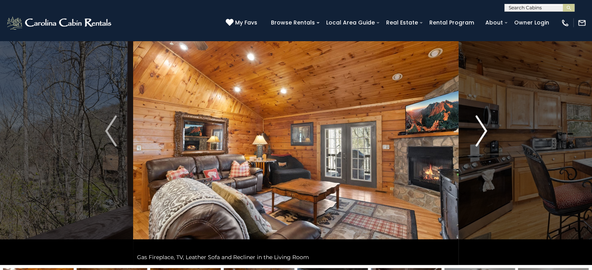
click at [484, 130] on img "Next" at bounding box center [481, 131] width 12 height 31
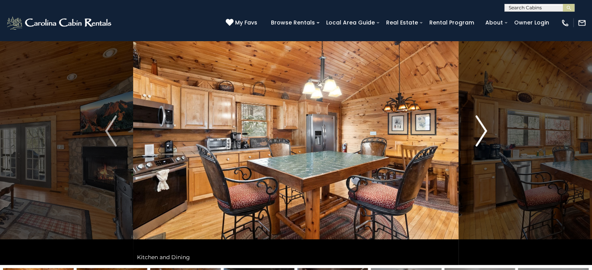
click at [484, 130] on img "Next" at bounding box center [481, 131] width 12 height 31
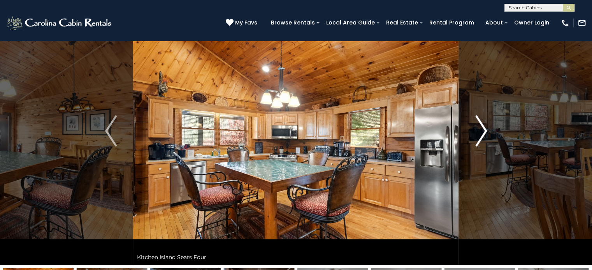
click at [484, 130] on img "Next" at bounding box center [481, 131] width 12 height 31
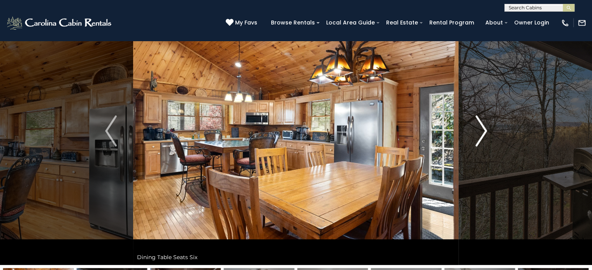
click at [484, 130] on img "Next" at bounding box center [481, 131] width 12 height 31
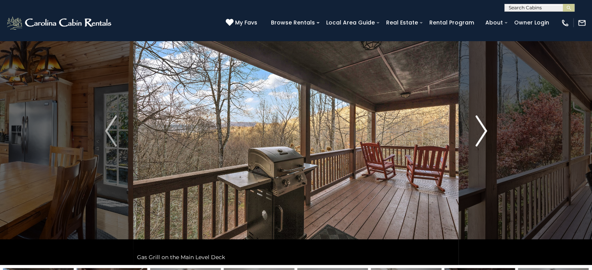
click at [484, 130] on img "Next" at bounding box center [481, 131] width 12 height 31
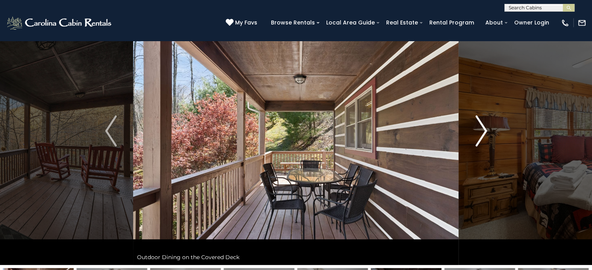
click at [484, 130] on img "Next" at bounding box center [481, 131] width 12 height 31
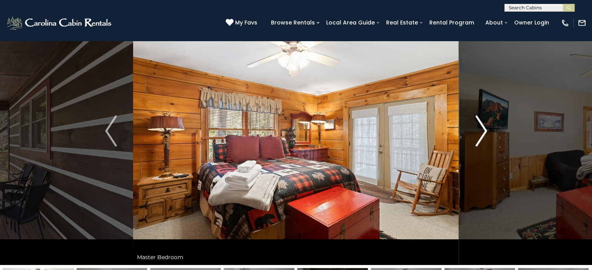
click at [484, 130] on img "Next" at bounding box center [481, 131] width 12 height 31
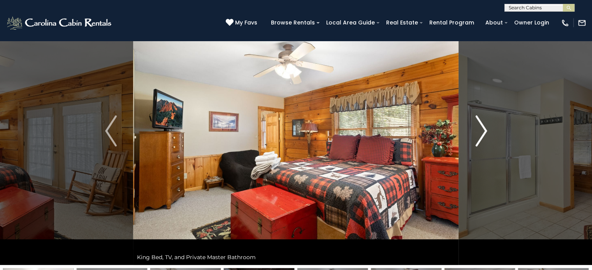
click at [484, 130] on img "Next" at bounding box center [481, 131] width 12 height 31
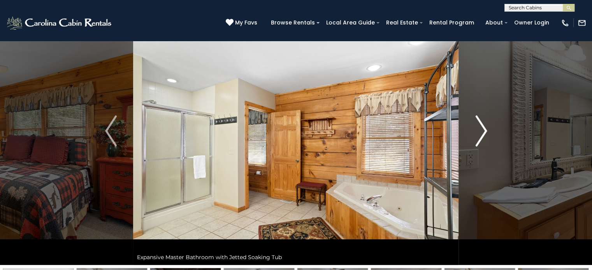
click at [484, 130] on img "Next" at bounding box center [481, 131] width 12 height 31
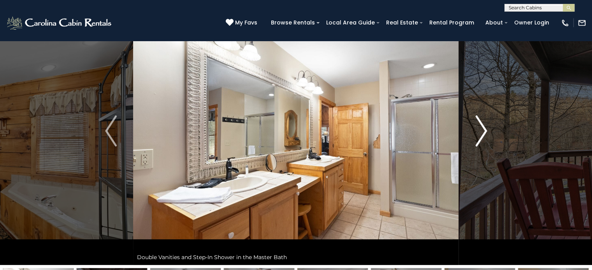
click at [484, 130] on img "Next" at bounding box center [481, 131] width 12 height 31
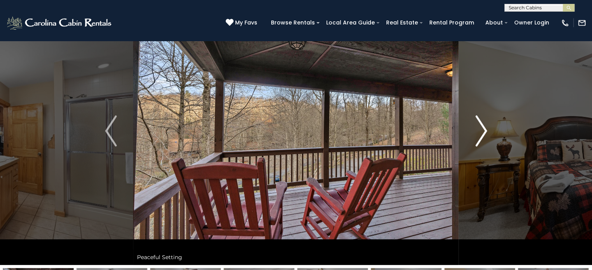
click at [484, 130] on img "Next" at bounding box center [481, 131] width 12 height 31
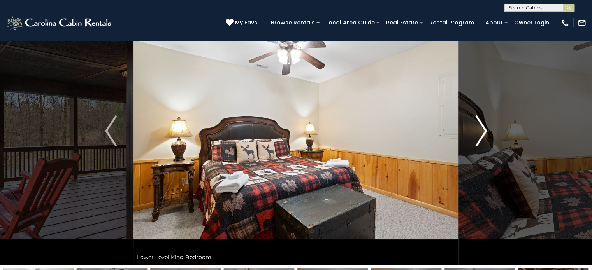
click at [484, 130] on img "Next" at bounding box center [481, 131] width 12 height 31
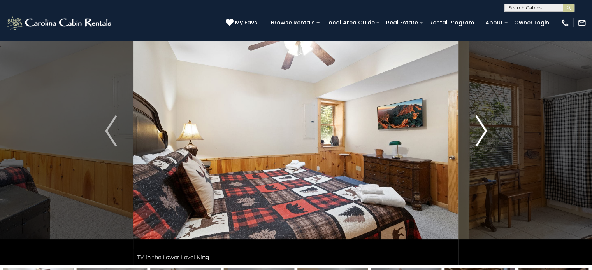
click at [484, 130] on img "Next" at bounding box center [481, 131] width 12 height 31
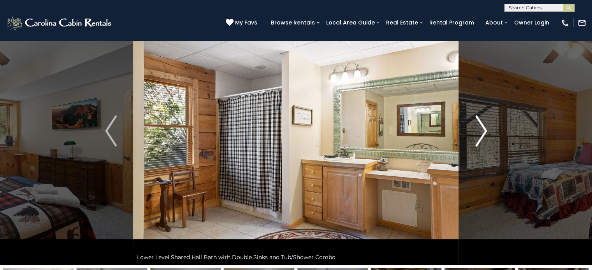
click at [484, 130] on img "Next" at bounding box center [481, 131] width 12 height 31
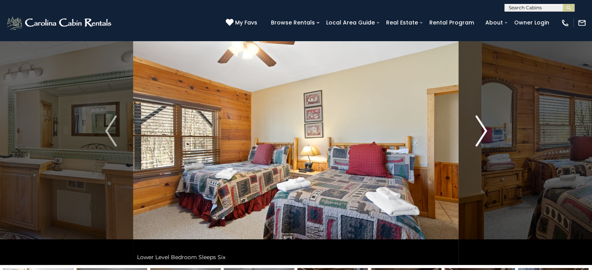
click at [484, 130] on img "Next" at bounding box center [481, 131] width 12 height 31
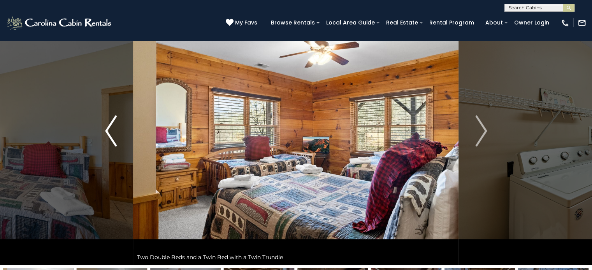
click at [115, 131] on img "Previous" at bounding box center [111, 131] width 12 height 31
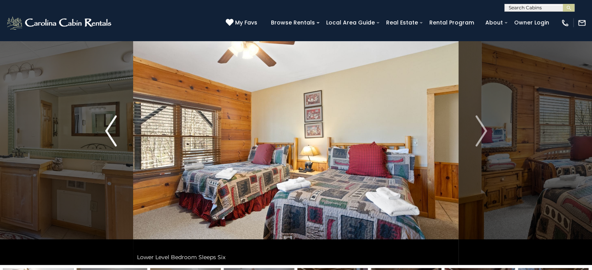
click at [115, 131] on img "Previous" at bounding box center [111, 131] width 12 height 31
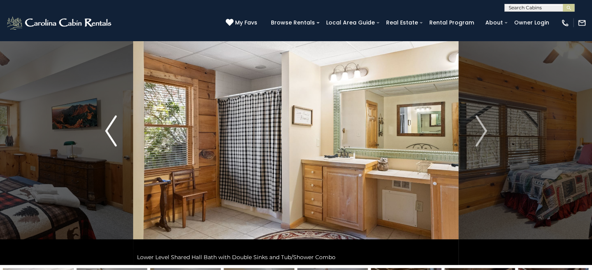
click at [115, 131] on img "Previous" at bounding box center [111, 131] width 12 height 31
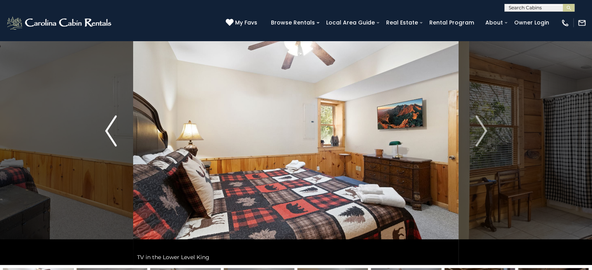
click at [115, 131] on img "Previous" at bounding box center [111, 131] width 12 height 31
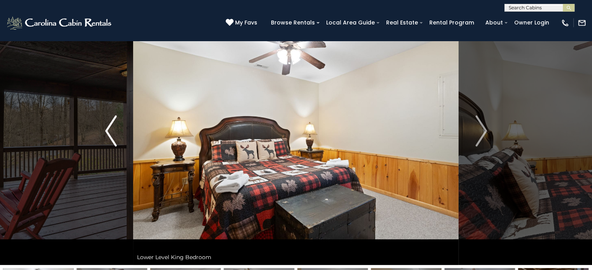
click at [115, 131] on img "Previous" at bounding box center [111, 131] width 12 height 31
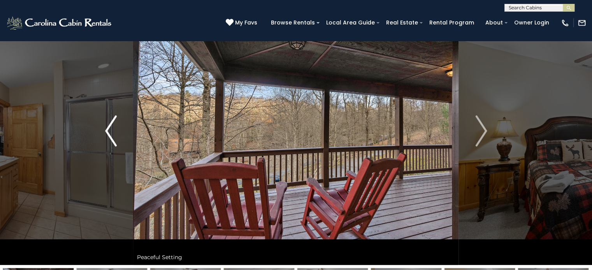
click at [115, 131] on img "Previous" at bounding box center [111, 131] width 12 height 31
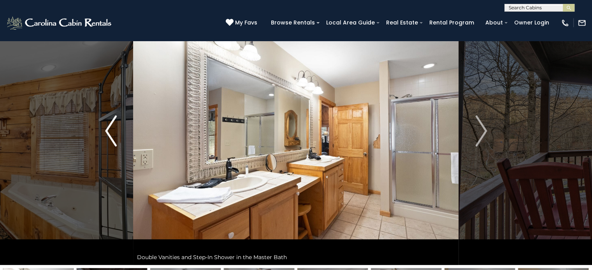
click at [115, 131] on img "Previous" at bounding box center [111, 131] width 12 height 31
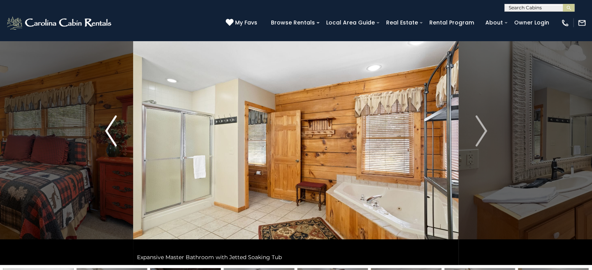
click at [115, 131] on img "Previous" at bounding box center [111, 131] width 12 height 31
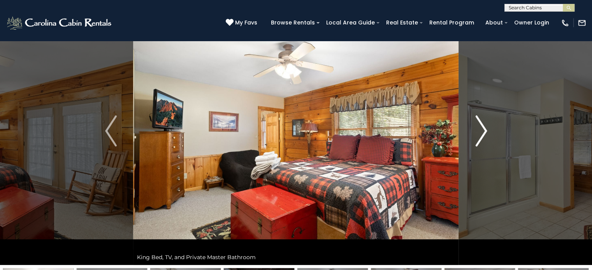
click at [475, 138] on img "Next" at bounding box center [481, 131] width 12 height 31
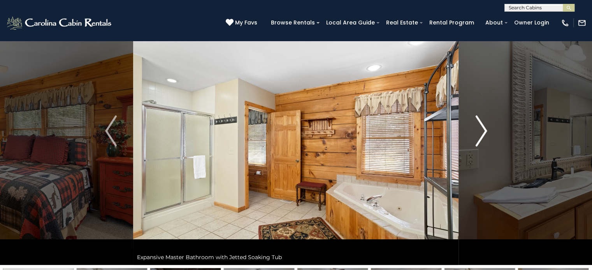
click at [475, 138] on img "Next" at bounding box center [481, 131] width 12 height 31
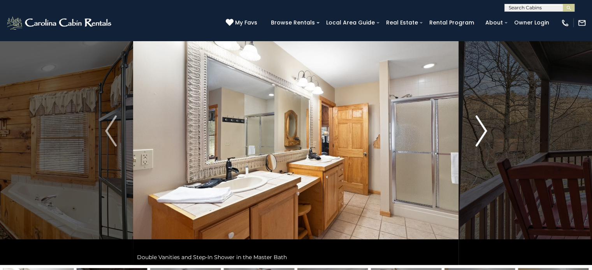
click at [475, 138] on img "Next" at bounding box center [481, 131] width 12 height 31
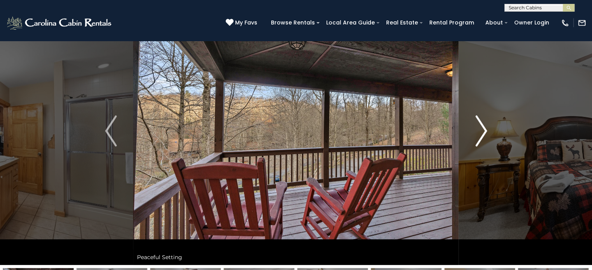
click at [475, 138] on img "Next" at bounding box center [481, 131] width 12 height 31
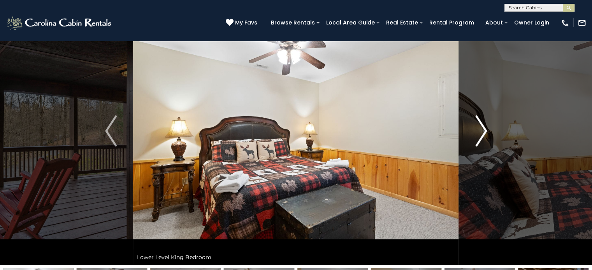
click at [475, 138] on img "Next" at bounding box center [481, 131] width 12 height 31
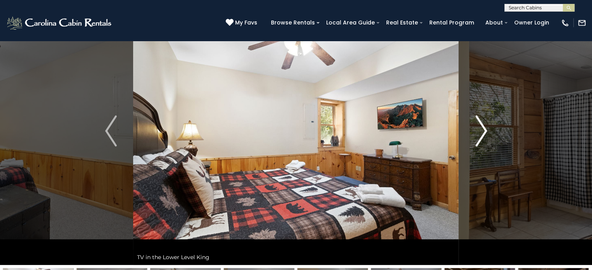
click at [475, 138] on img "Next" at bounding box center [481, 131] width 12 height 31
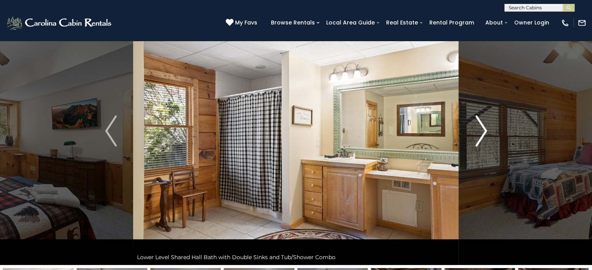
click at [475, 138] on img "Next" at bounding box center [481, 131] width 12 height 31
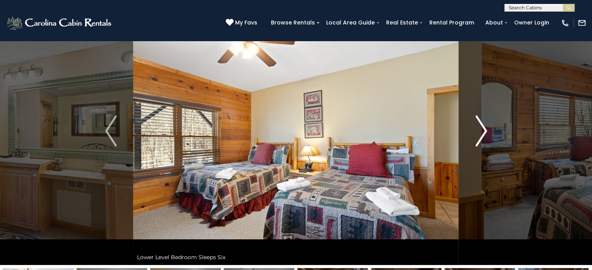
click at [475, 138] on img "Next" at bounding box center [481, 131] width 12 height 31
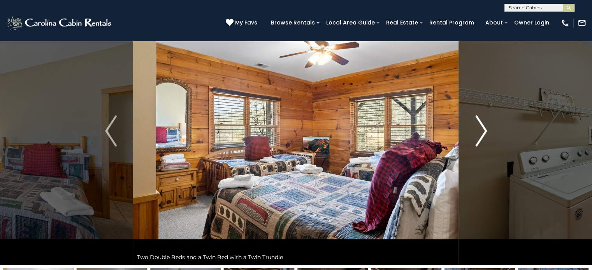
click at [475, 138] on img "Next" at bounding box center [481, 131] width 12 height 31
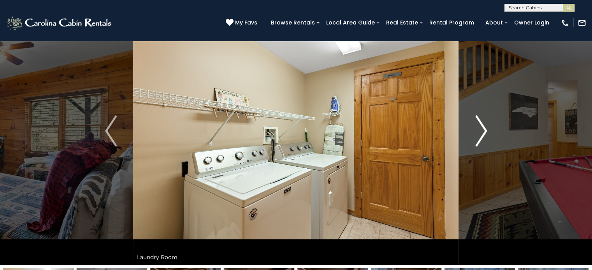
click at [475, 138] on img "Next" at bounding box center [481, 131] width 12 height 31
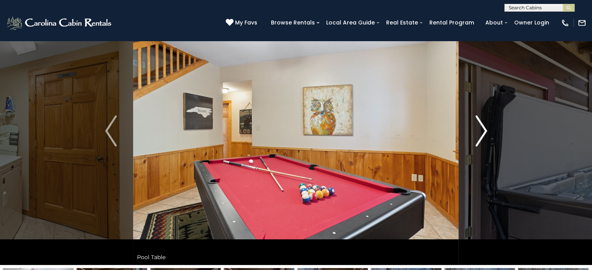
click at [475, 138] on img "Next" at bounding box center [481, 131] width 12 height 31
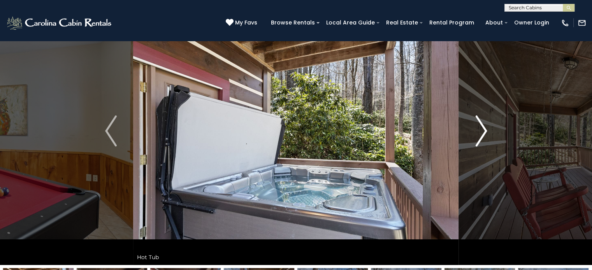
click at [478, 136] on img "Next" at bounding box center [481, 131] width 12 height 31
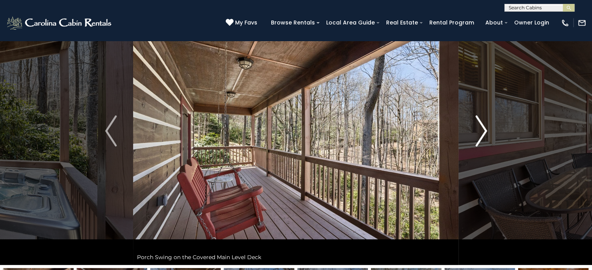
click at [478, 136] on img "Next" at bounding box center [481, 131] width 12 height 31
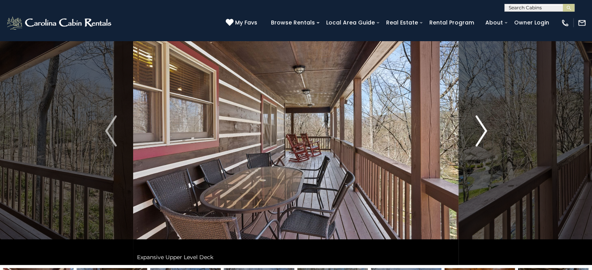
click at [478, 136] on img "Next" at bounding box center [481, 131] width 12 height 31
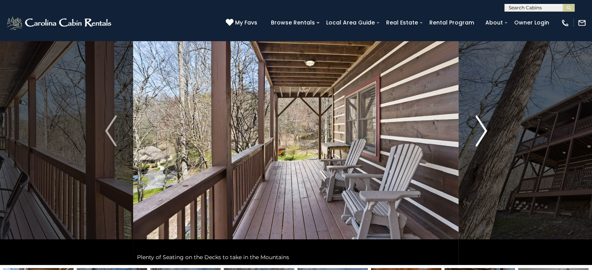
click at [478, 136] on img "Next" at bounding box center [481, 131] width 12 height 31
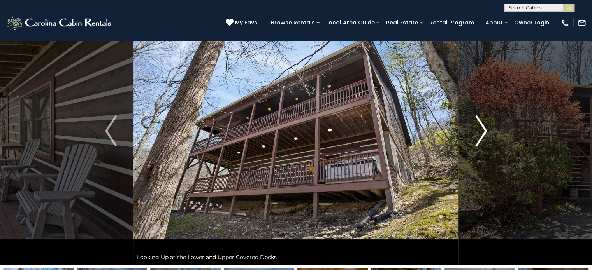
click at [484, 130] on img "Next" at bounding box center [481, 131] width 12 height 31
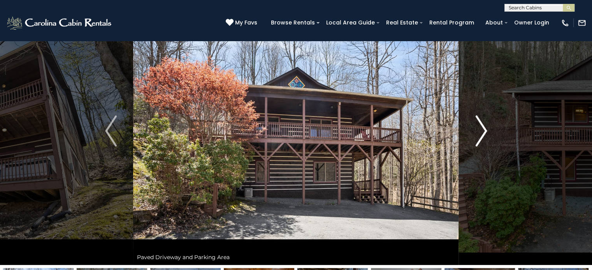
click at [484, 130] on img "Next" at bounding box center [481, 131] width 12 height 31
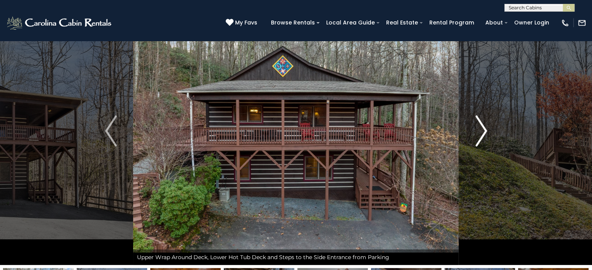
click at [478, 129] on img "Next" at bounding box center [481, 131] width 12 height 31
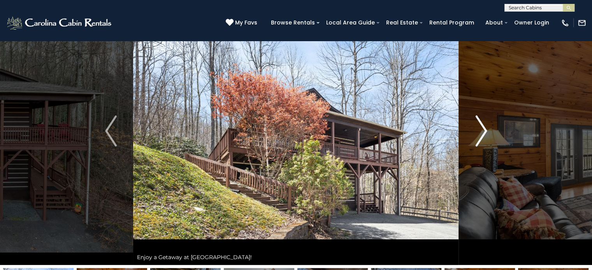
click at [478, 129] on img "Next" at bounding box center [481, 131] width 12 height 31
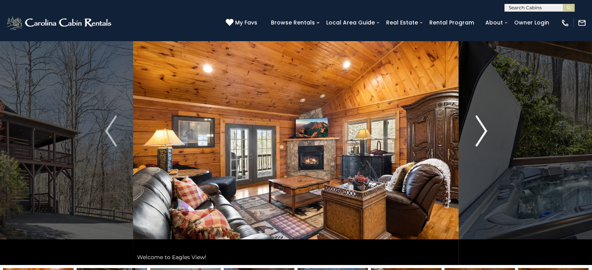
click at [478, 129] on img "Next" at bounding box center [481, 131] width 12 height 31
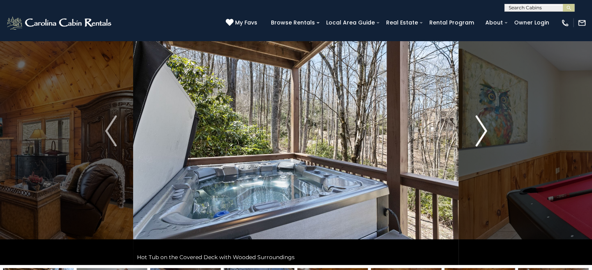
click at [478, 129] on img "Next" at bounding box center [481, 131] width 12 height 31
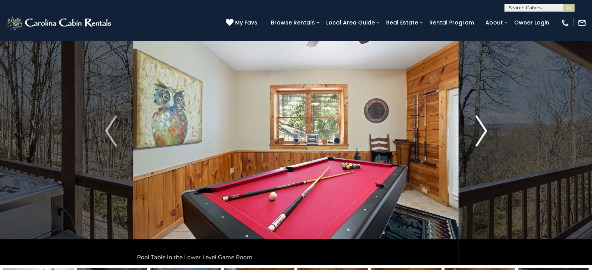
click at [478, 129] on img "Next" at bounding box center [481, 131] width 12 height 31
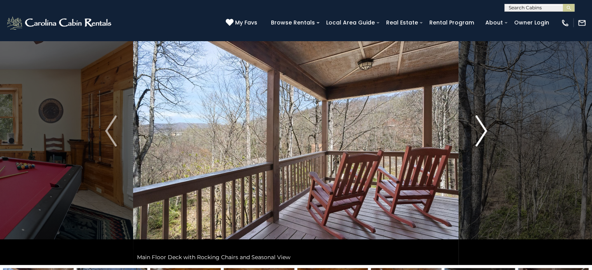
click at [478, 129] on img "Next" at bounding box center [481, 131] width 12 height 31
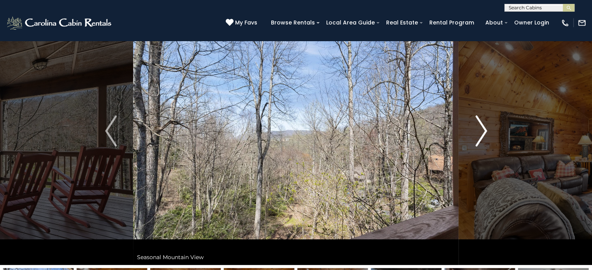
click at [478, 129] on img "Next" at bounding box center [481, 131] width 12 height 31
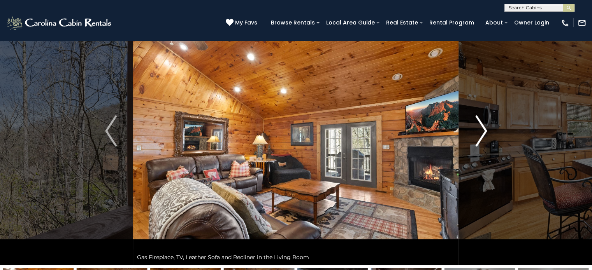
click at [478, 129] on img "Next" at bounding box center [481, 131] width 12 height 31
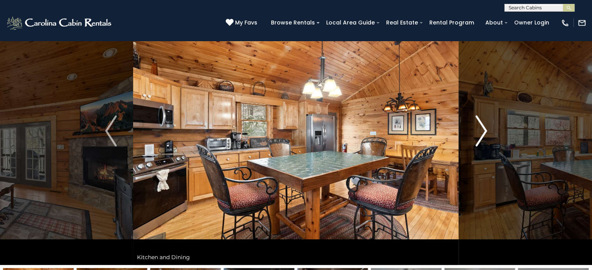
click at [478, 129] on img "Next" at bounding box center [481, 131] width 12 height 31
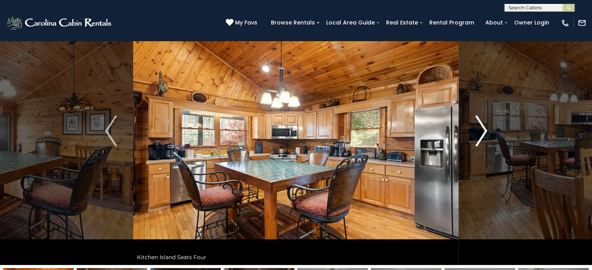
click at [478, 129] on img "Next" at bounding box center [481, 131] width 12 height 31
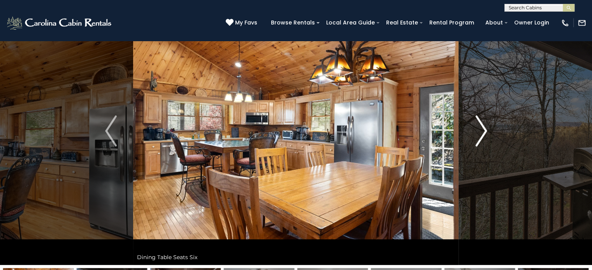
click at [478, 129] on img "Next" at bounding box center [481, 131] width 12 height 31
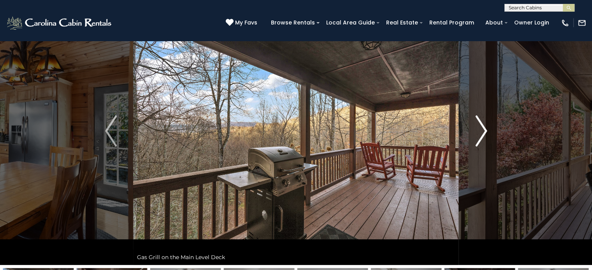
click at [478, 129] on img "Next" at bounding box center [481, 131] width 12 height 31
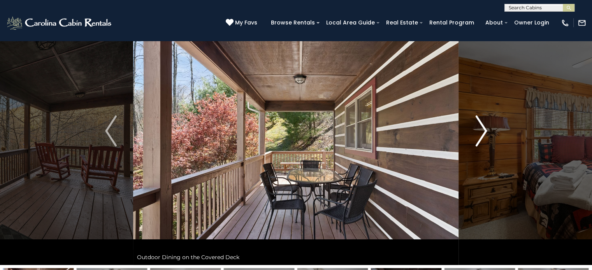
click at [478, 129] on img "Next" at bounding box center [481, 131] width 12 height 31
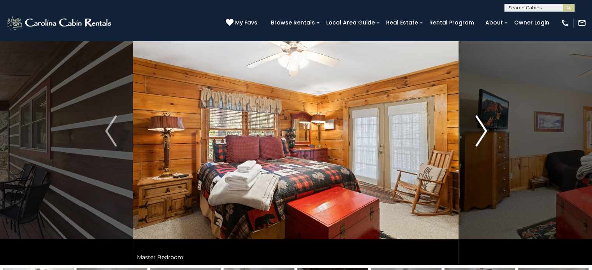
click at [478, 129] on img "Next" at bounding box center [481, 131] width 12 height 31
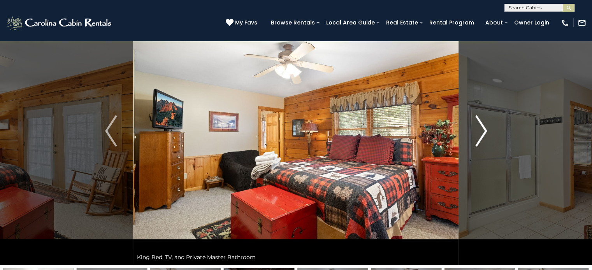
click at [478, 129] on img "Next" at bounding box center [481, 131] width 12 height 31
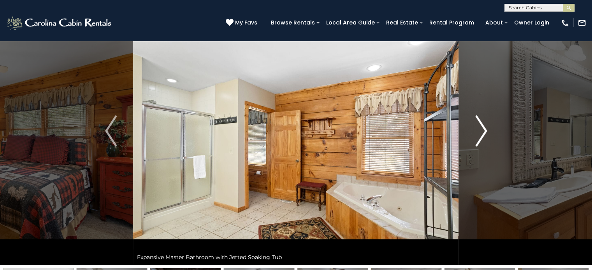
click at [478, 129] on img "Next" at bounding box center [481, 131] width 12 height 31
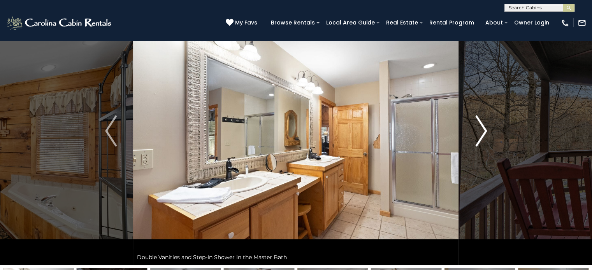
click at [477, 127] on img "Next" at bounding box center [481, 131] width 12 height 31
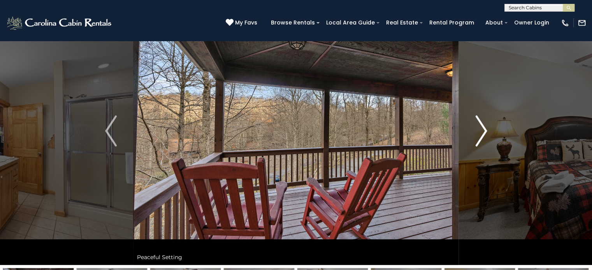
click at [482, 127] on img "Next" at bounding box center [481, 131] width 12 height 31
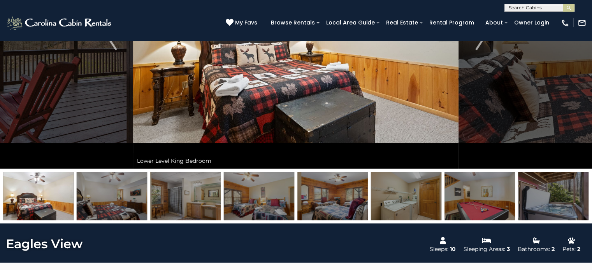
scroll to position [143, 0]
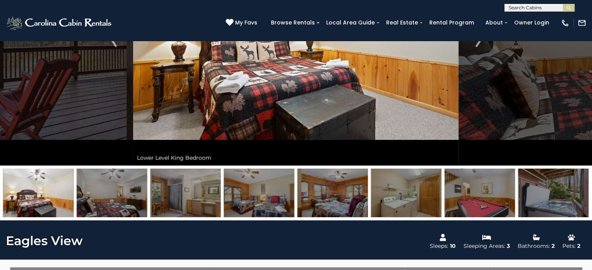
click at [21, 181] on img at bounding box center [38, 193] width 70 height 49
click at [0, 195] on div at bounding box center [296, 193] width 592 height 55
click at [47, 172] on img at bounding box center [38, 193] width 70 height 49
click at [20, 190] on img at bounding box center [38, 193] width 70 height 49
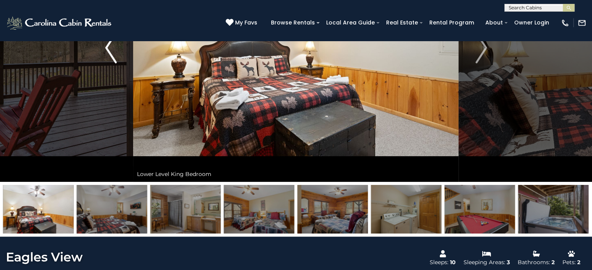
scroll to position [126, 0]
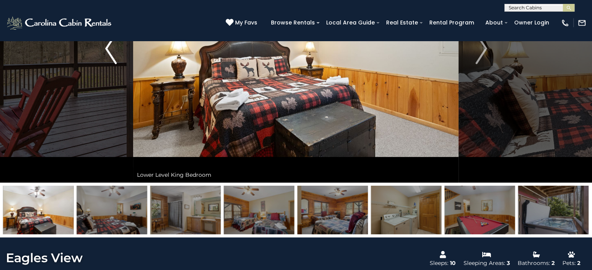
click at [118, 56] on button "Previous" at bounding box center [111, 48] width 45 height 268
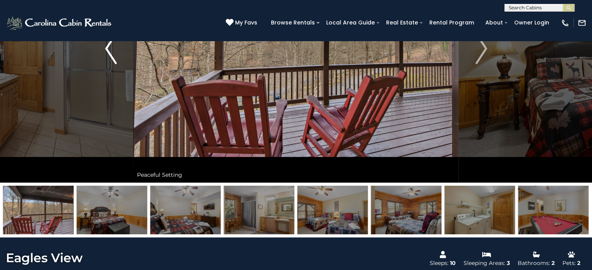
click at [118, 56] on button "Previous" at bounding box center [111, 48] width 45 height 268
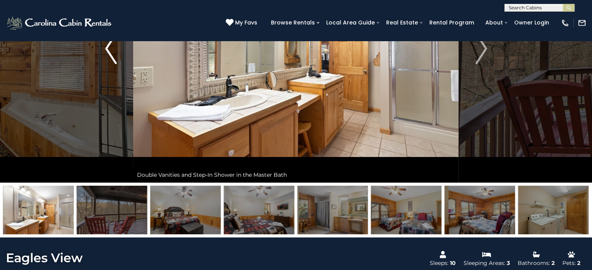
click at [118, 56] on button "Previous" at bounding box center [111, 48] width 45 height 268
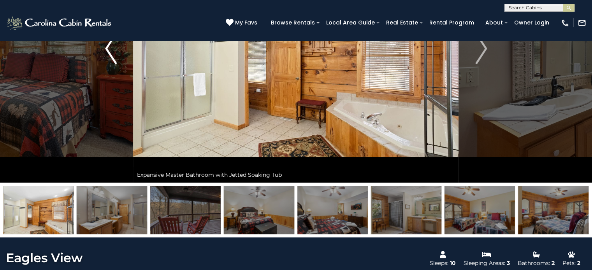
click at [118, 56] on button "Previous" at bounding box center [111, 48] width 45 height 268
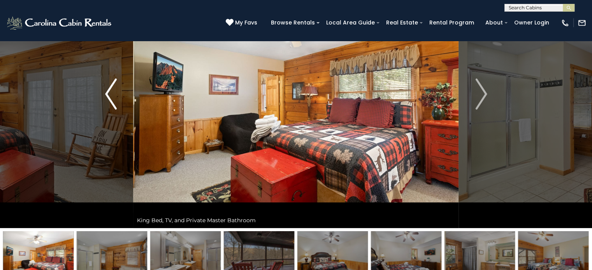
scroll to position [68, 0]
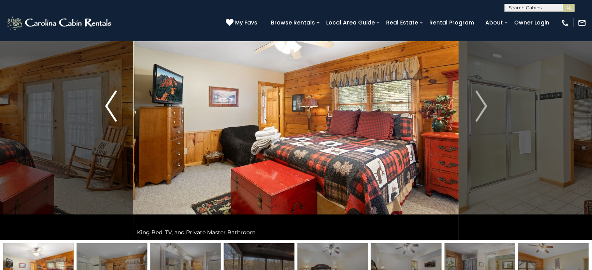
click at [114, 107] on img "Previous" at bounding box center [111, 106] width 12 height 31
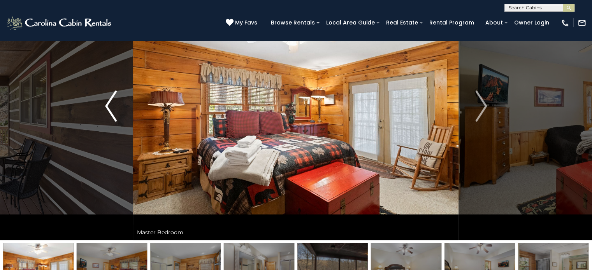
click at [114, 107] on img "Previous" at bounding box center [111, 106] width 12 height 31
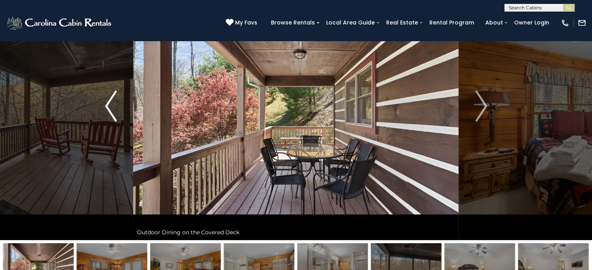
click at [114, 107] on img "Previous" at bounding box center [111, 106] width 12 height 31
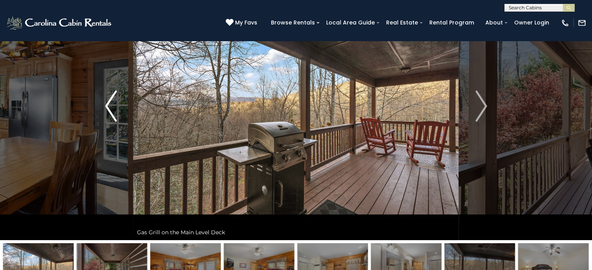
click at [114, 107] on img "Previous" at bounding box center [111, 106] width 12 height 31
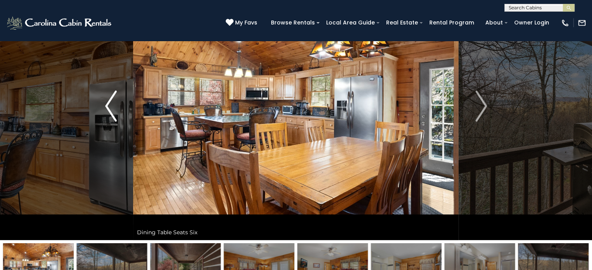
click at [114, 107] on img "Previous" at bounding box center [111, 106] width 12 height 31
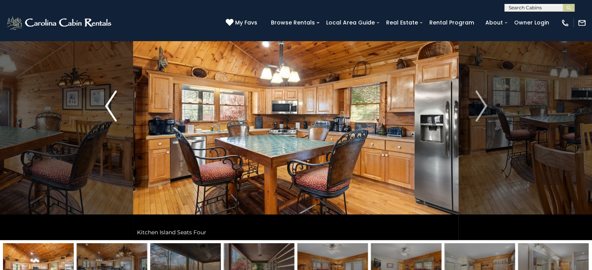
click at [114, 107] on img "Previous" at bounding box center [111, 106] width 12 height 31
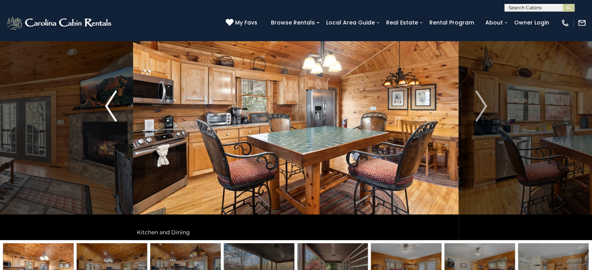
click at [114, 107] on img "Previous" at bounding box center [111, 106] width 12 height 31
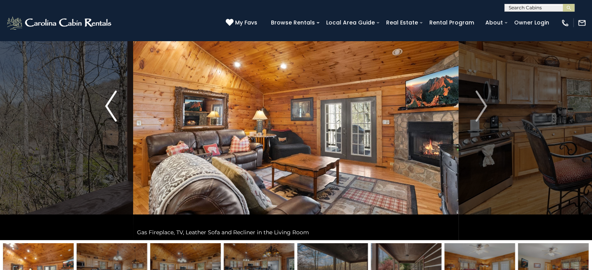
click at [114, 107] on img "Previous" at bounding box center [111, 106] width 12 height 31
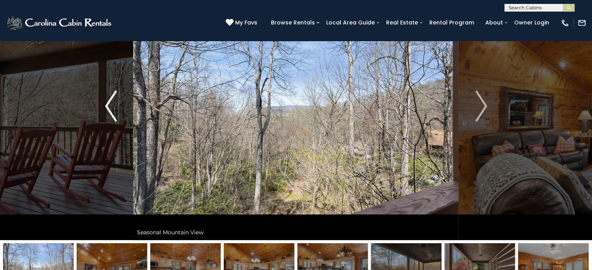
click at [114, 107] on img "Previous" at bounding box center [111, 106] width 12 height 31
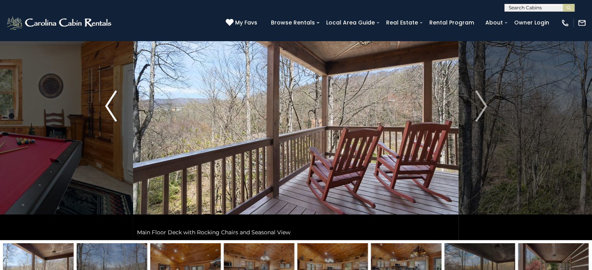
click at [114, 107] on img "Previous" at bounding box center [111, 106] width 12 height 31
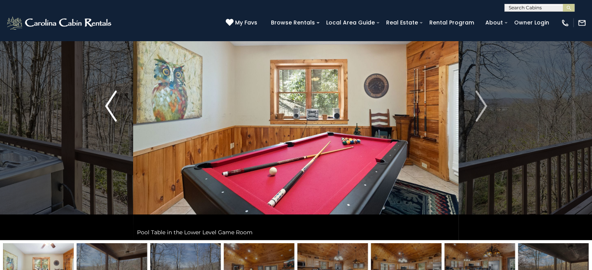
click at [114, 107] on img "Previous" at bounding box center [111, 106] width 12 height 31
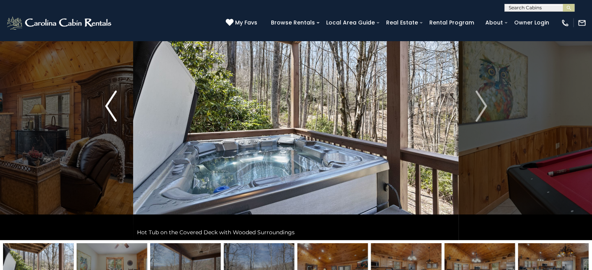
click at [114, 107] on img "Previous" at bounding box center [111, 106] width 12 height 31
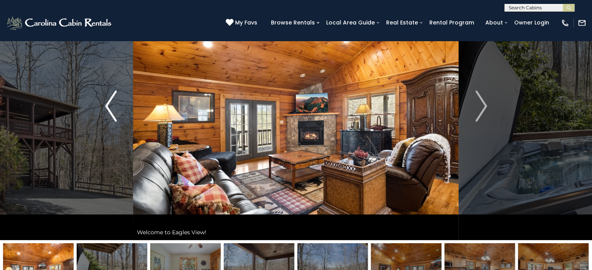
click at [114, 107] on img "Previous" at bounding box center [111, 106] width 12 height 31
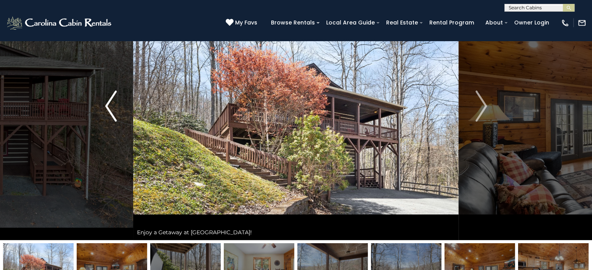
click at [114, 107] on img "Previous" at bounding box center [111, 106] width 12 height 31
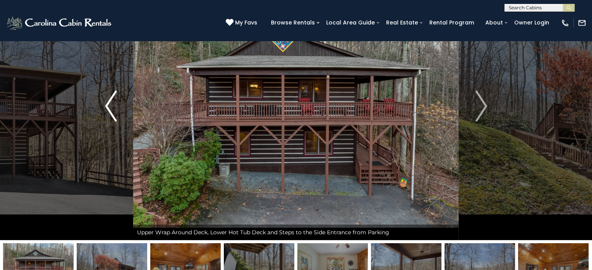
click at [114, 107] on img "Previous" at bounding box center [111, 106] width 12 height 31
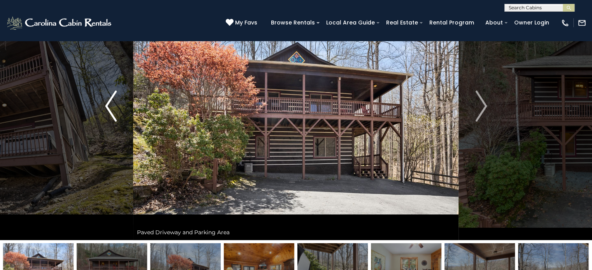
click at [111, 107] on img "Previous" at bounding box center [111, 106] width 12 height 31
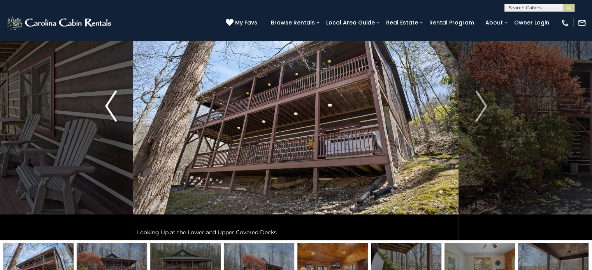
click at [111, 107] on img "Previous" at bounding box center [111, 106] width 12 height 31
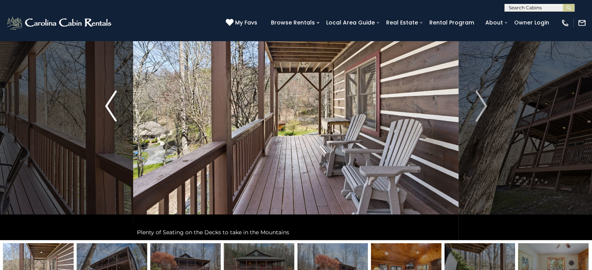
click at [111, 107] on img "Previous" at bounding box center [111, 106] width 12 height 31
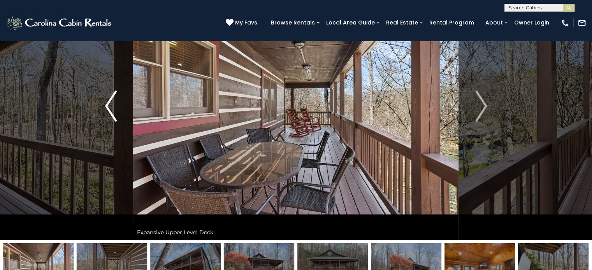
click at [111, 107] on img "Previous" at bounding box center [111, 106] width 12 height 31
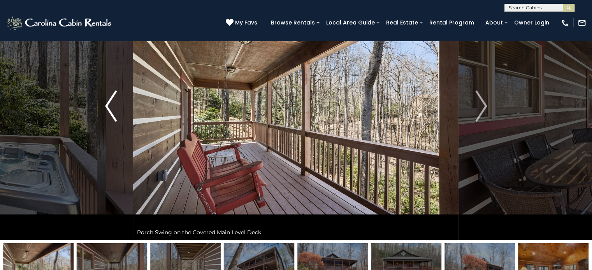
click at [111, 107] on img "Previous" at bounding box center [111, 106] width 12 height 31
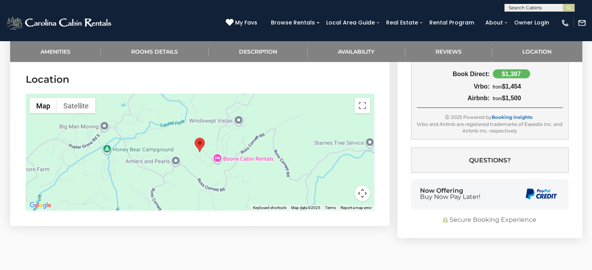
scroll to position [1725, 0]
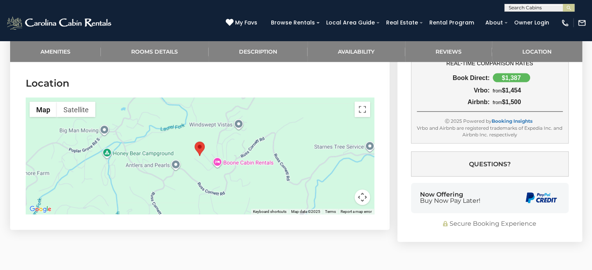
click at [212, 137] on div at bounding box center [200, 156] width 348 height 117
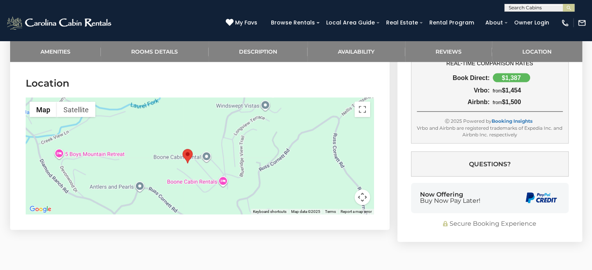
click at [212, 137] on div at bounding box center [200, 156] width 348 height 117
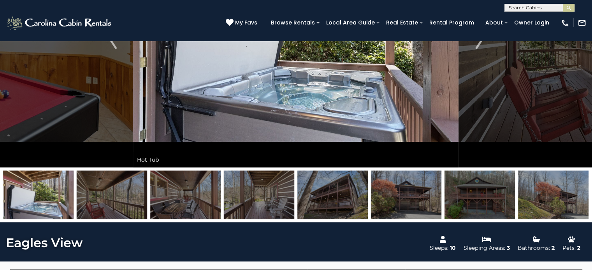
scroll to position [143, 0]
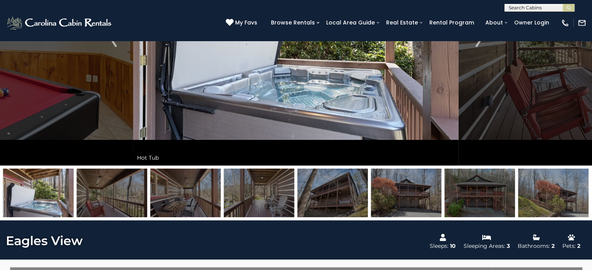
click at [418, 196] on img at bounding box center [406, 193] width 70 height 49
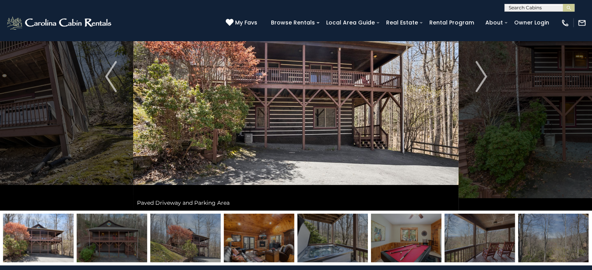
scroll to position [99, 0]
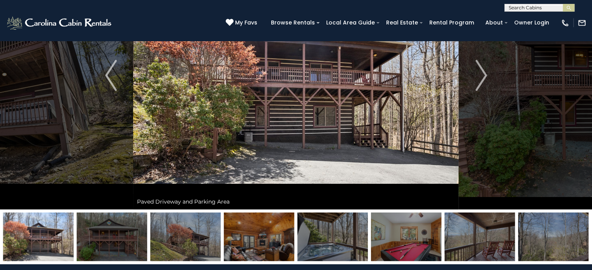
click at [193, 242] on img at bounding box center [185, 237] width 70 height 49
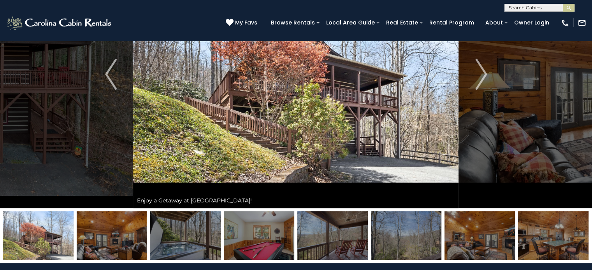
scroll to position [101, 0]
click at [111, 76] on img "Previous" at bounding box center [111, 73] width 12 height 31
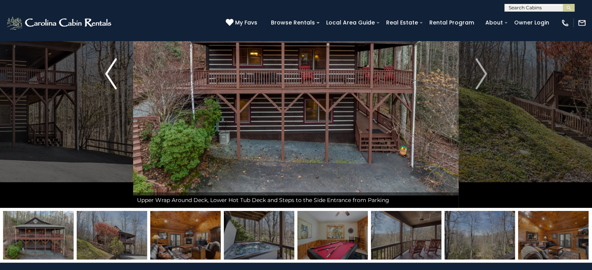
click at [111, 76] on img "Previous" at bounding box center [111, 73] width 12 height 31
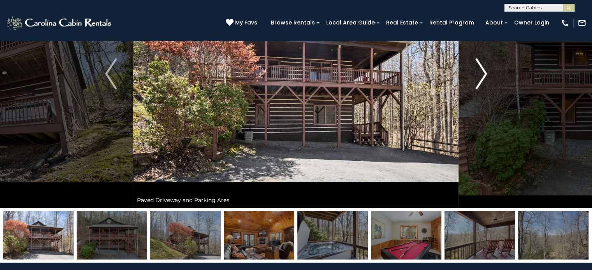
click at [482, 80] on img "Next" at bounding box center [481, 73] width 12 height 31
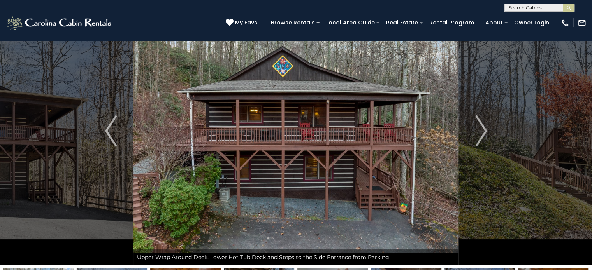
scroll to position [44, 0]
click at [109, 131] on img "Previous" at bounding box center [111, 131] width 12 height 31
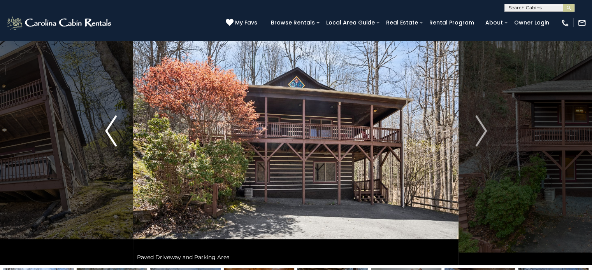
click at [109, 131] on img "Previous" at bounding box center [111, 131] width 12 height 31
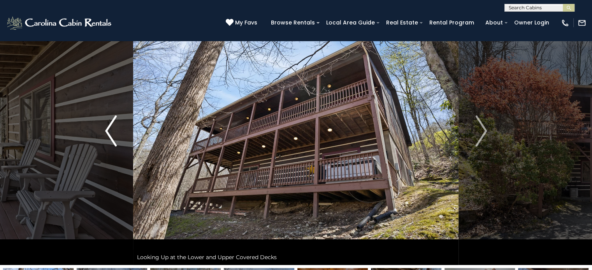
click at [109, 131] on img "Previous" at bounding box center [111, 131] width 12 height 31
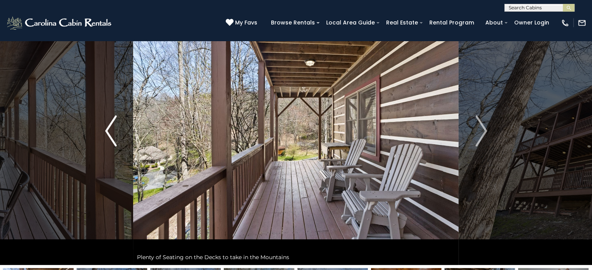
click at [109, 131] on img "Previous" at bounding box center [111, 131] width 12 height 31
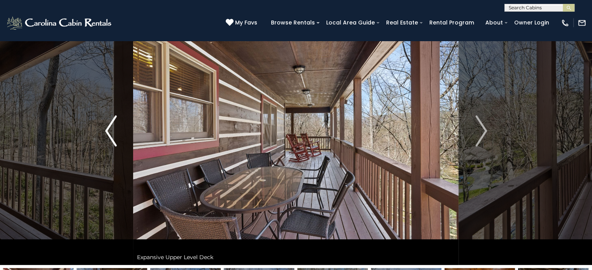
click at [109, 131] on img "Previous" at bounding box center [111, 131] width 12 height 31
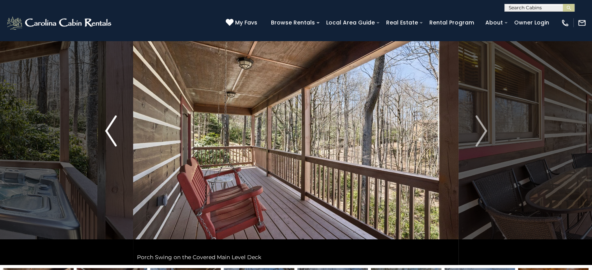
click at [109, 131] on img "Previous" at bounding box center [111, 131] width 12 height 31
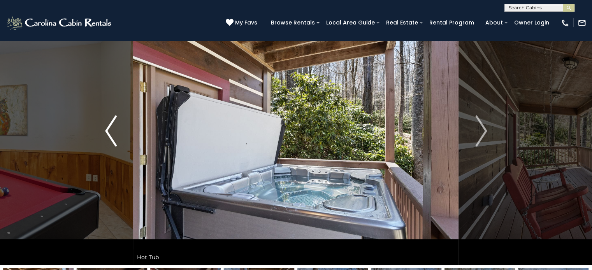
click at [109, 131] on img "Previous" at bounding box center [111, 131] width 12 height 31
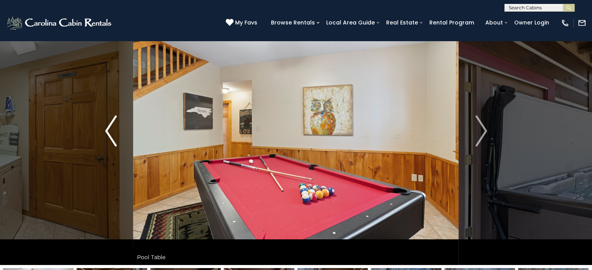
click at [109, 131] on img "Previous" at bounding box center [111, 131] width 12 height 31
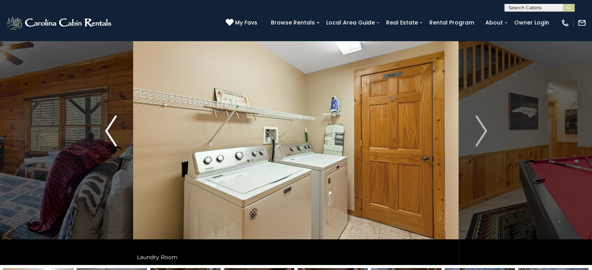
click at [109, 131] on img "Previous" at bounding box center [111, 131] width 12 height 31
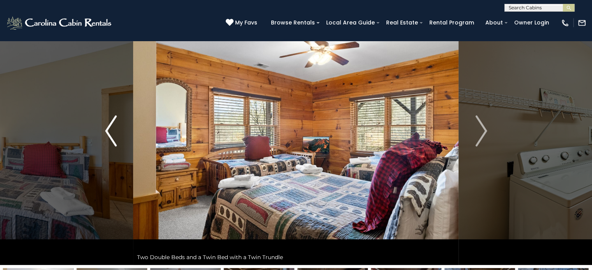
click at [109, 131] on img "Previous" at bounding box center [111, 131] width 12 height 31
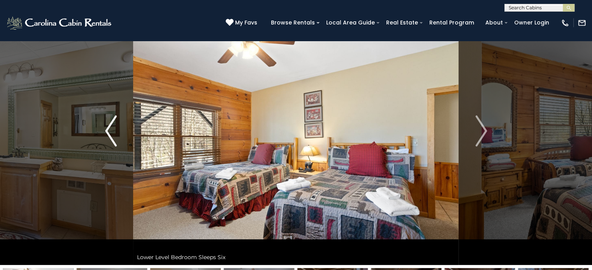
click at [109, 131] on img "Previous" at bounding box center [111, 131] width 12 height 31
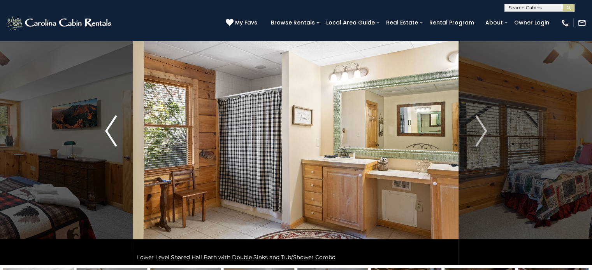
click at [109, 131] on img "Previous" at bounding box center [111, 131] width 12 height 31
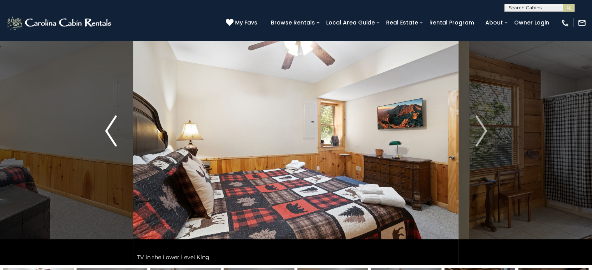
click at [109, 131] on img "Previous" at bounding box center [111, 131] width 12 height 31
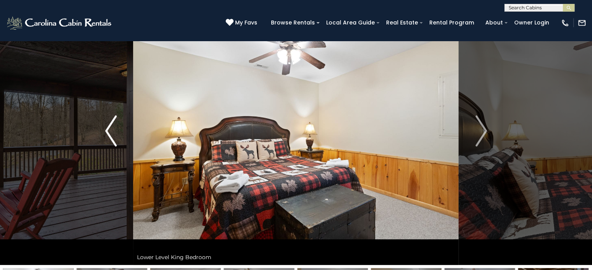
click at [110, 132] on img "Previous" at bounding box center [111, 131] width 12 height 31
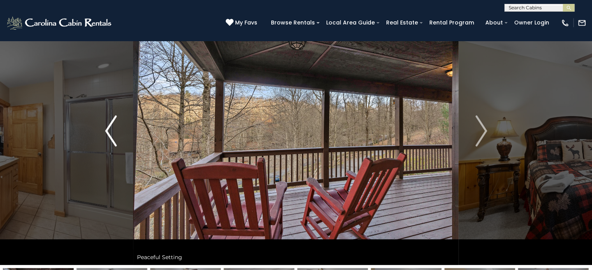
click at [110, 132] on img "Previous" at bounding box center [111, 131] width 12 height 31
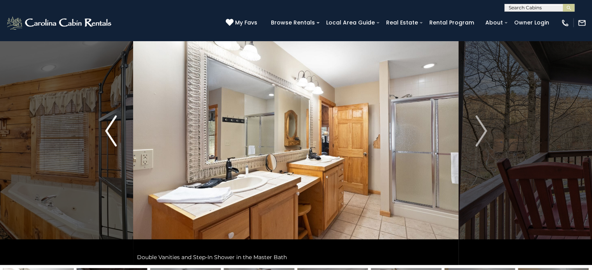
click at [110, 132] on img "Previous" at bounding box center [111, 131] width 12 height 31
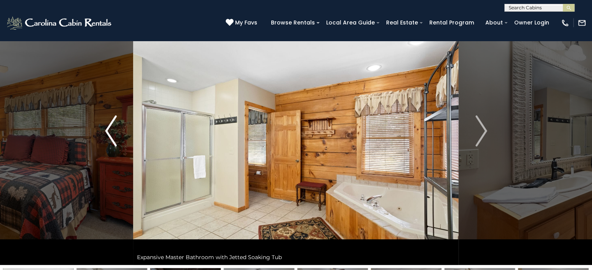
click at [110, 132] on img "Previous" at bounding box center [111, 131] width 12 height 31
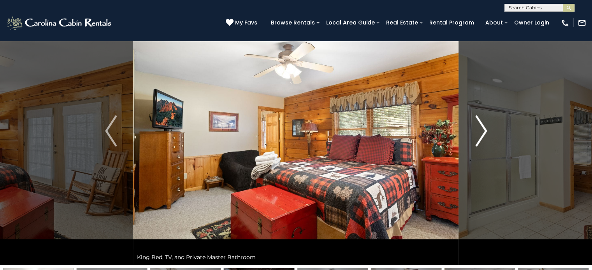
click at [486, 132] on img "Next" at bounding box center [481, 131] width 12 height 31
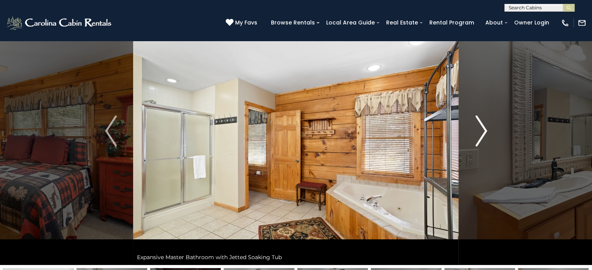
click at [486, 132] on img "Next" at bounding box center [481, 131] width 12 height 31
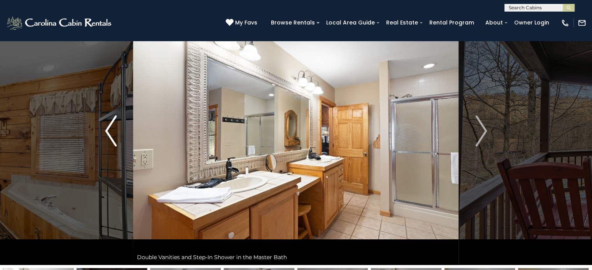
click at [110, 130] on img "Previous" at bounding box center [111, 131] width 12 height 31
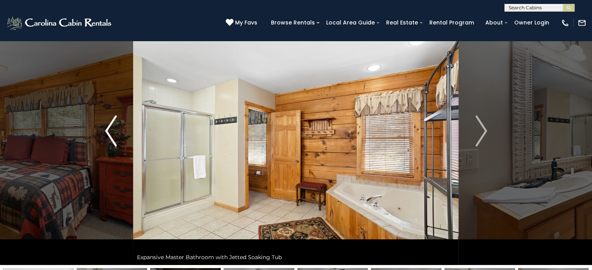
click at [110, 130] on img "Previous" at bounding box center [111, 131] width 12 height 31
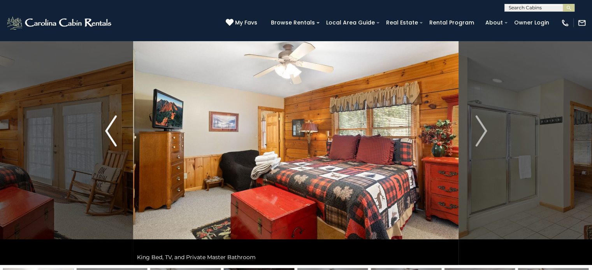
click at [110, 130] on img "Previous" at bounding box center [111, 131] width 12 height 31
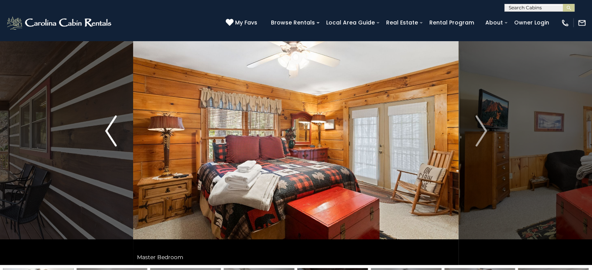
click at [110, 130] on img "Previous" at bounding box center [111, 131] width 12 height 31
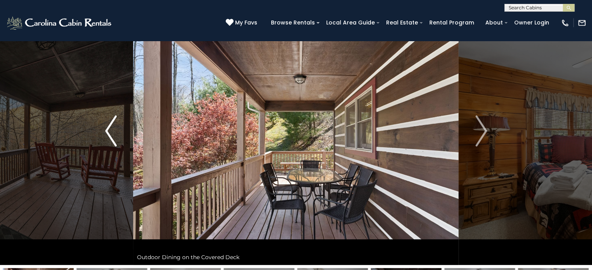
click at [110, 130] on img "Previous" at bounding box center [111, 131] width 12 height 31
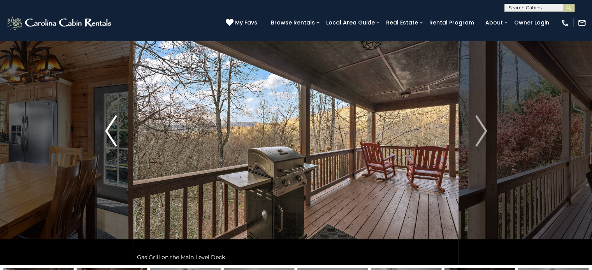
click at [110, 130] on img "Previous" at bounding box center [111, 131] width 12 height 31
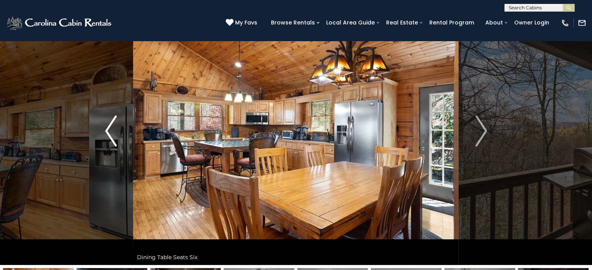
click at [110, 130] on img "Previous" at bounding box center [111, 131] width 12 height 31
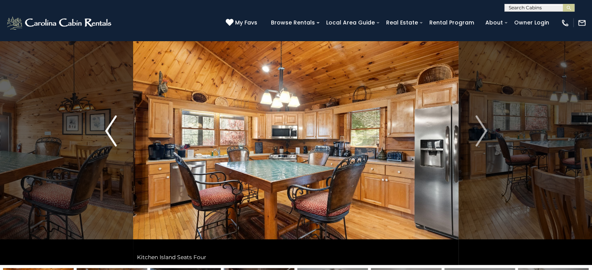
click at [110, 130] on img "Previous" at bounding box center [111, 131] width 12 height 31
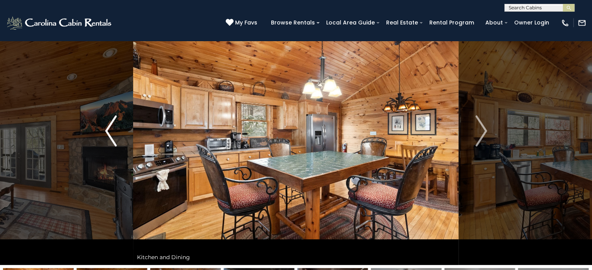
click at [110, 130] on img "Previous" at bounding box center [111, 131] width 12 height 31
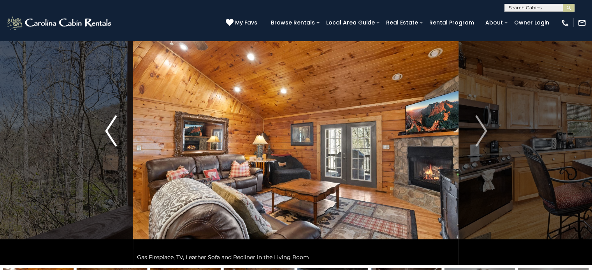
click at [110, 130] on img "Previous" at bounding box center [111, 131] width 12 height 31
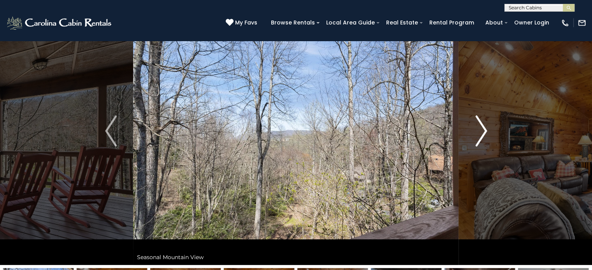
click at [483, 128] on img "Next" at bounding box center [481, 131] width 12 height 31
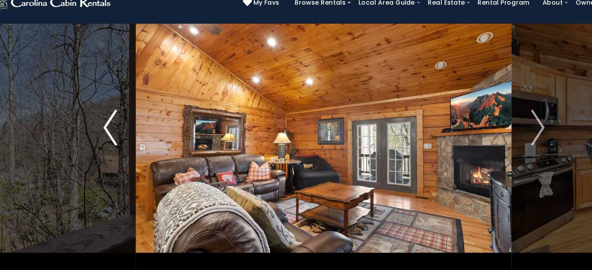
click at [110, 130] on img "Previous" at bounding box center [111, 131] width 12 height 31
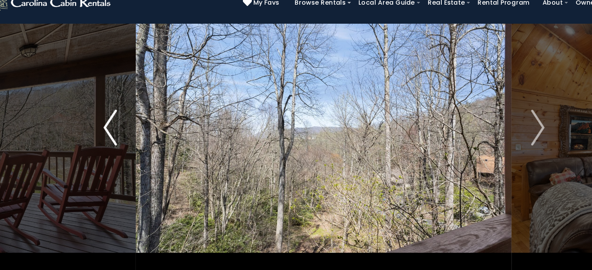
click at [110, 130] on img "Previous" at bounding box center [111, 131] width 12 height 31
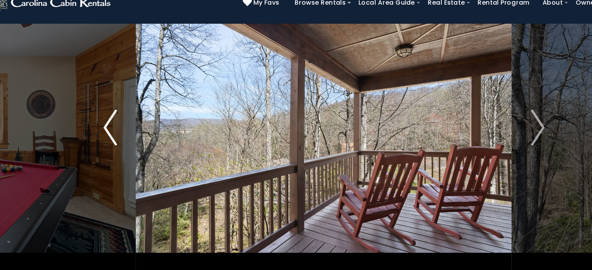
click at [110, 130] on img "Previous" at bounding box center [111, 131] width 12 height 31
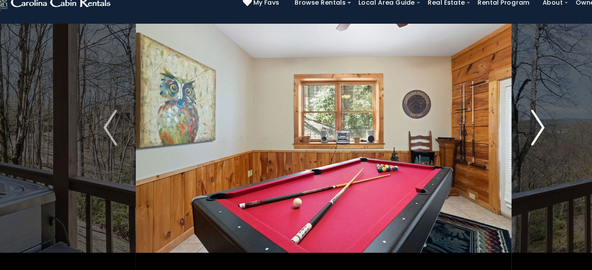
click at [485, 128] on img "Next" at bounding box center [481, 131] width 12 height 31
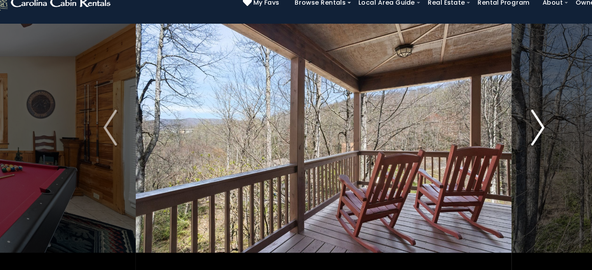
click at [485, 128] on img "Next" at bounding box center [481, 131] width 12 height 31
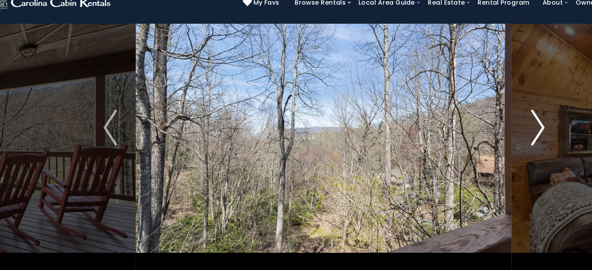
click at [485, 128] on img "Next" at bounding box center [481, 131] width 12 height 31
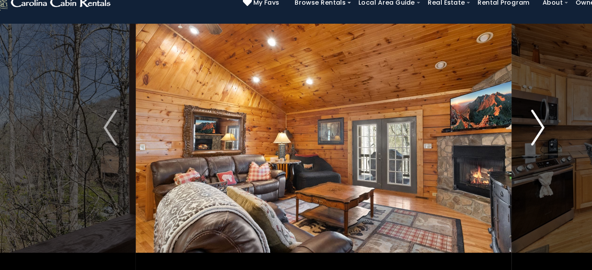
click at [485, 128] on img "Next" at bounding box center [481, 131] width 12 height 31
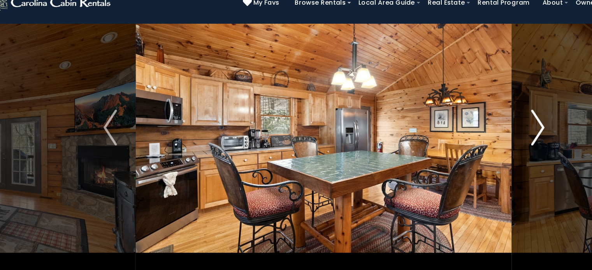
click at [485, 128] on img "Next" at bounding box center [481, 131] width 12 height 31
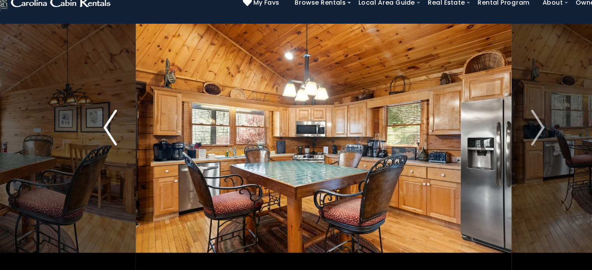
click at [111, 120] on img "Previous" at bounding box center [111, 131] width 12 height 31
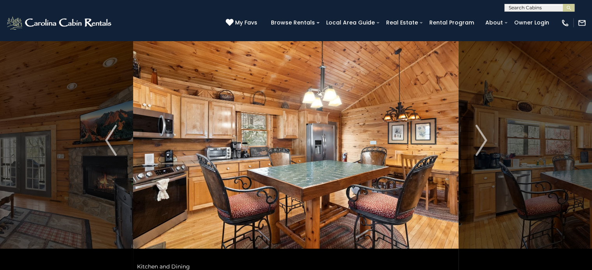
scroll to position [34, 0]
click at [114, 138] on img "Previous" at bounding box center [111, 140] width 12 height 31
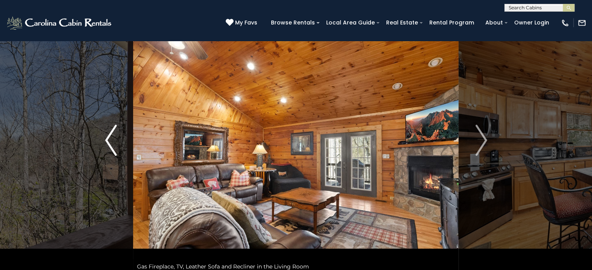
click at [114, 138] on img "Previous" at bounding box center [111, 140] width 12 height 31
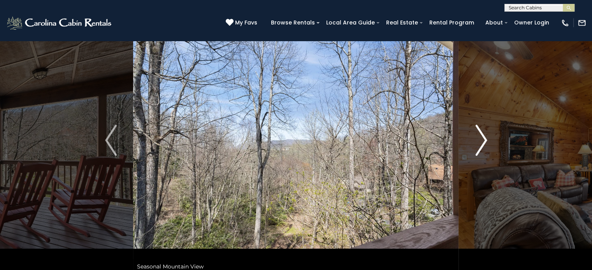
click at [485, 138] on img "Next" at bounding box center [481, 140] width 12 height 31
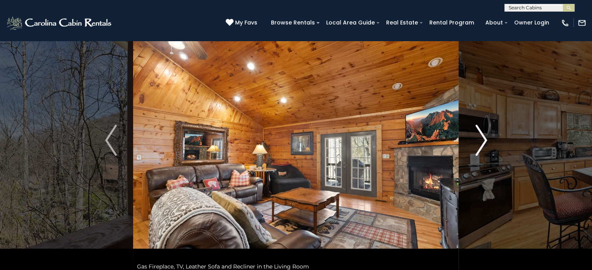
click at [485, 138] on img "Next" at bounding box center [481, 140] width 12 height 31
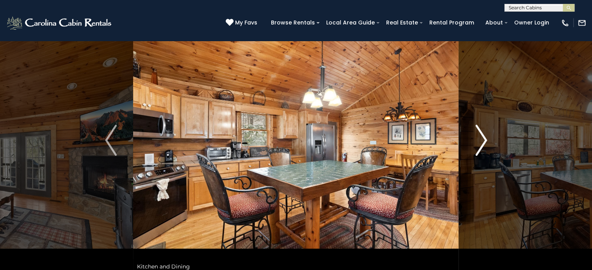
click at [485, 138] on img "Next" at bounding box center [481, 140] width 12 height 31
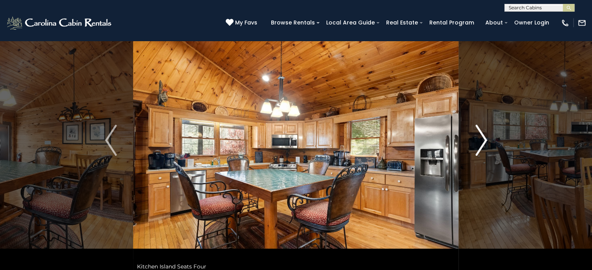
click at [485, 138] on img "Next" at bounding box center [481, 140] width 12 height 31
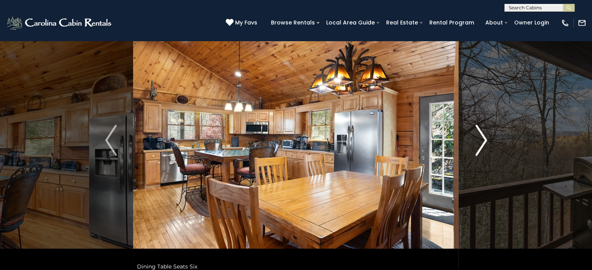
click at [484, 133] on img "Next" at bounding box center [481, 140] width 12 height 31
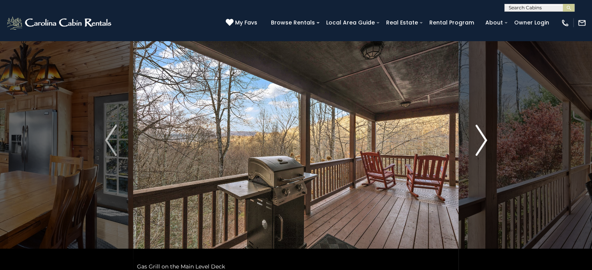
click at [484, 133] on img "Next" at bounding box center [481, 140] width 12 height 31
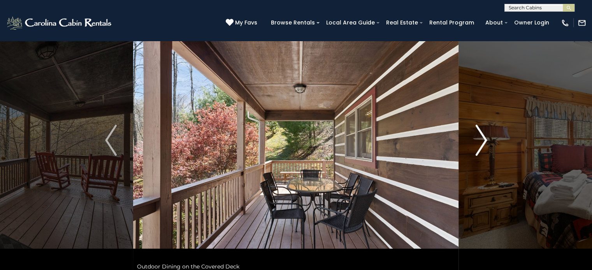
click at [484, 133] on img "Next" at bounding box center [481, 140] width 12 height 31
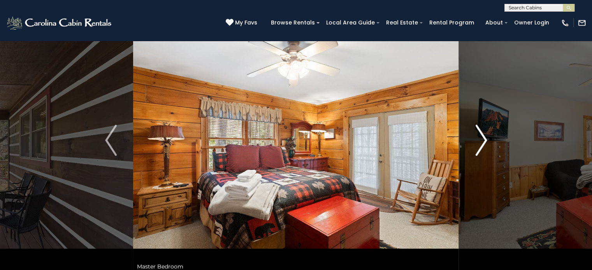
click at [481, 137] on img "Next" at bounding box center [481, 140] width 12 height 31
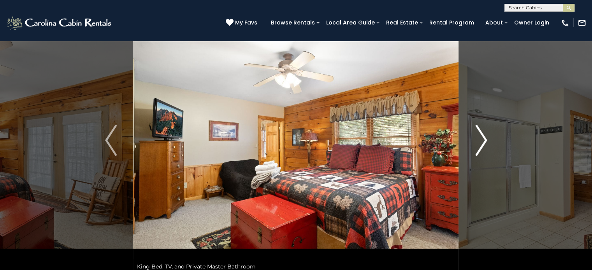
click at [481, 137] on img "Next" at bounding box center [481, 140] width 12 height 31
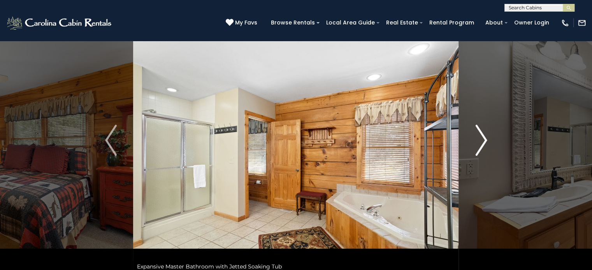
click at [481, 137] on img "Next" at bounding box center [481, 140] width 12 height 31
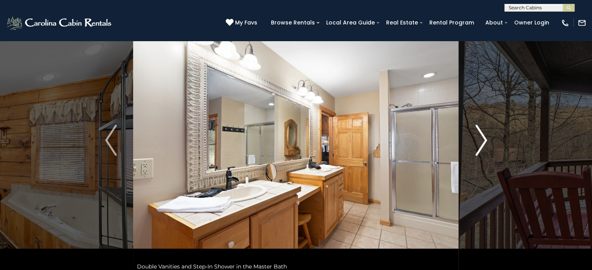
click at [481, 137] on img "Next" at bounding box center [481, 140] width 12 height 31
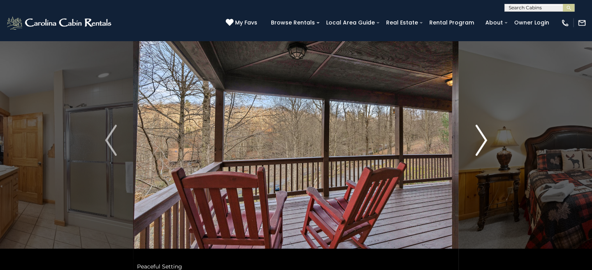
click at [481, 137] on img "Next" at bounding box center [481, 140] width 12 height 31
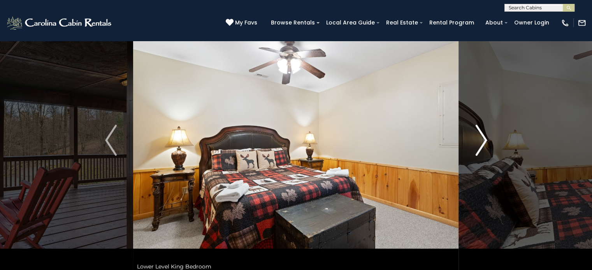
click at [481, 137] on img "Next" at bounding box center [481, 140] width 12 height 31
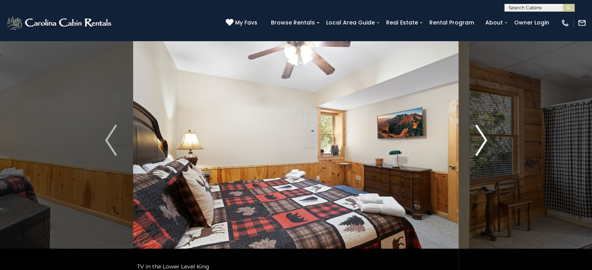
click at [481, 137] on img "Next" at bounding box center [481, 140] width 12 height 31
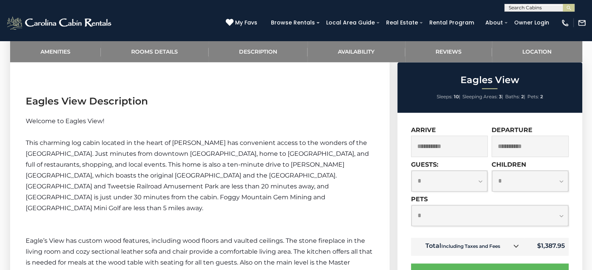
scroll to position [798, 0]
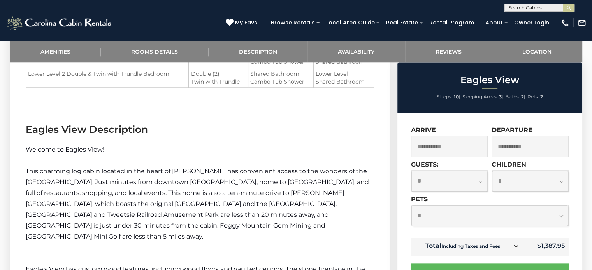
click at [340, 196] on p "This charming log cabin located in the heart of Boone has convenient access to …" at bounding box center [200, 204] width 348 height 76
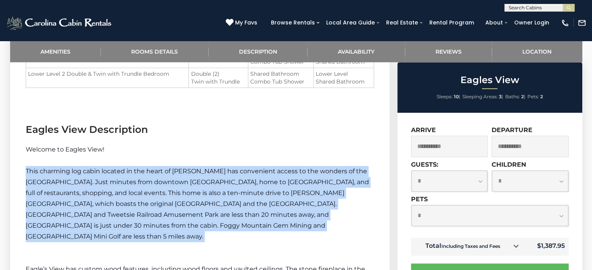
click at [340, 196] on p "This charming log cabin located in the heart of Boone has convenient access to …" at bounding box center [200, 204] width 348 height 76
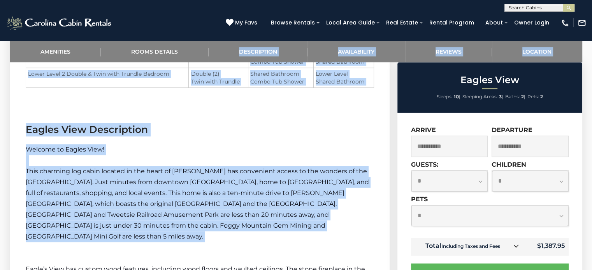
scroll to position [0, 0]
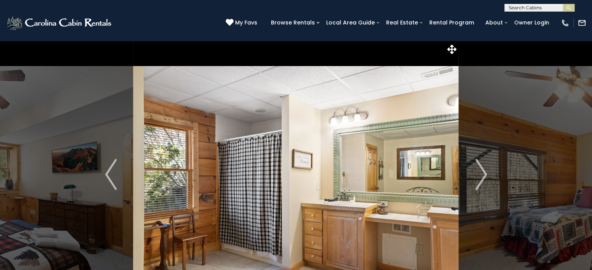
drag, startPoint x: 340, startPoint y: 196, endPoint x: 318, endPoint y: -42, distance: 239.9
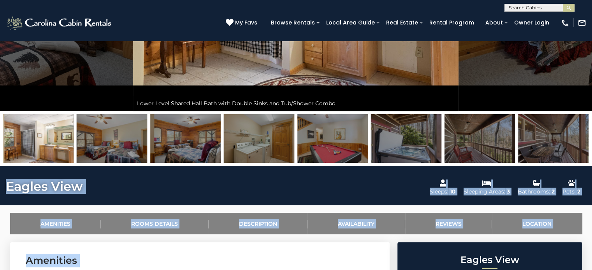
scroll to position [197, 0]
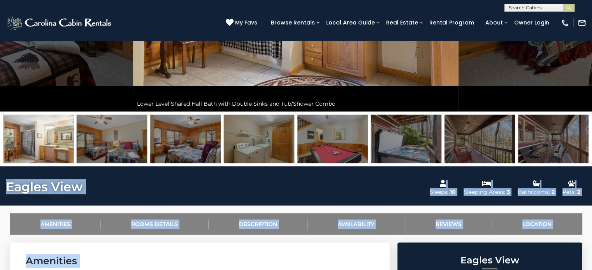
click at [492, 139] on img at bounding box center [479, 139] width 70 height 49
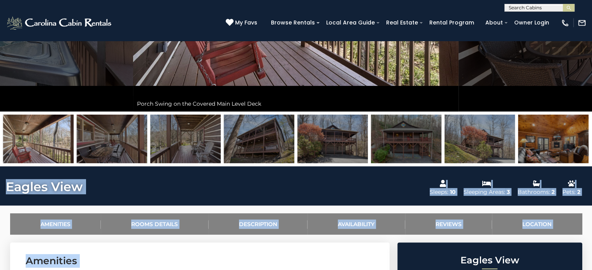
click at [344, 142] on img at bounding box center [332, 139] width 70 height 49
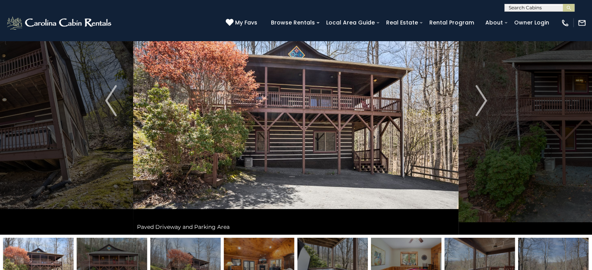
scroll to position [77, 0]
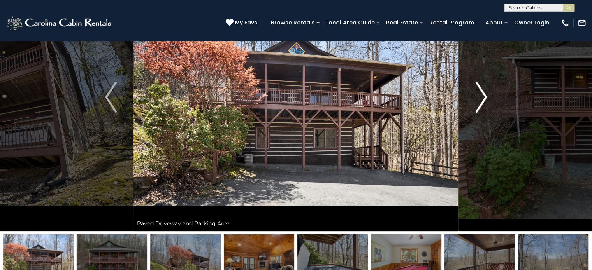
click at [489, 107] on button "Next" at bounding box center [481, 97] width 45 height 268
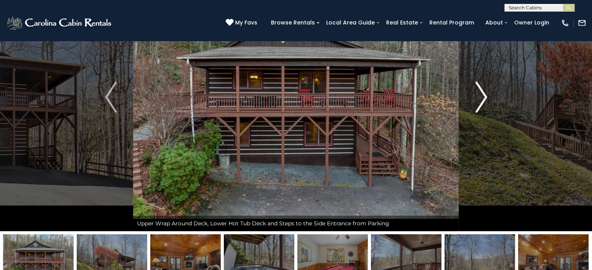
click at [487, 100] on button "Next" at bounding box center [481, 97] width 45 height 268
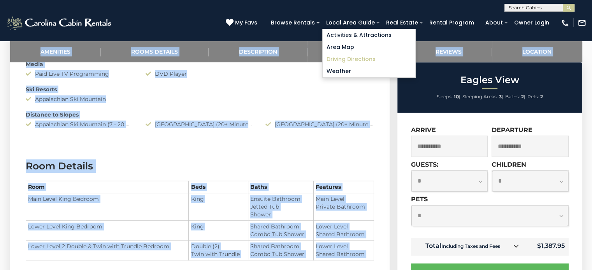
scroll to position [625, 0]
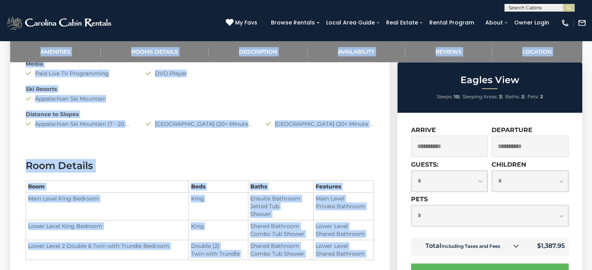
click at [387, 175] on section "Room Details Room Beds Baths Features Main Level King Bedroom King" at bounding box center [199, 215] width 379 height 136
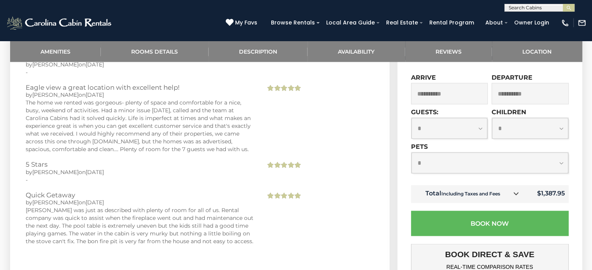
scroll to position [1521, 0]
click at [436, 118] on select "**********" at bounding box center [449, 128] width 76 height 21
select select "*"
click at [411, 118] on select "**********" at bounding box center [449, 128] width 76 height 21
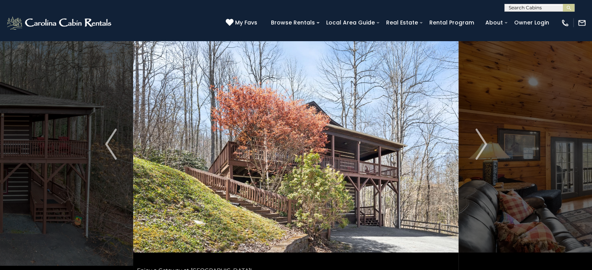
scroll to position [30, 0]
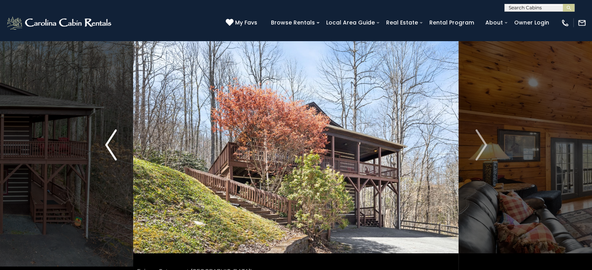
click at [117, 135] on button "Previous" at bounding box center [111, 145] width 45 height 268
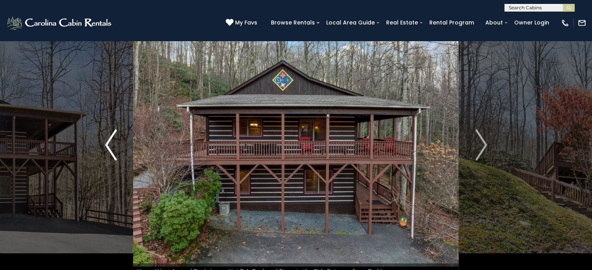
click at [117, 135] on button "Previous" at bounding box center [111, 145] width 45 height 268
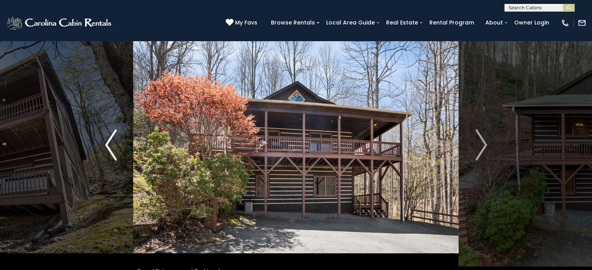
click at [117, 135] on button "Previous" at bounding box center [111, 145] width 45 height 268
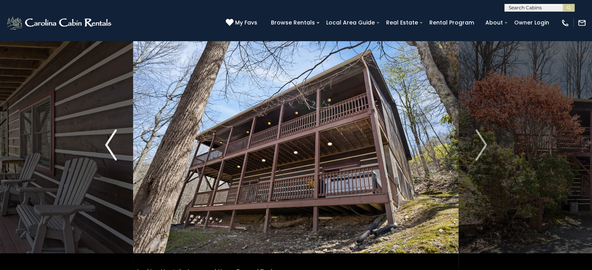
click at [117, 135] on button "Previous" at bounding box center [111, 145] width 45 height 268
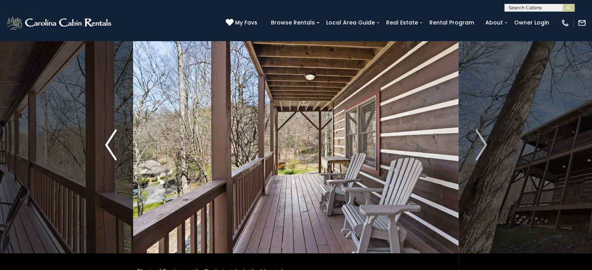
click at [117, 135] on button "Previous" at bounding box center [111, 145] width 45 height 268
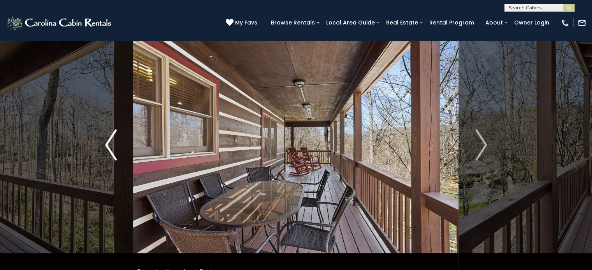
click at [117, 135] on button "Previous" at bounding box center [111, 145] width 45 height 268
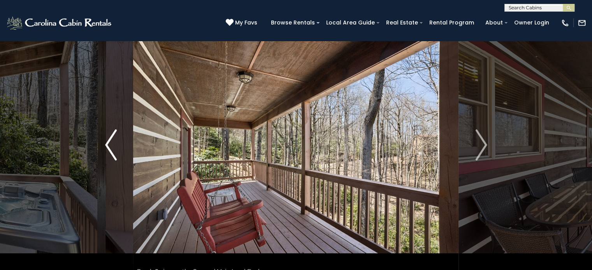
click at [117, 135] on button "Previous" at bounding box center [111, 145] width 45 height 268
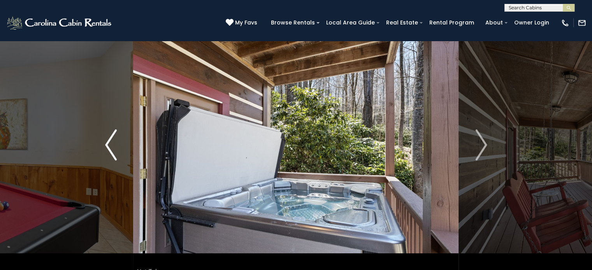
click at [117, 135] on button "Previous" at bounding box center [111, 145] width 45 height 268
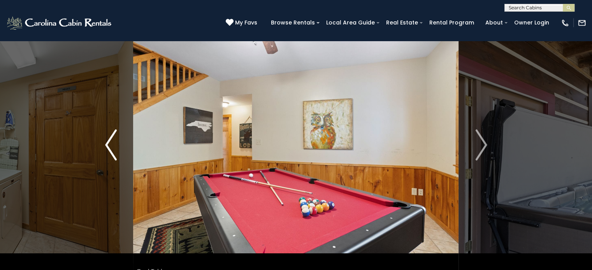
click at [117, 135] on button "Previous" at bounding box center [111, 145] width 45 height 268
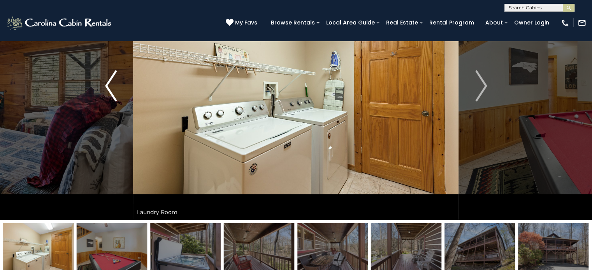
scroll to position [98, 0]
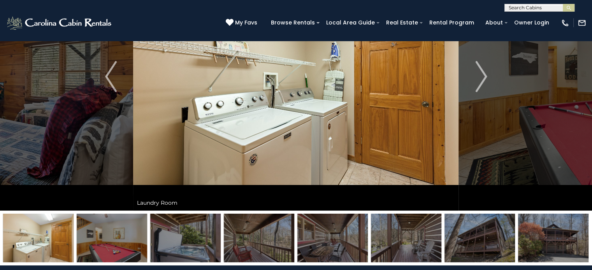
click at [40, 229] on img at bounding box center [38, 238] width 70 height 49
click at [116, 244] on img at bounding box center [112, 238] width 70 height 49
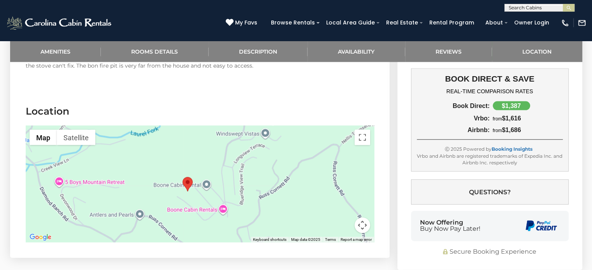
scroll to position [1696, 0]
click at [280, 186] on div at bounding box center [200, 185] width 348 height 117
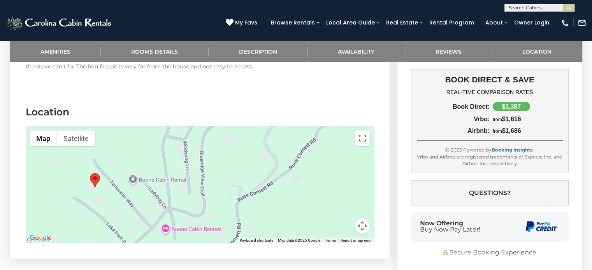
click at [361, 219] on button "Map camera controls" at bounding box center [362, 227] width 16 height 16
click at [344, 219] on button "Zoom out" at bounding box center [343, 227] width 16 height 16
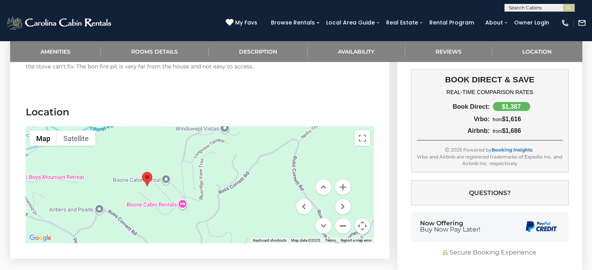
click at [344, 219] on button "Zoom out" at bounding box center [343, 227] width 16 height 16
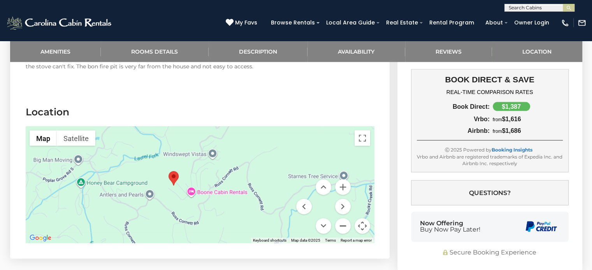
click at [344, 219] on button "Zoom out" at bounding box center [343, 227] width 16 height 16
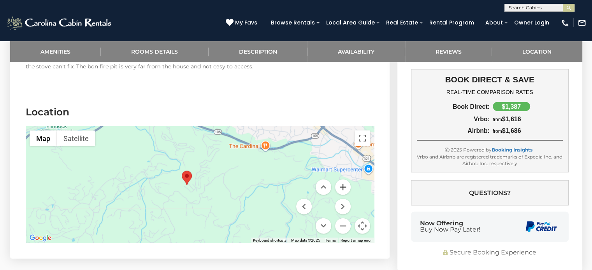
click at [342, 180] on button "Zoom in" at bounding box center [343, 188] width 16 height 16
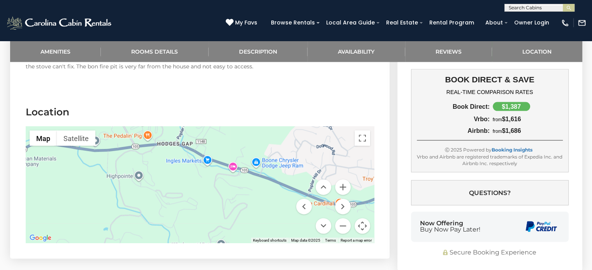
drag, startPoint x: 249, startPoint y: 142, endPoint x: 258, endPoint y: 234, distance: 92.6
click at [258, 234] on section "Location ← Move left → Move right ↑ Move up ↓ Move down + Zoom in - Zoom out Ho…" at bounding box center [199, 176] width 379 height 165
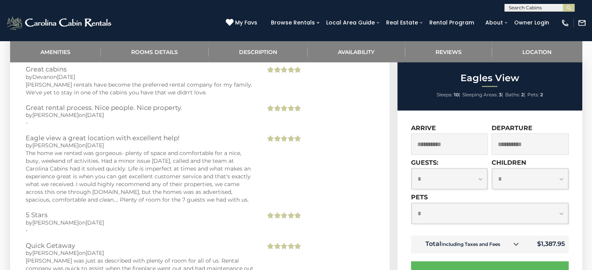
scroll to position [1470, 0]
click at [485, 262] on button "Book Now" at bounding box center [490, 274] width 158 height 25
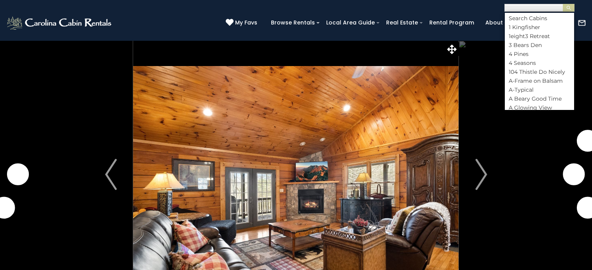
select select "*"
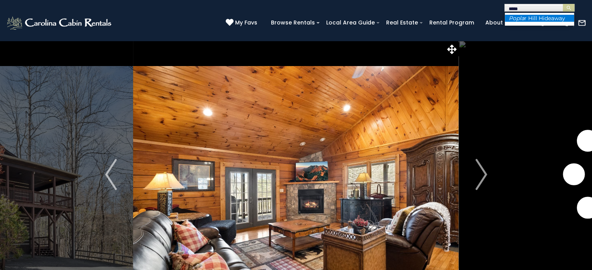
type input "*****"
click at [526, 19] on li "Popla r Hill Hideaway" at bounding box center [539, 18] width 69 height 7
click at [563, 4] on button "submit" at bounding box center [569, 8] width 12 height 8
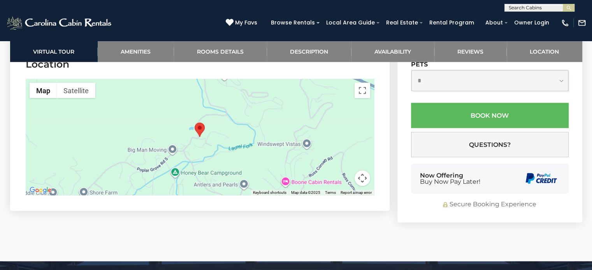
scroll to position [1828, 0]
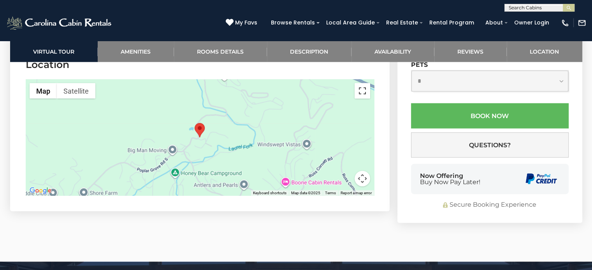
click at [363, 83] on button "Toggle fullscreen view" at bounding box center [362, 91] width 16 height 16
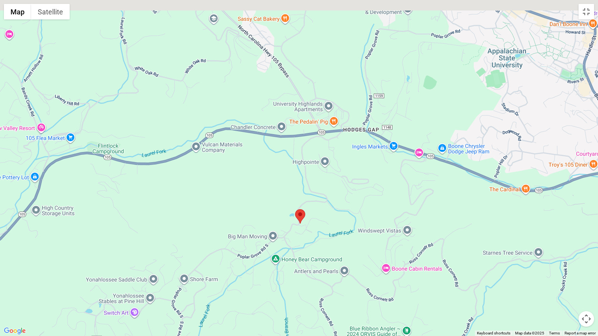
drag, startPoint x: 330, startPoint y: 128, endPoint x: 331, endPoint y: 187, distance: 59.1
click at [331, 187] on div at bounding box center [299, 168] width 598 height 336
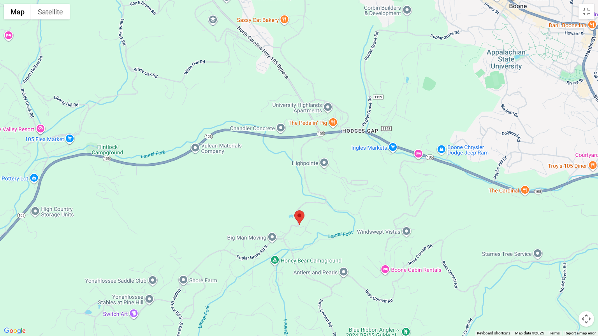
click at [325, 161] on div at bounding box center [299, 168] width 598 height 336
click at [309, 166] on div at bounding box center [299, 168] width 598 height 336
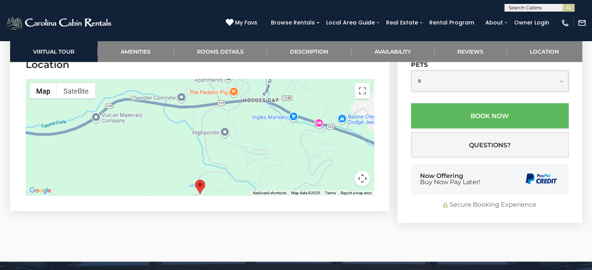
scroll to position [0, 0]
click at [525, 9] on input "text" at bounding box center [539, 9] width 68 height 8
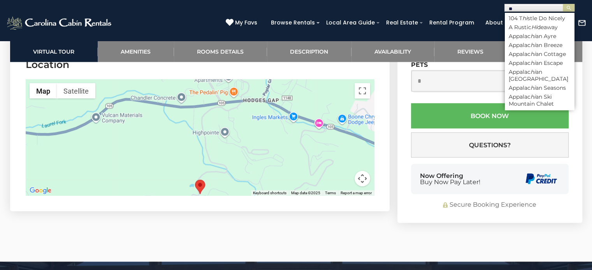
type input "*"
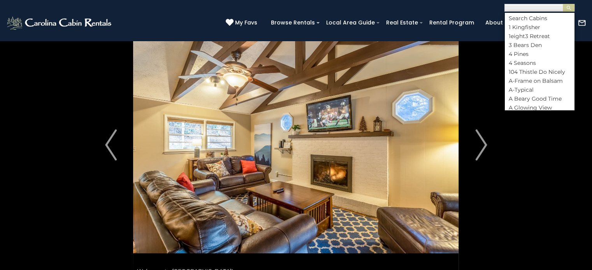
scroll to position [31, 0]
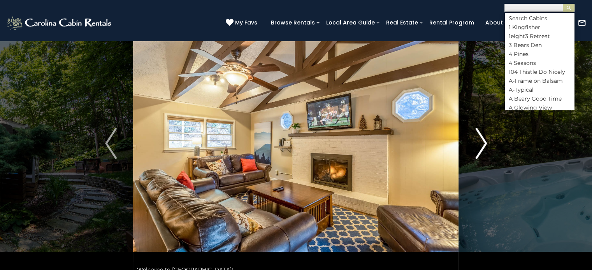
click at [481, 141] on img "Next" at bounding box center [481, 143] width 12 height 31
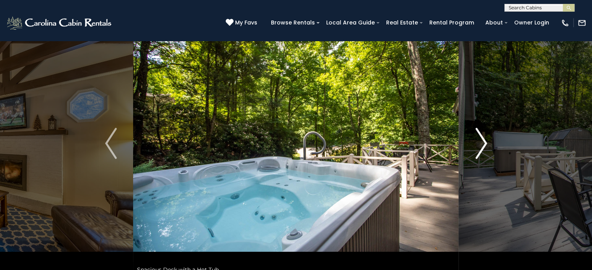
click at [481, 141] on img "Next" at bounding box center [481, 143] width 12 height 31
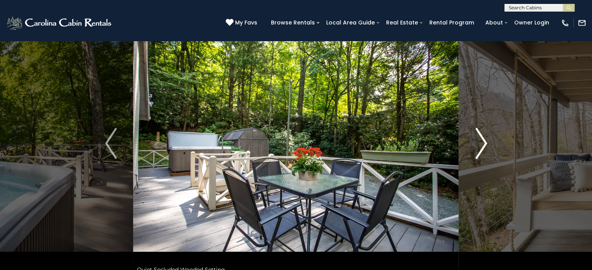
click at [481, 141] on img "Next" at bounding box center [481, 143] width 12 height 31
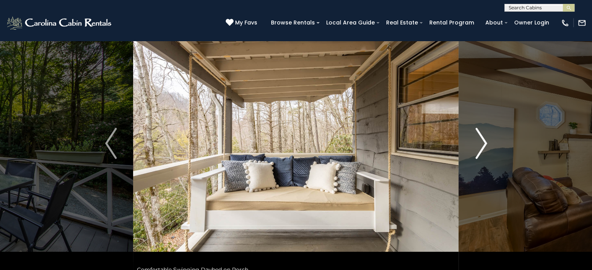
click at [481, 141] on img "Next" at bounding box center [481, 143] width 12 height 31
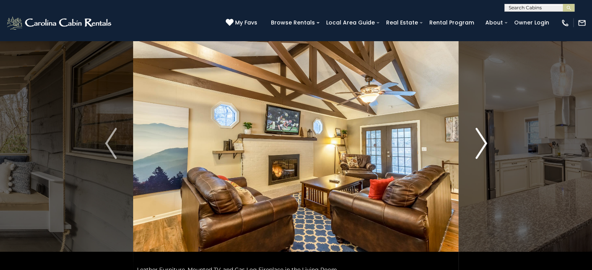
click at [481, 141] on img "Next" at bounding box center [481, 143] width 12 height 31
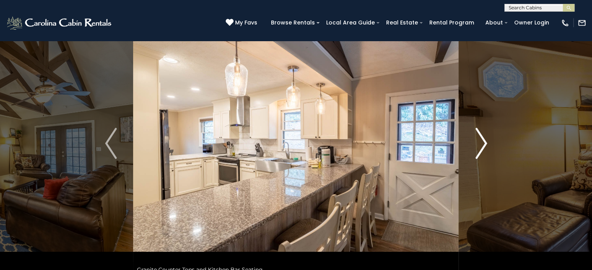
click at [481, 141] on img "Next" at bounding box center [481, 143] width 12 height 31
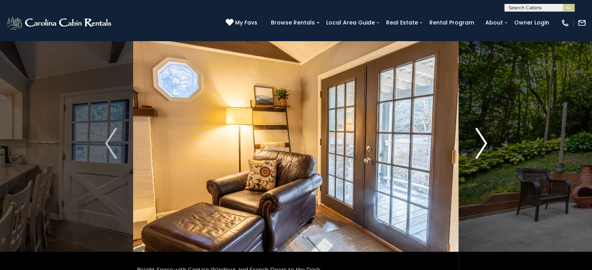
click at [481, 141] on img "Next" at bounding box center [481, 143] width 12 height 31
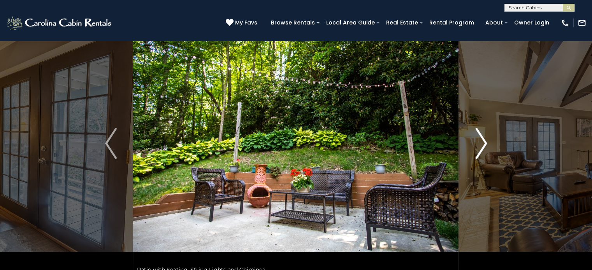
click at [481, 141] on img "Next" at bounding box center [481, 143] width 12 height 31
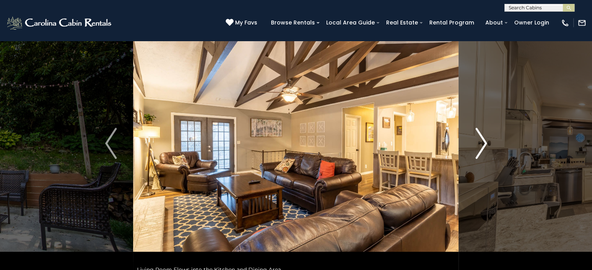
click at [481, 141] on img "Next" at bounding box center [481, 143] width 12 height 31
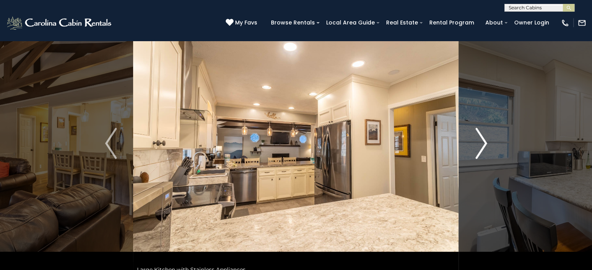
click at [481, 141] on img "Next" at bounding box center [481, 143] width 12 height 31
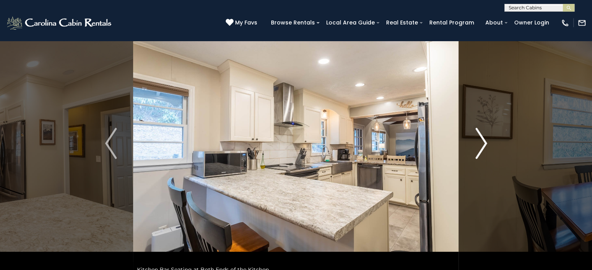
click at [481, 141] on img "Next" at bounding box center [481, 143] width 12 height 31
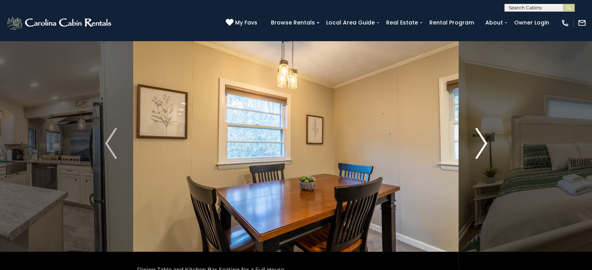
click at [481, 141] on img "Next" at bounding box center [481, 143] width 12 height 31
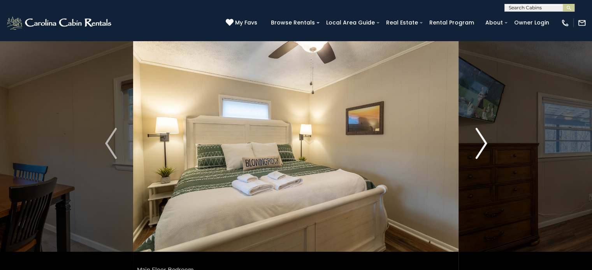
click at [481, 141] on img "Next" at bounding box center [481, 143] width 12 height 31
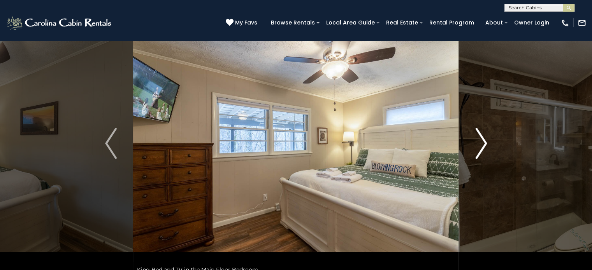
click at [481, 141] on img "Next" at bounding box center [481, 143] width 12 height 31
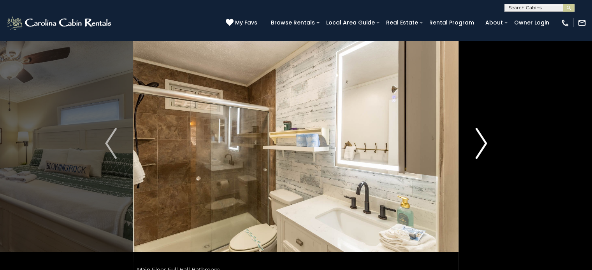
click at [481, 141] on img "Next" at bounding box center [481, 143] width 12 height 31
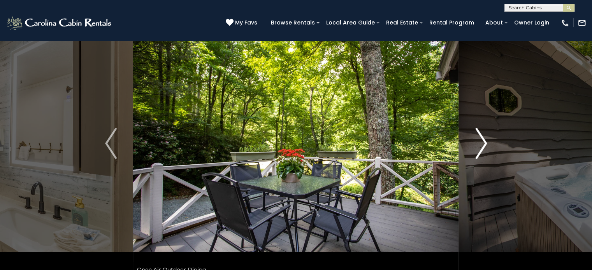
click at [481, 141] on img "Next" at bounding box center [481, 143] width 12 height 31
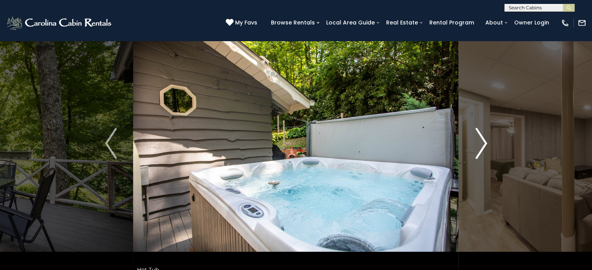
click at [481, 141] on img "Next" at bounding box center [481, 143] width 12 height 31
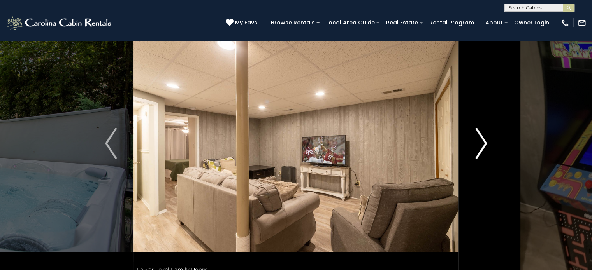
click at [481, 141] on img "Next" at bounding box center [481, 143] width 12 height 31
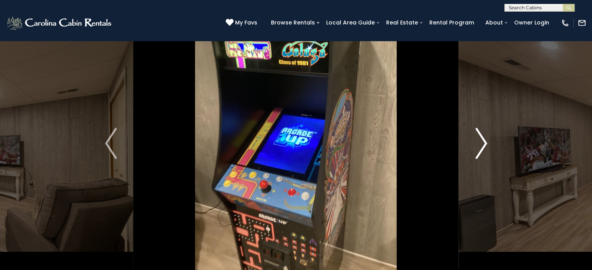
click at [481, 141] on img "Next" at bounding box center [481, 143] width 12 height 31
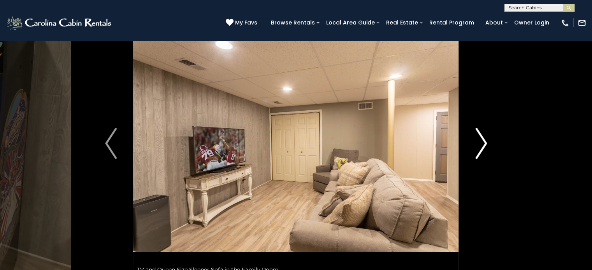
click at [481, 141] on img "Next" at bounding box center [481, 143] width 12 height 31
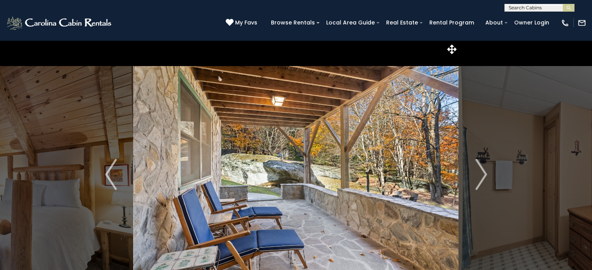
select select "*"
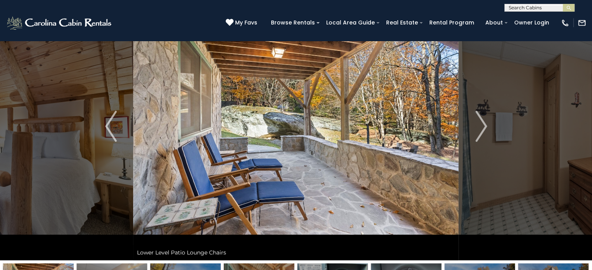
scroll to position [50, 0]
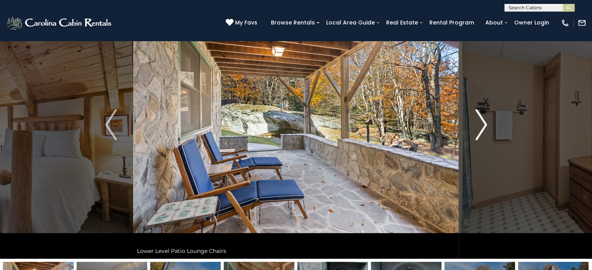
click at [487, 119] on button "Next" at bounding box center [481, 125] width 45 height 268
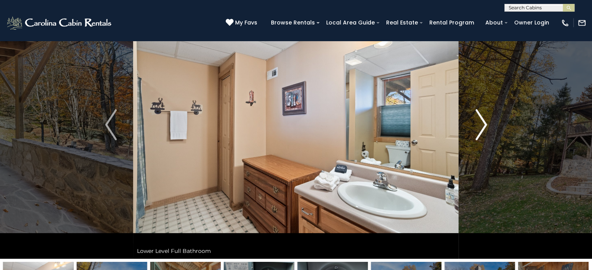
click at [487, 119] on button "Next" at bounding box center [481, 125] width 45 height 268
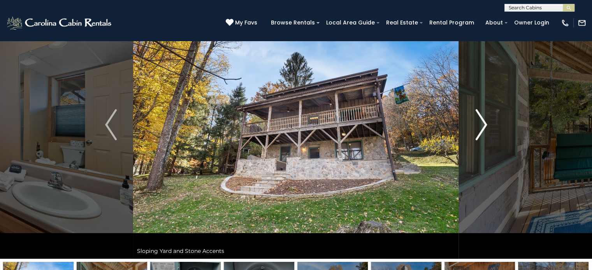
click at [487, 119] on button "Next" at bounding box center [481, 125] width 45 height 268
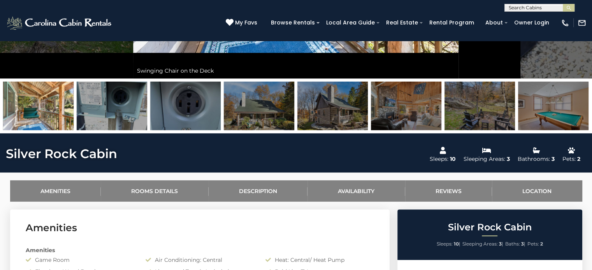
scroll to position [0, 0]
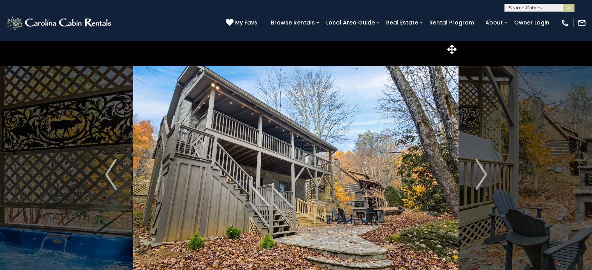
select select "*"
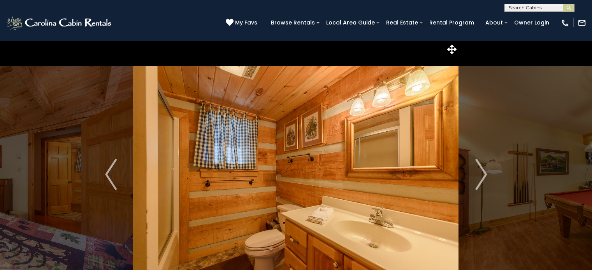
select select "*"
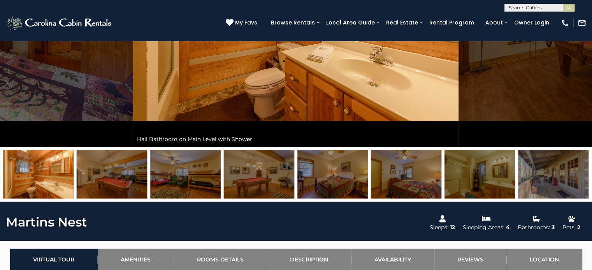
scroll to position [162, 0]
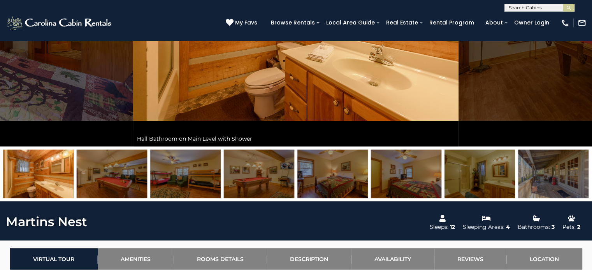
click at [540, 176] on img at bounding box center [553, 174] width 70 height 49
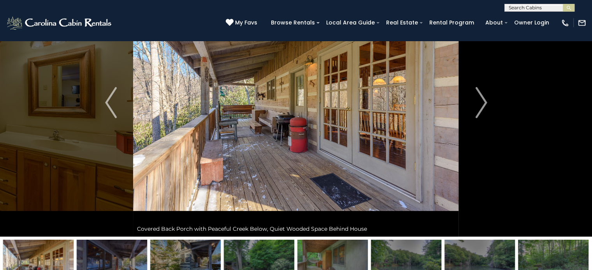
scroll to position [70, 0]
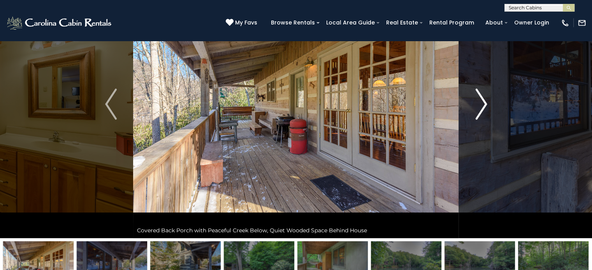
click at [480, 99] on img "Next" at bounding box center [481, 104] width 12 height 31
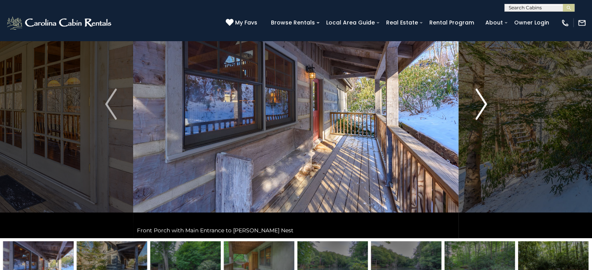
click at [480, 99] on img "Next" at bounding box center [481, 104] width 12 height 31
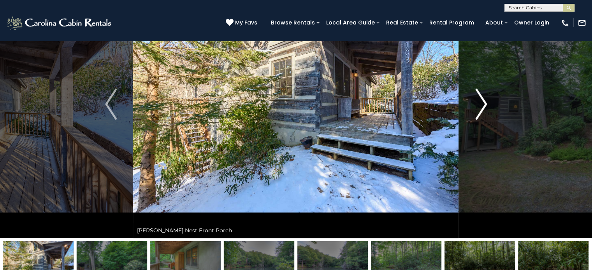
click at [480, 99] on img "Next" at bounding box center [481, 104] width 12 height 31
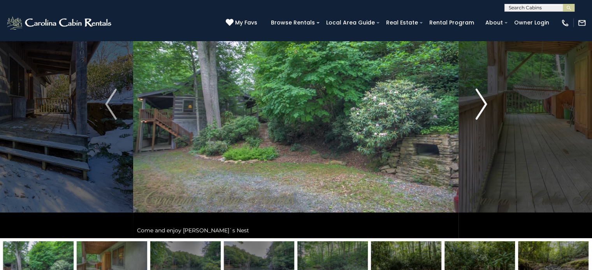
click at [480, 99] on img "Next" at bounding box center [481, 104] width 12 height 31
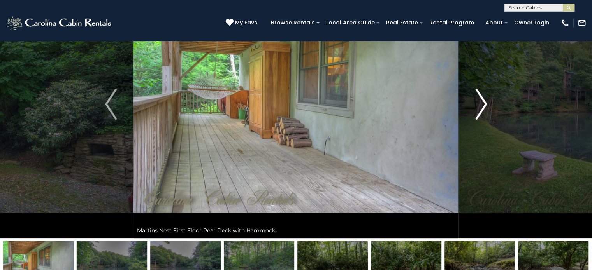
click at [480, 99] on img "Next" at bounding box center [481, 104] width 12 height 31
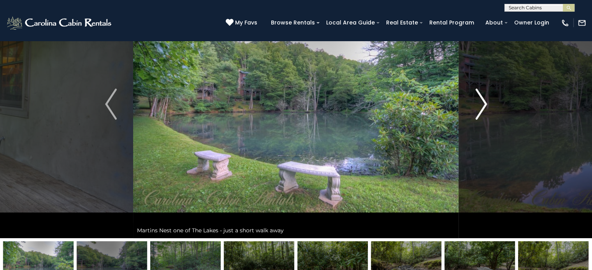
click at [480, 99] on img "Next" at bounding box center [481, 104] width 12 height 31
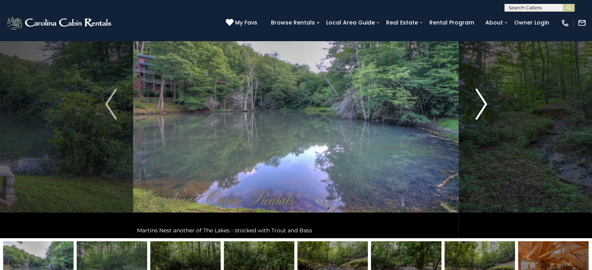
click at [480, 99] on img "Next" at bounding box center [481, 104] width 12 height 31
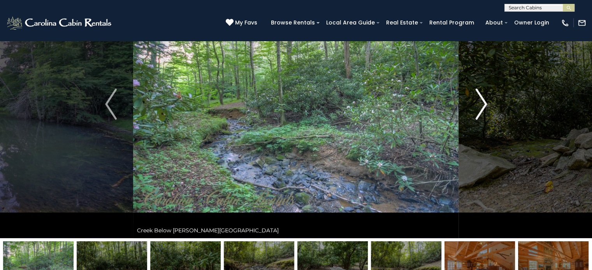
click at [480, 99] on img "Next" at bounding box center [481, 104] width 12 height 31
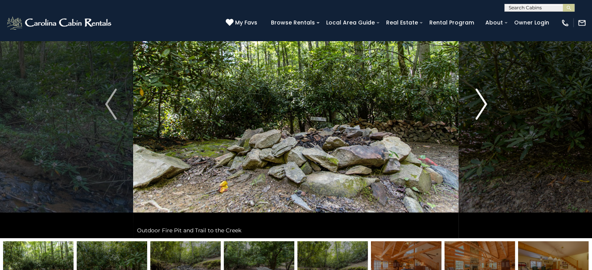
click at [480, 99] on img "Next" at bounding box center [481, 104] width 12 height 31
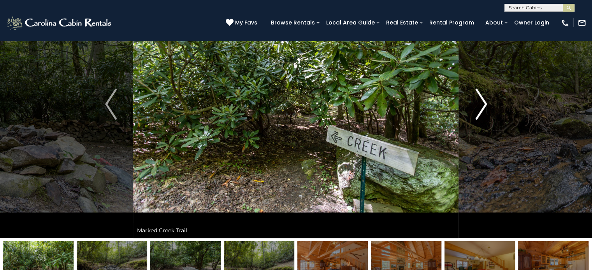
click at [480, 99] on img "Next" at bounding box center [481, 104] width 12 height 31
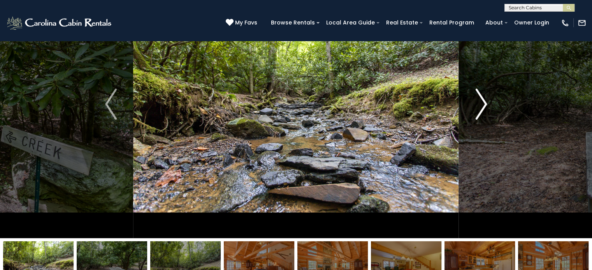
click at [480, 99] on img "Next" at bounding box center [481, 104] width 12 height 31
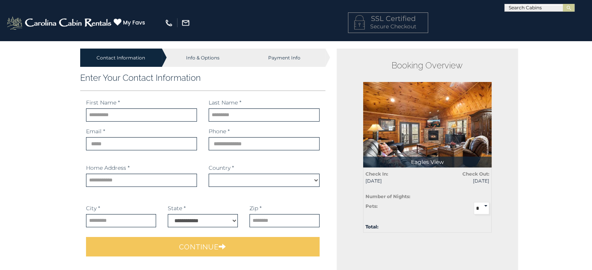
select select "*********"
click at [143, 117] on input "text" at bounding box center [141, 115] width 111 height 13
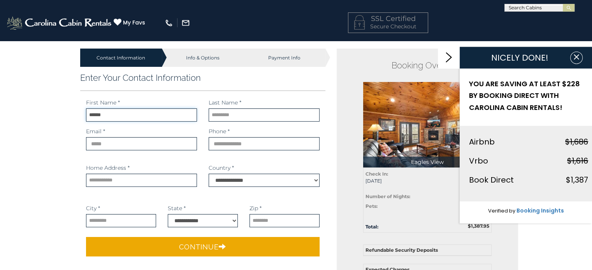
type input "******"
type input "**********"
click at [134, 179] on input "text" at bounding box center [141, 180] width 111 height 13
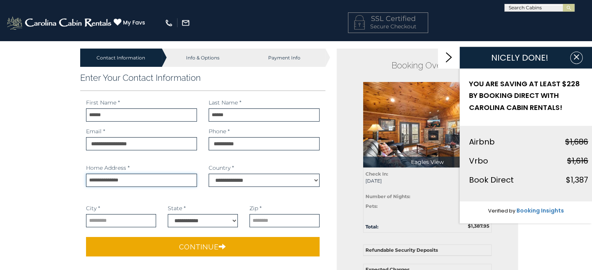
type input "**********"
click at [133, 223] on input "text" at bounding box center [121, 220] width 70 height 13
type input "******"
select select "**"
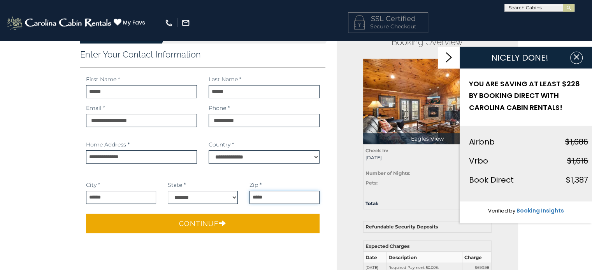
scroll to position [24, 0]
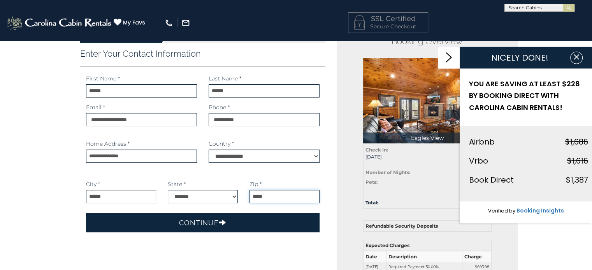
type input "*****"
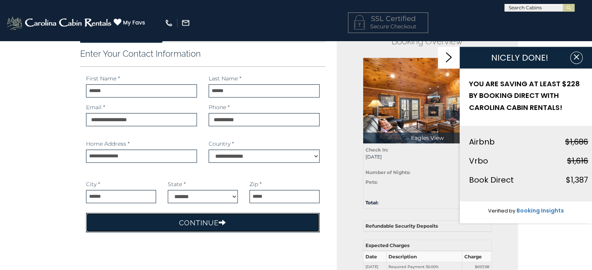
click at [212, 226] on button "Continue" at bounding box center [203, 222] width 234 height 19
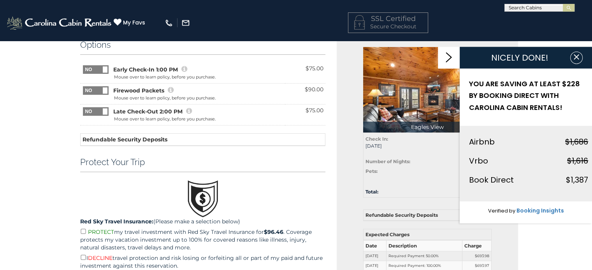
scroll to position [0, 0]
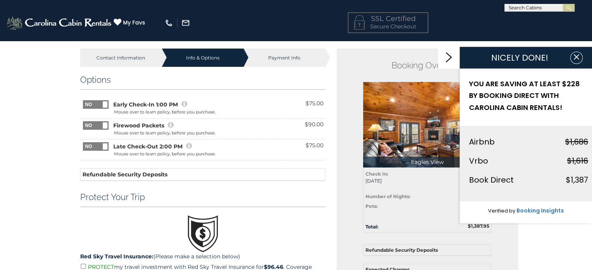
click at [104, 104] on span at bounding box center [105, 105] width 5 height 6
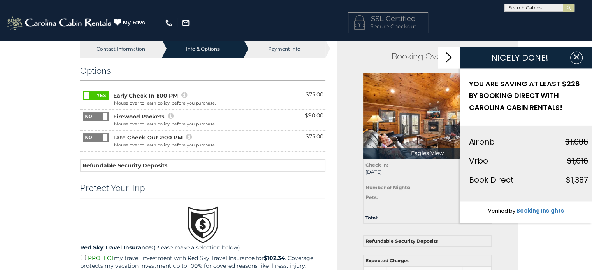
scroll to position [9, 0]
click at [183, 96] on icon at bounding box center [184, 94] width 6 height 7
click at [90, 91] on span at bounding box center [82, 91] width 51 height 0
click at [104, 95] on span at bounding box center [105, 95] width 5 height 6
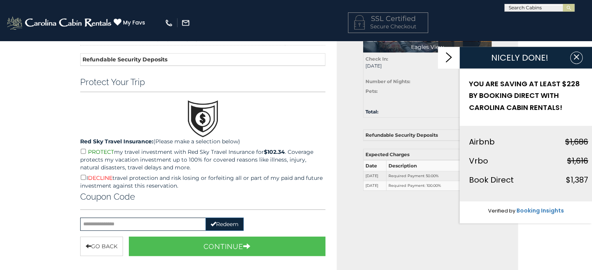
scroll to position [121, 0]
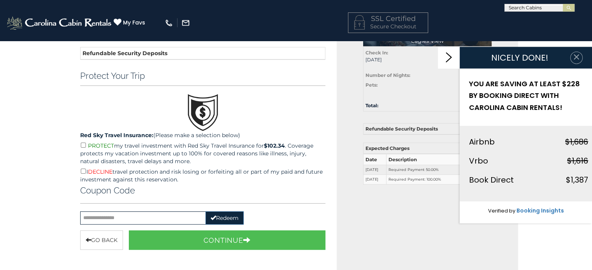
click at [579, 58] on icon "button" at bounding box center [576, 57] width 8 height 8
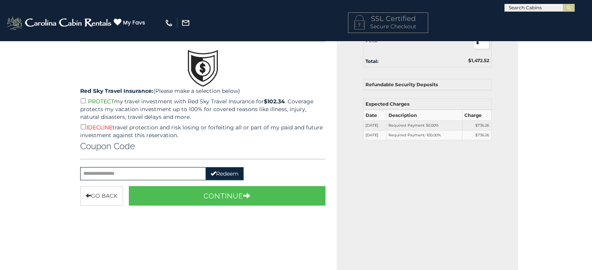
scroll to position [165, 0]
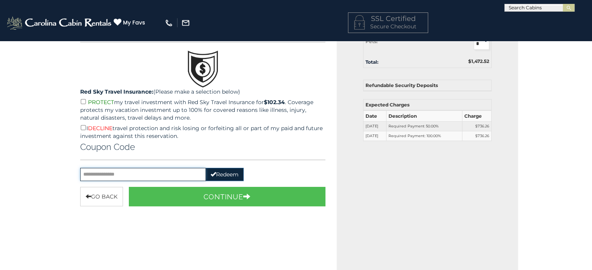
click at [163, 177] on input "text" at bounding box center [143, 174] width 126 height 13
click at [227, 175] on button "Redeem" at bounding box center [224, 174] width 38 height 13
click at [214, 172] on button "Redeem" at bounding box center [224, 174] width 38 height 13
click at [141, 171] on input "********" at bounding box center [143, 174] width 126 height 13
type input "*"
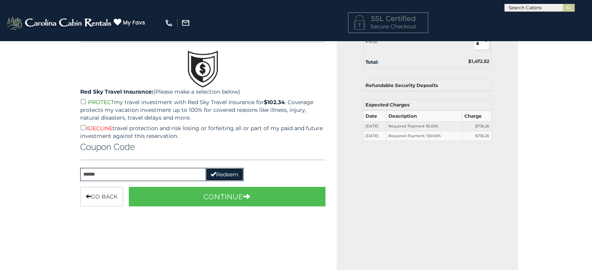
click at [233, 169] on button "Redeem" at bounding box center [224, 174] width 38 height 13
click at [140, 172] on input "******" at bounding box center [143, 174] width 126 height 13
type input "*"
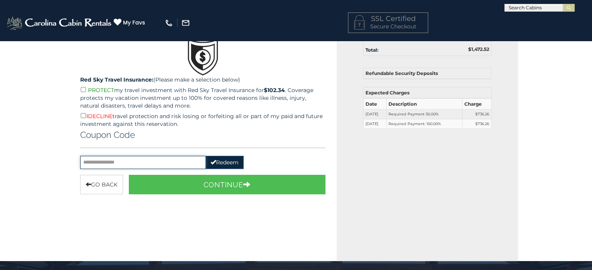
scroll to position [171, 0]
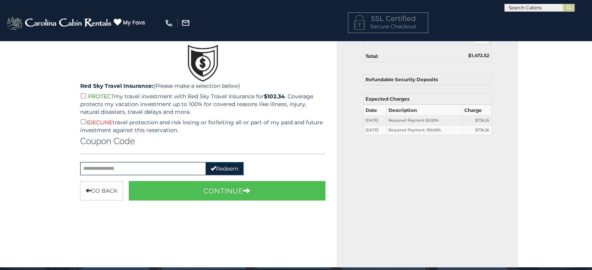
click at [338, 119] on div "Booking Overview Eagles View Total: $1,472.52 Check In: 10/10/2025 Check Out: 1…" at bounding box center [427, 73] width 181 height 390
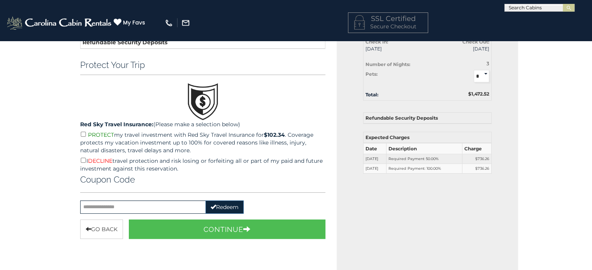
scroll to position [135, 0]
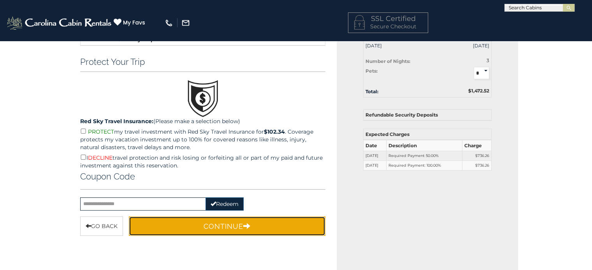
click at [252, 225] on button "Continue" at bounding box center [227, 226] width 197 height 19
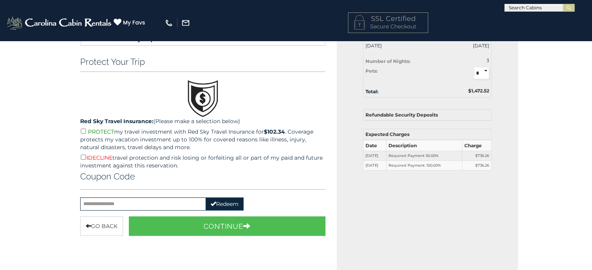
click at [82, 160] on p "I DECLINE travel protection and risk losing or forfeiting all or part of my pai…" at bounding box center [203, 161] width 246 height 16
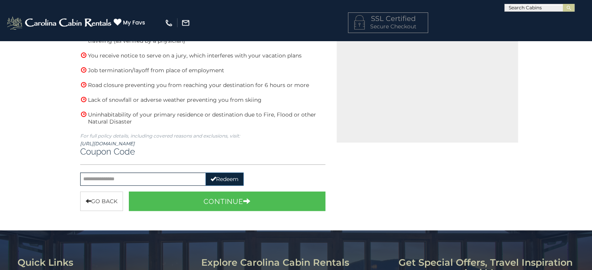
scroll to position [298, 0]
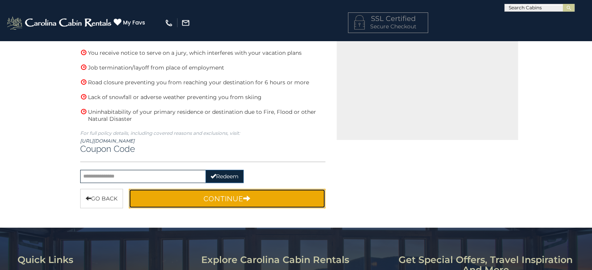
click at [260, 193] on button "Continue" at bounding box center [227, 198] width 197 height 19
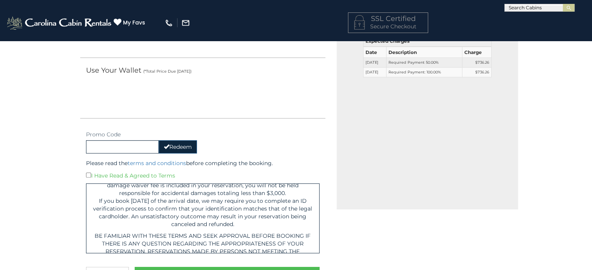
scroll to position [256, 0]
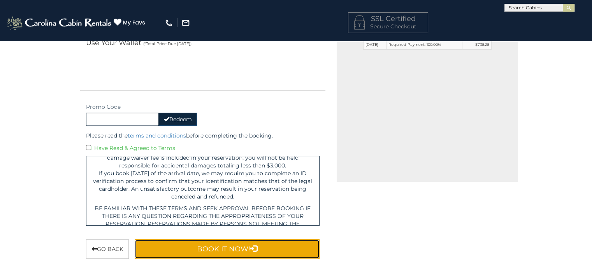
click at [295, 245] on button "Book It Now!" at bounding box center [227, 249] width 185 height 19
click at [262, 254] on button "Book It Now!" at bounding box center [227, 249] width 185 height 19
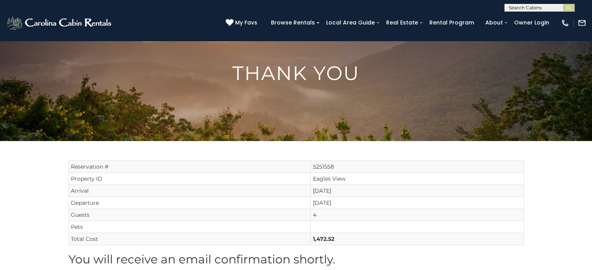
scroll to position [36, 0]
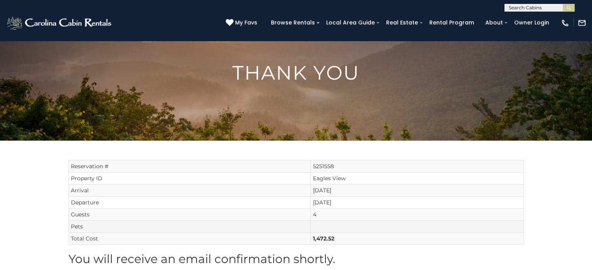
click at [293, 227] on td "Pets" at bounding box center [189, 227] width 242 height 12
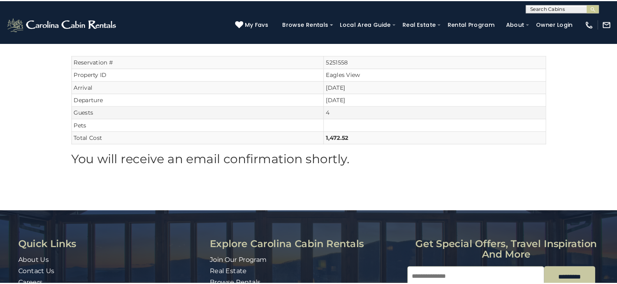
scroll to position [146, 0]
